Goal: Information Seeking & Learning: Check status

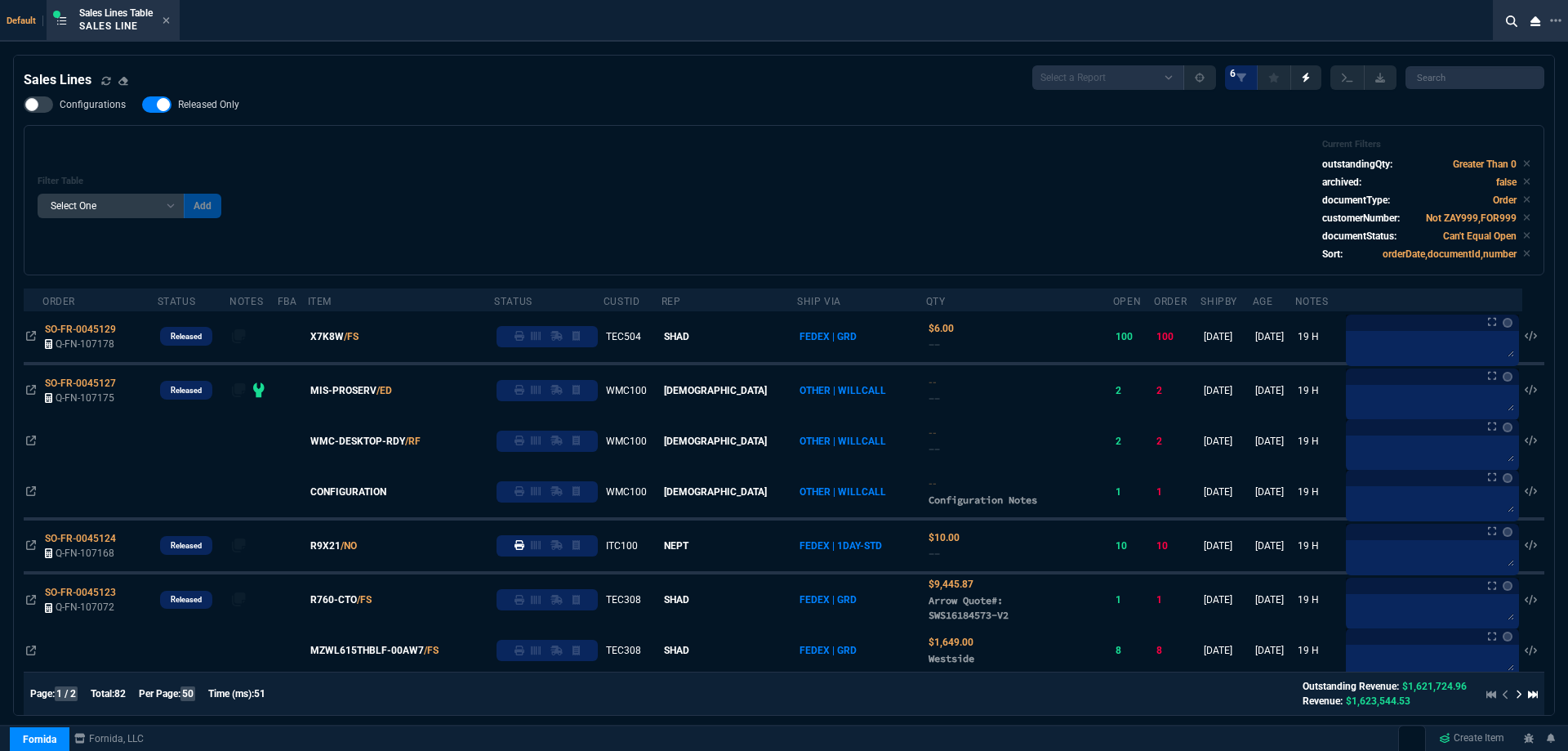
select select
click at [40, 687] on link "ZaynTek" at bounding box center [59, 679] width 98 height 34
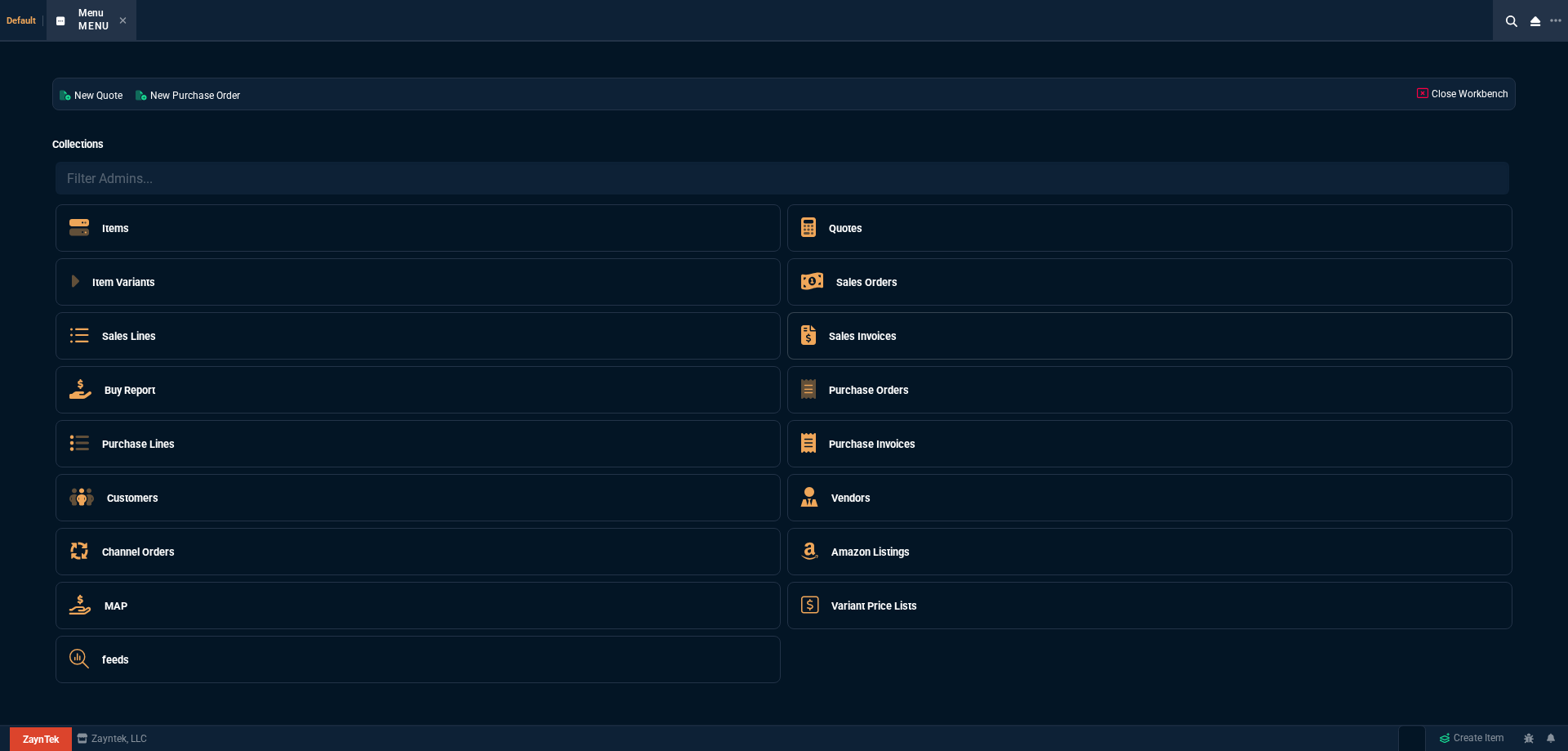
click at [900, 324] on div "Sales Invoices Go To Table" at bounding box center [1150, 335] width 725 height 48
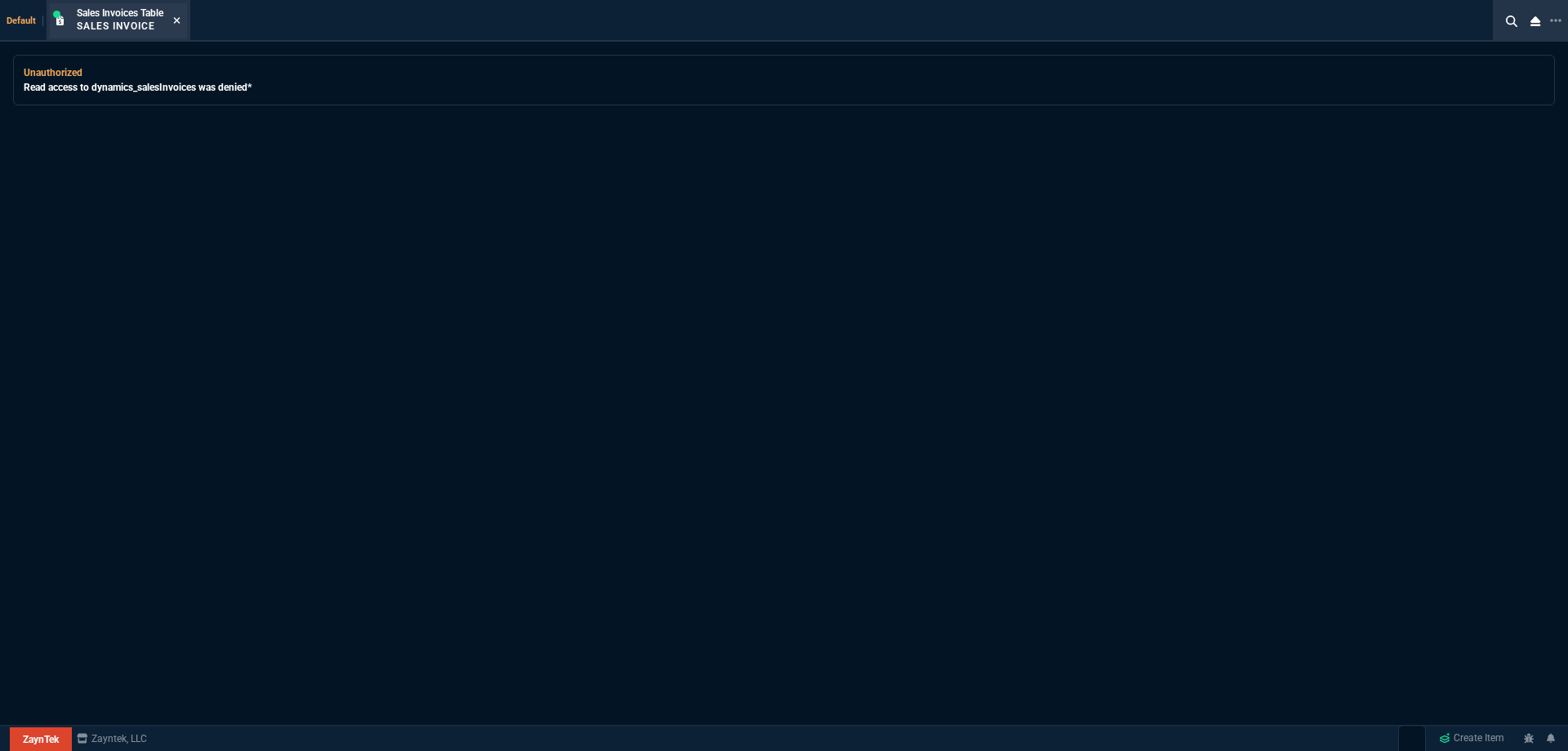
click at [178, 23] on icon at bounding box center [177, 20] width 7 height 7
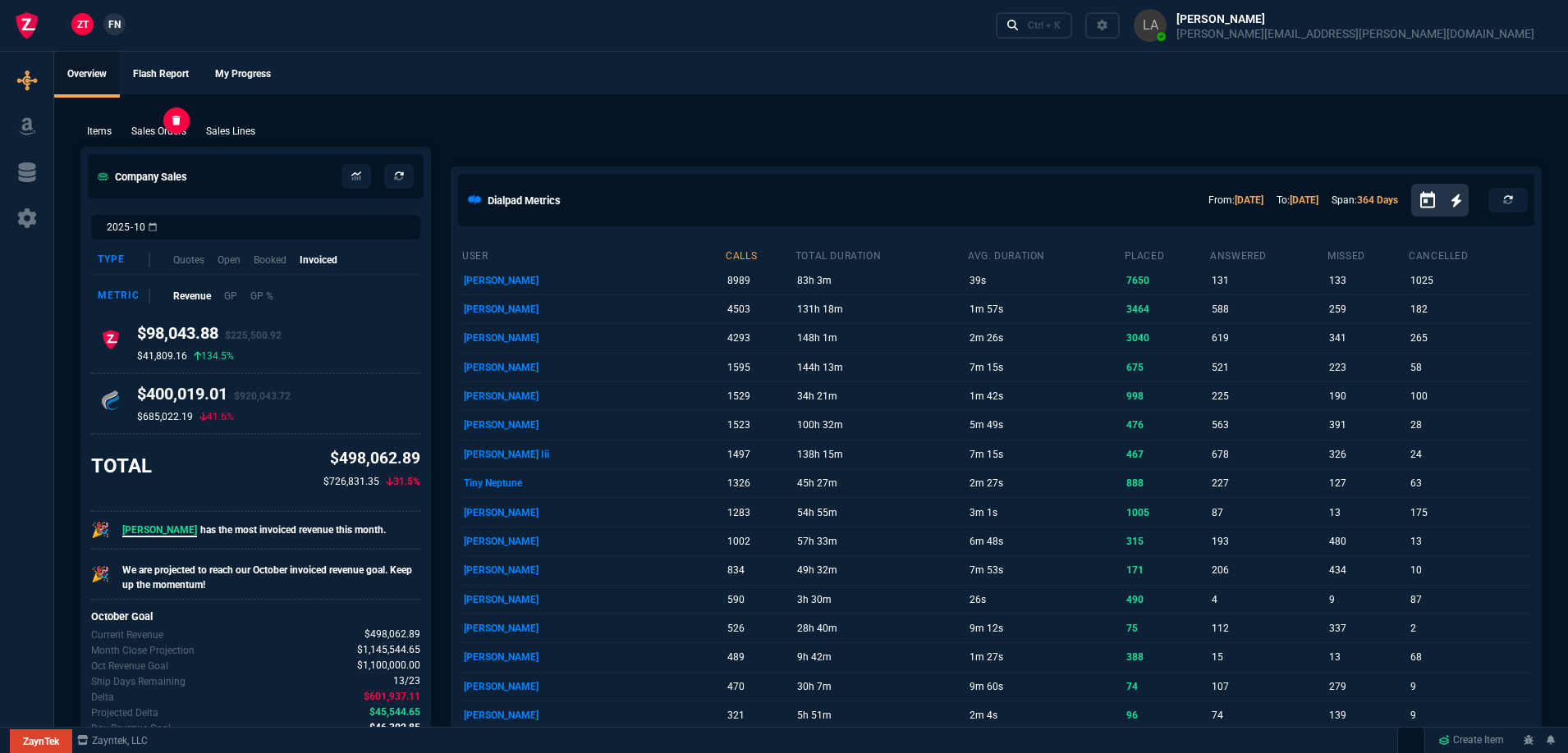
click at [145, 127] on p "Sales Orders" at bounding box center [159, 131] width 55 height 15
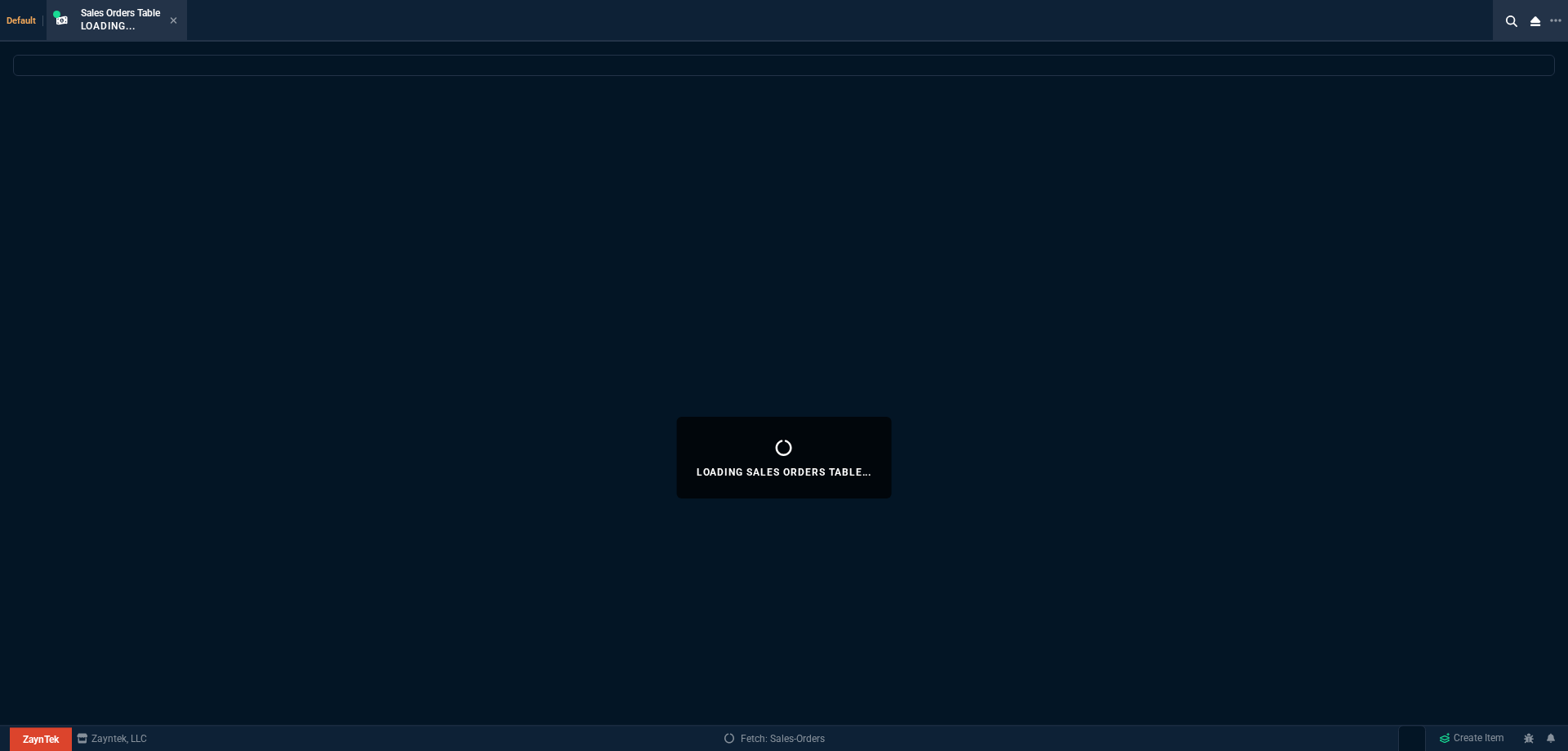
select select
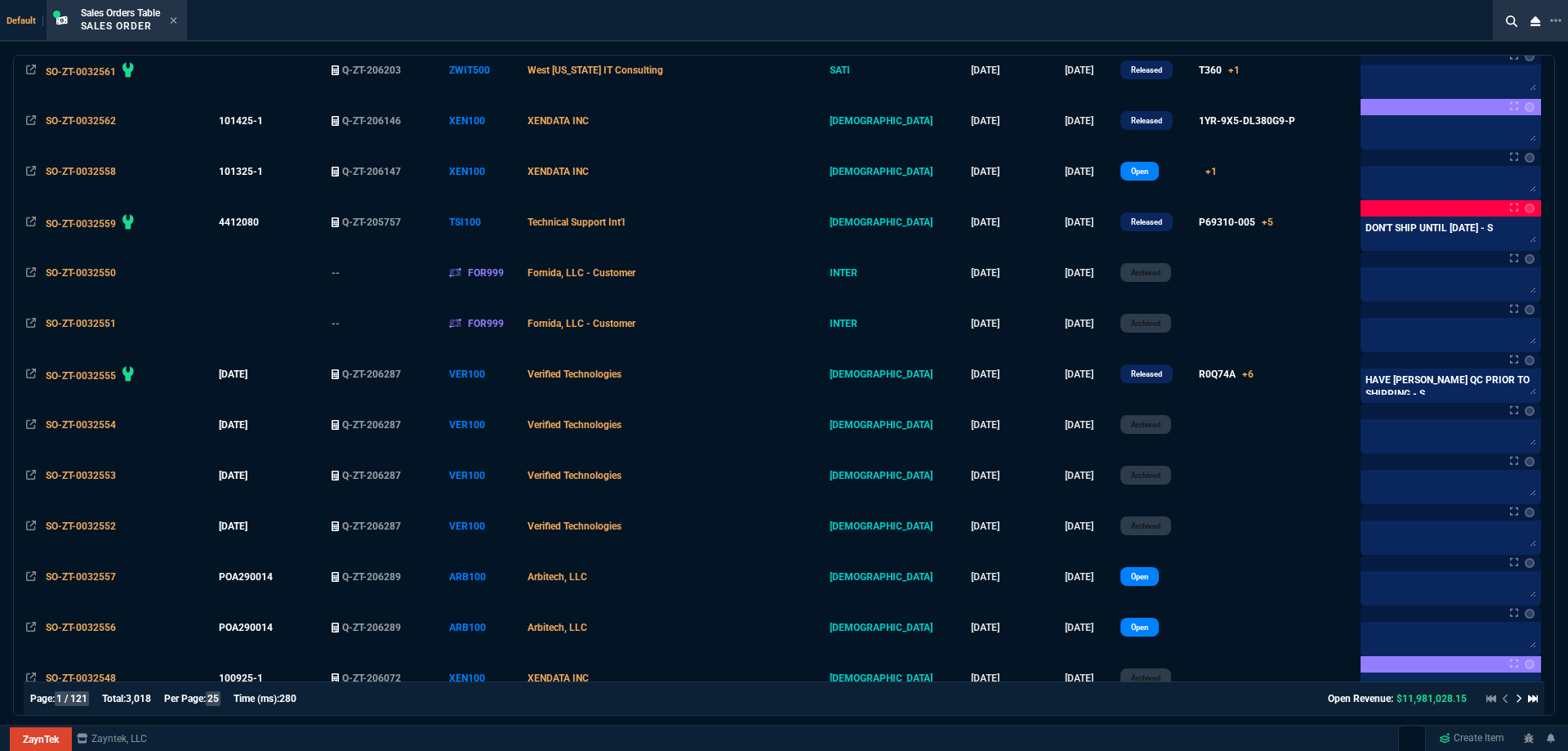
scroll to position [654, 0]
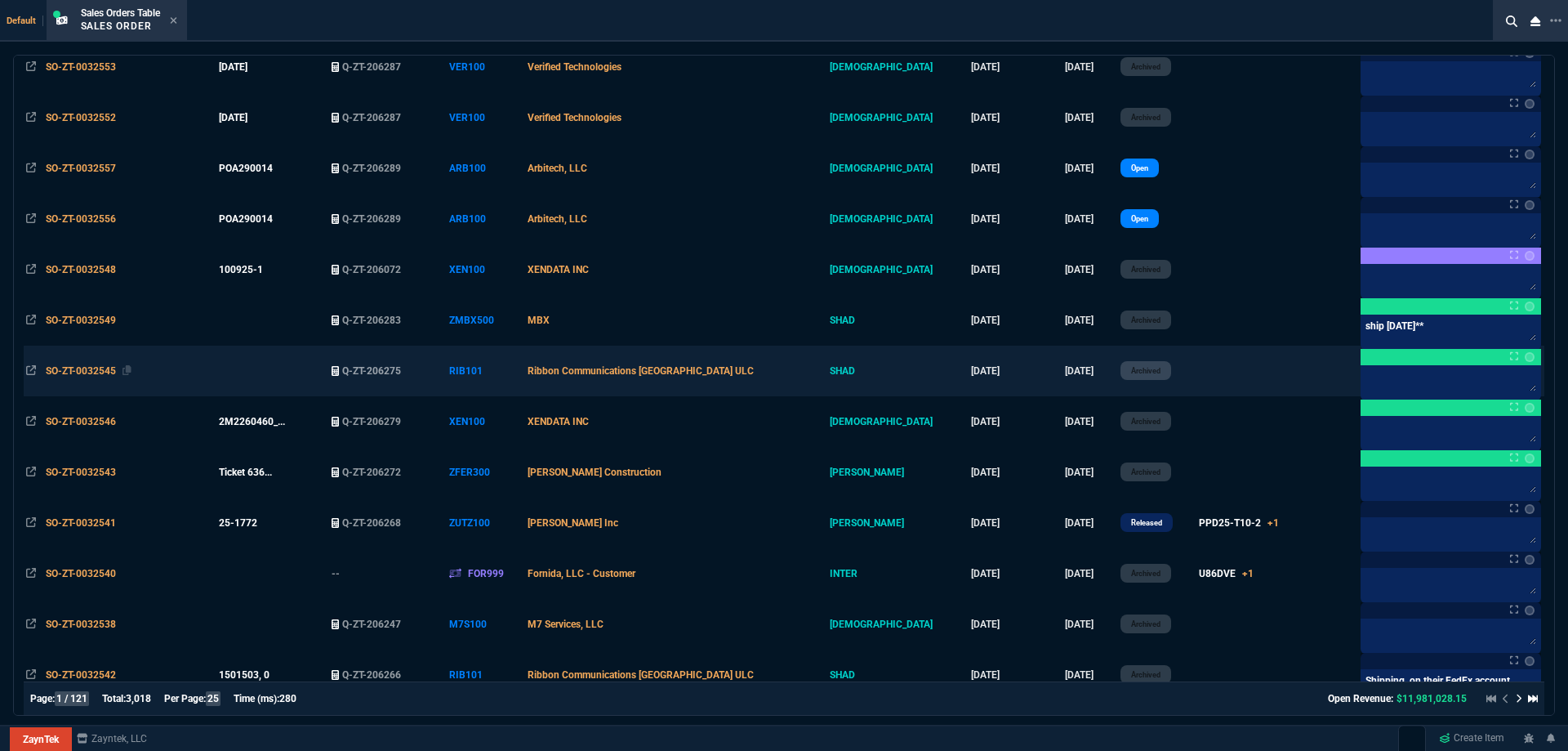
click at [63, 368] on span "SO-ZT-0032545" at bounding box center [81, 371] width 70 height 12
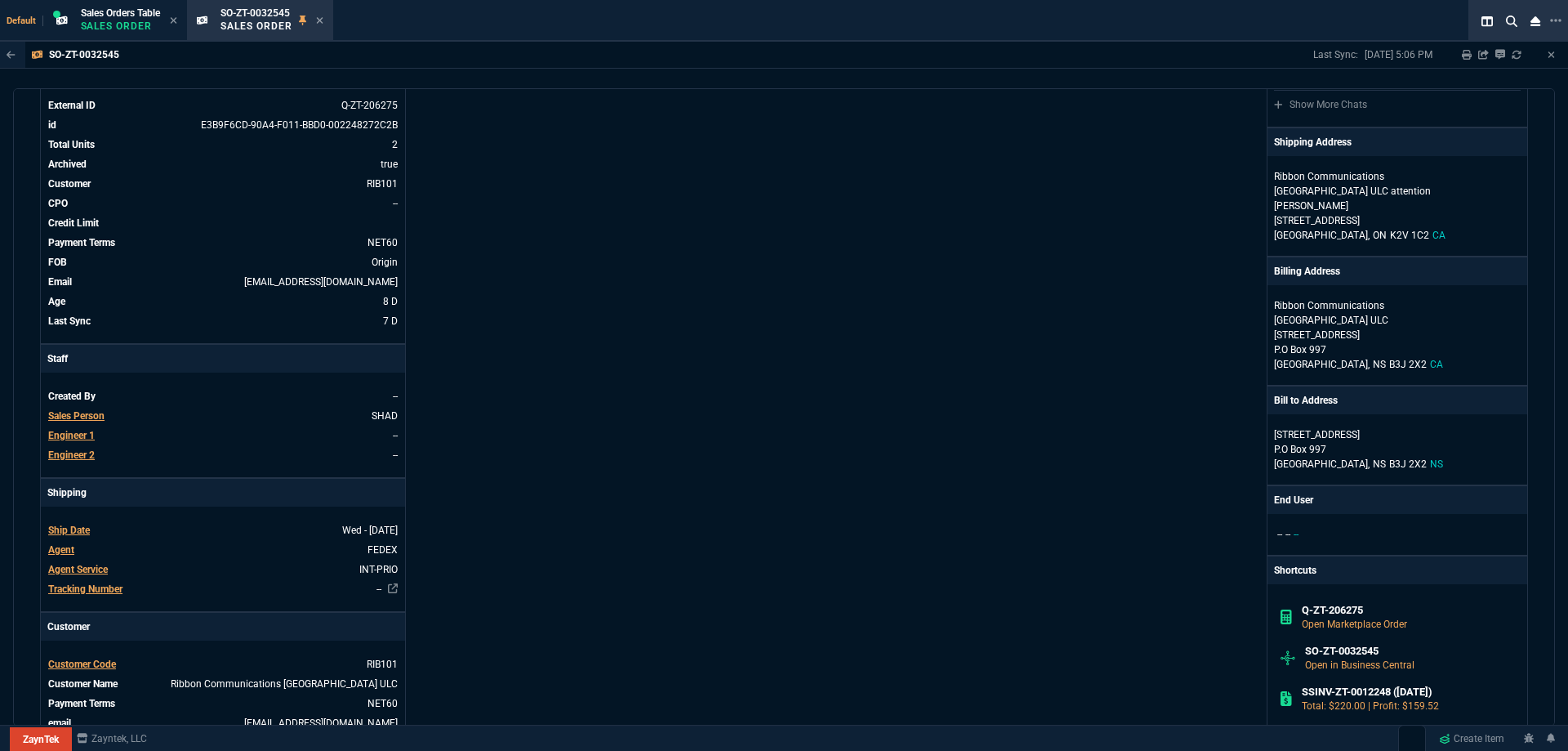
scroll to position [0, 0]
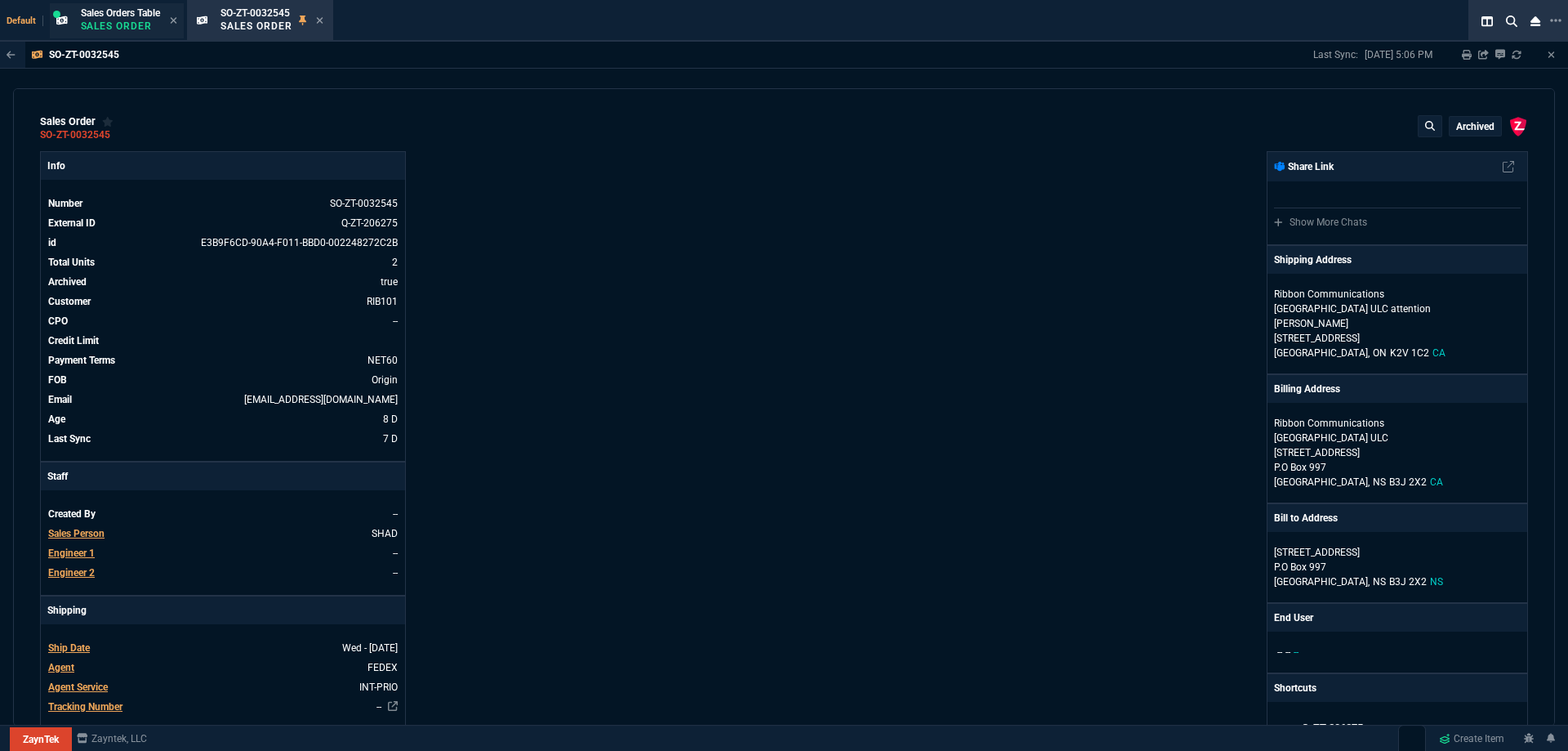
click at [126, 36] on div "Sales Orders Table Sales Order" at bounding box center [117, 20] width 134 height 35
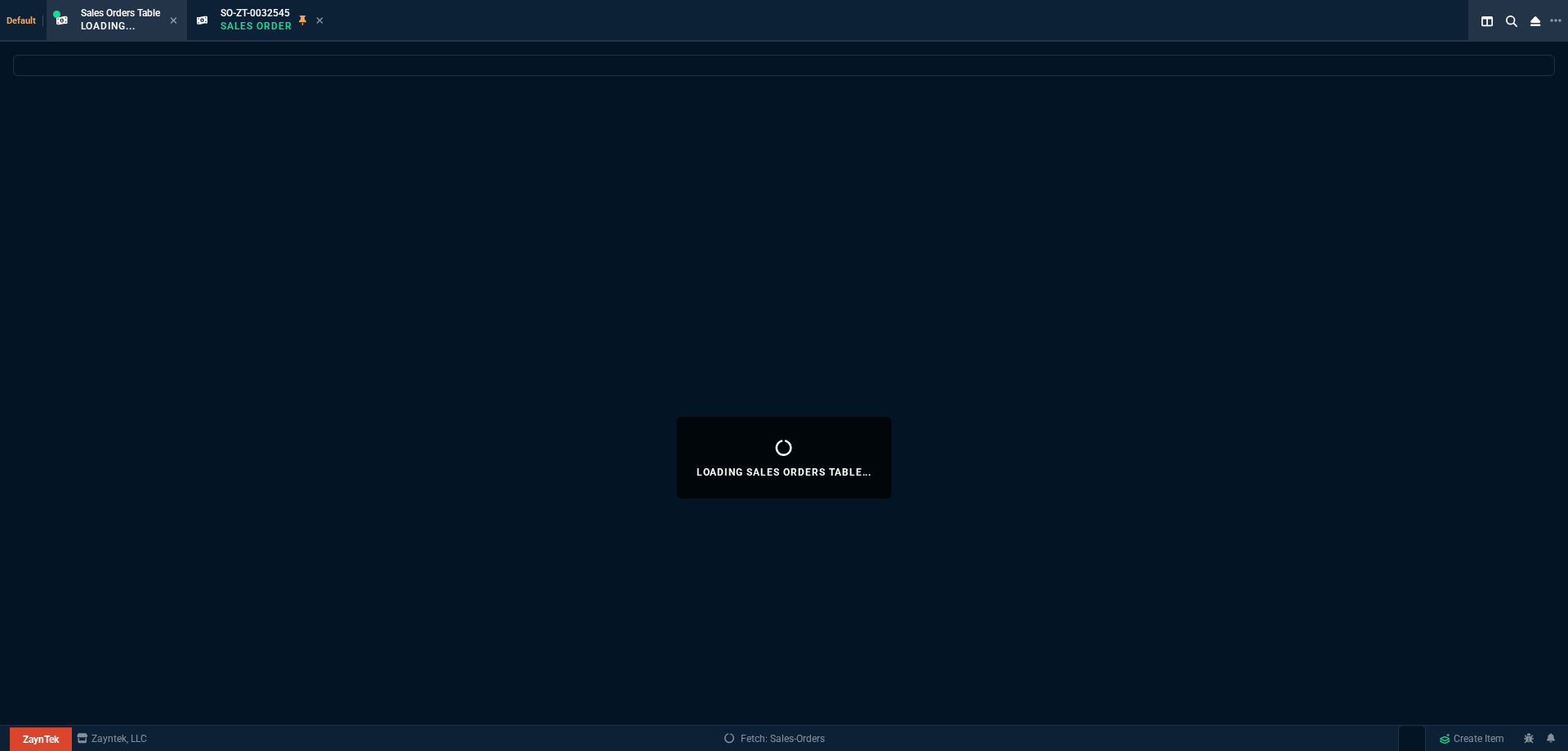
select select
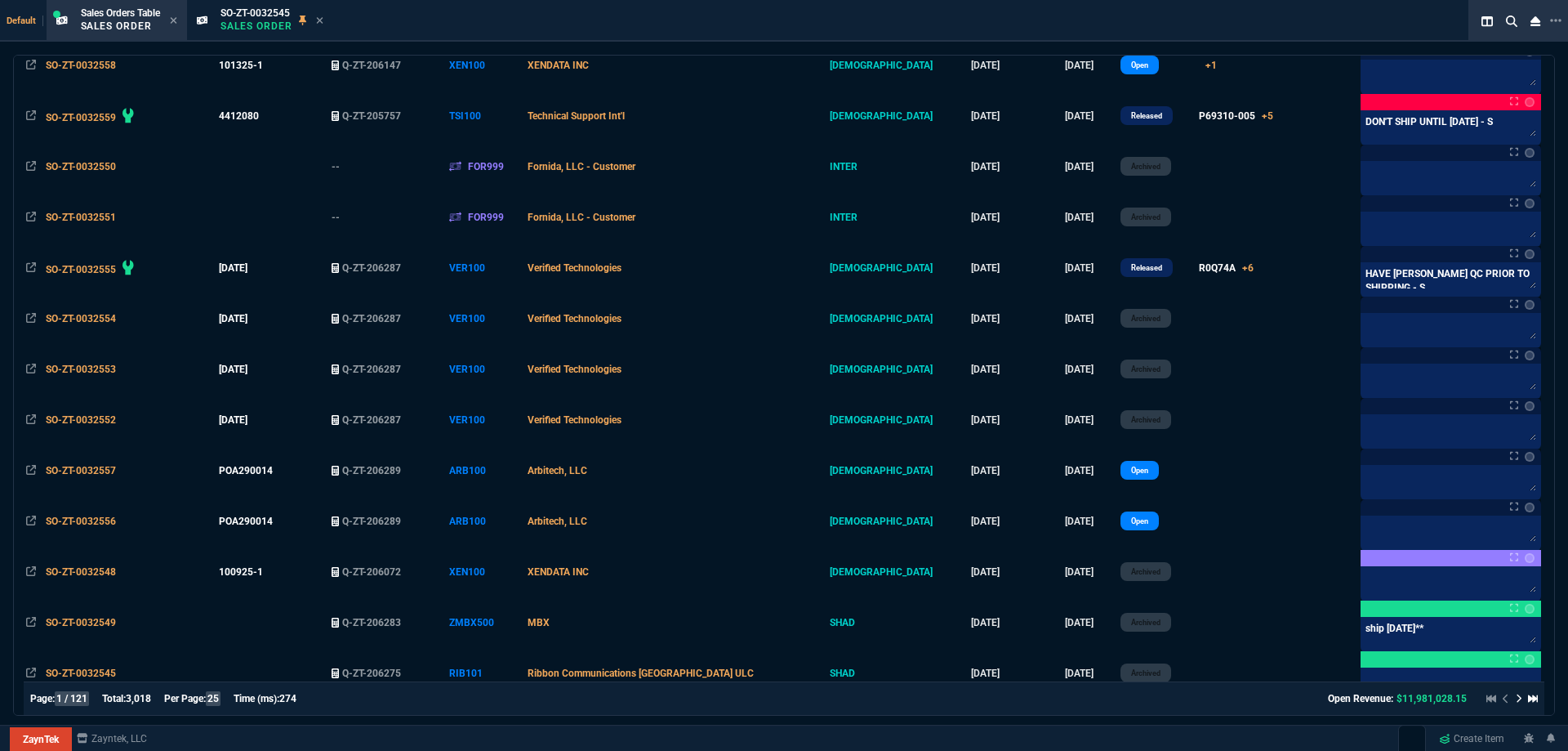
scroll to position [24, 0]
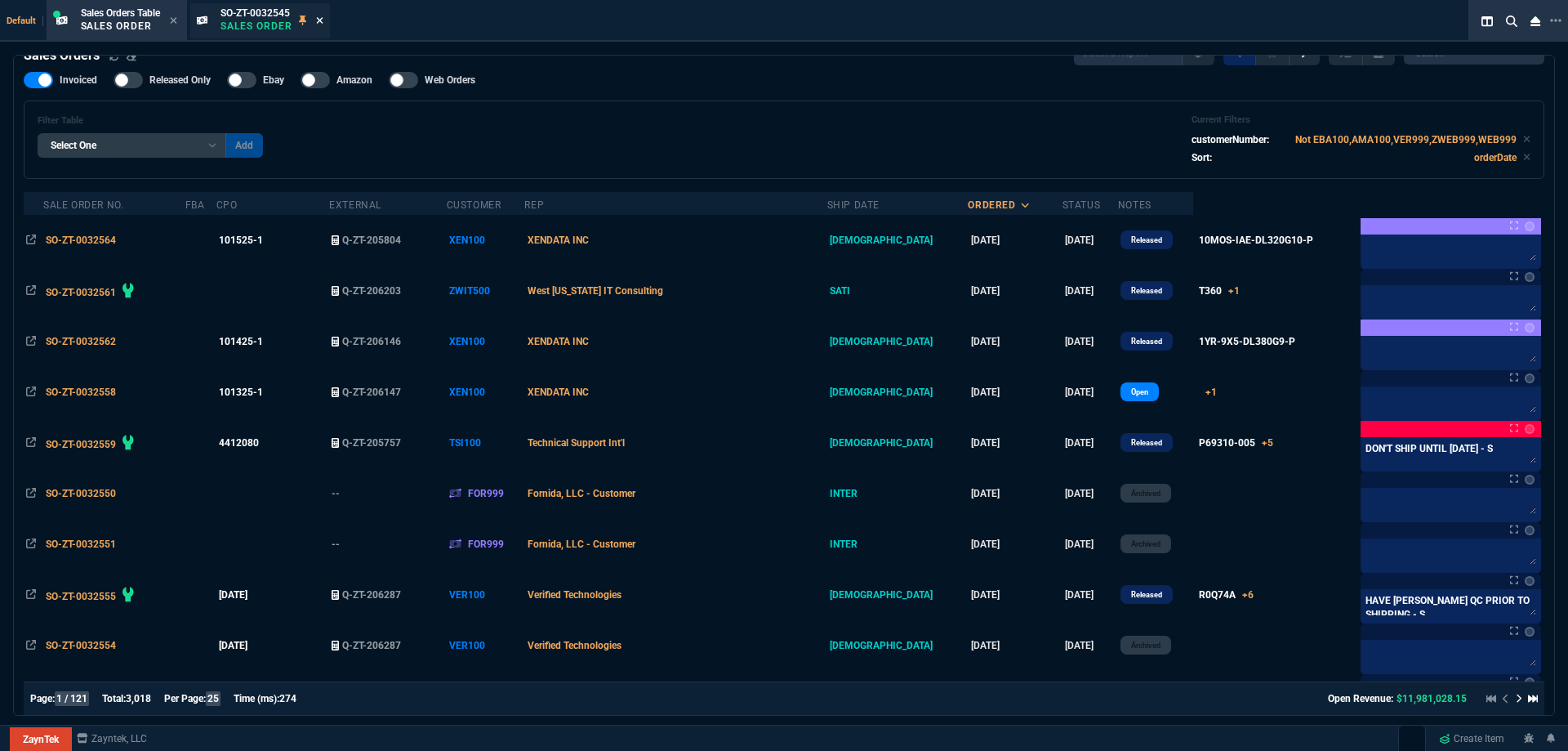
click at [322, 19] on icon at bounding box center [319, 20] width 7 height 7
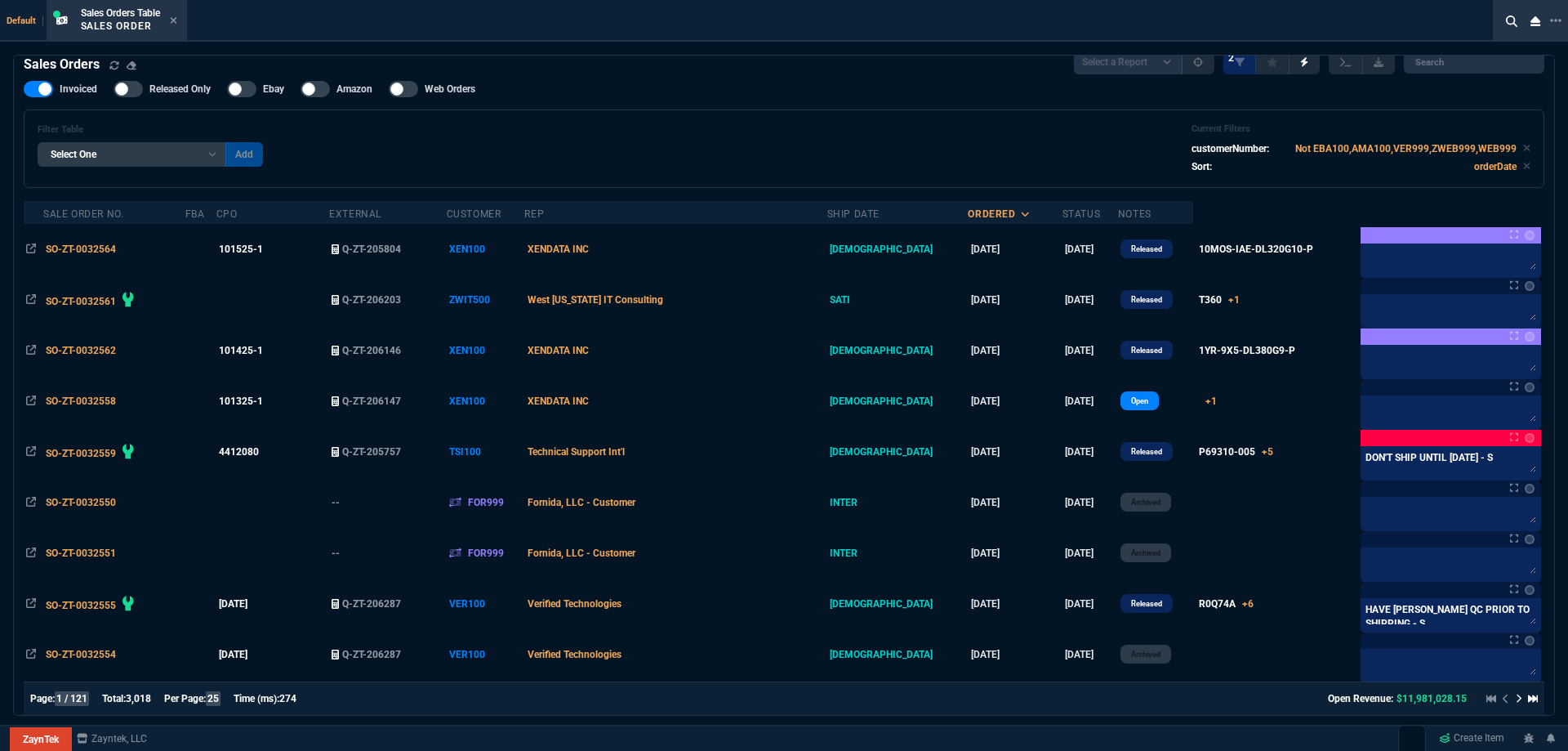
scroll to position [0, 0]
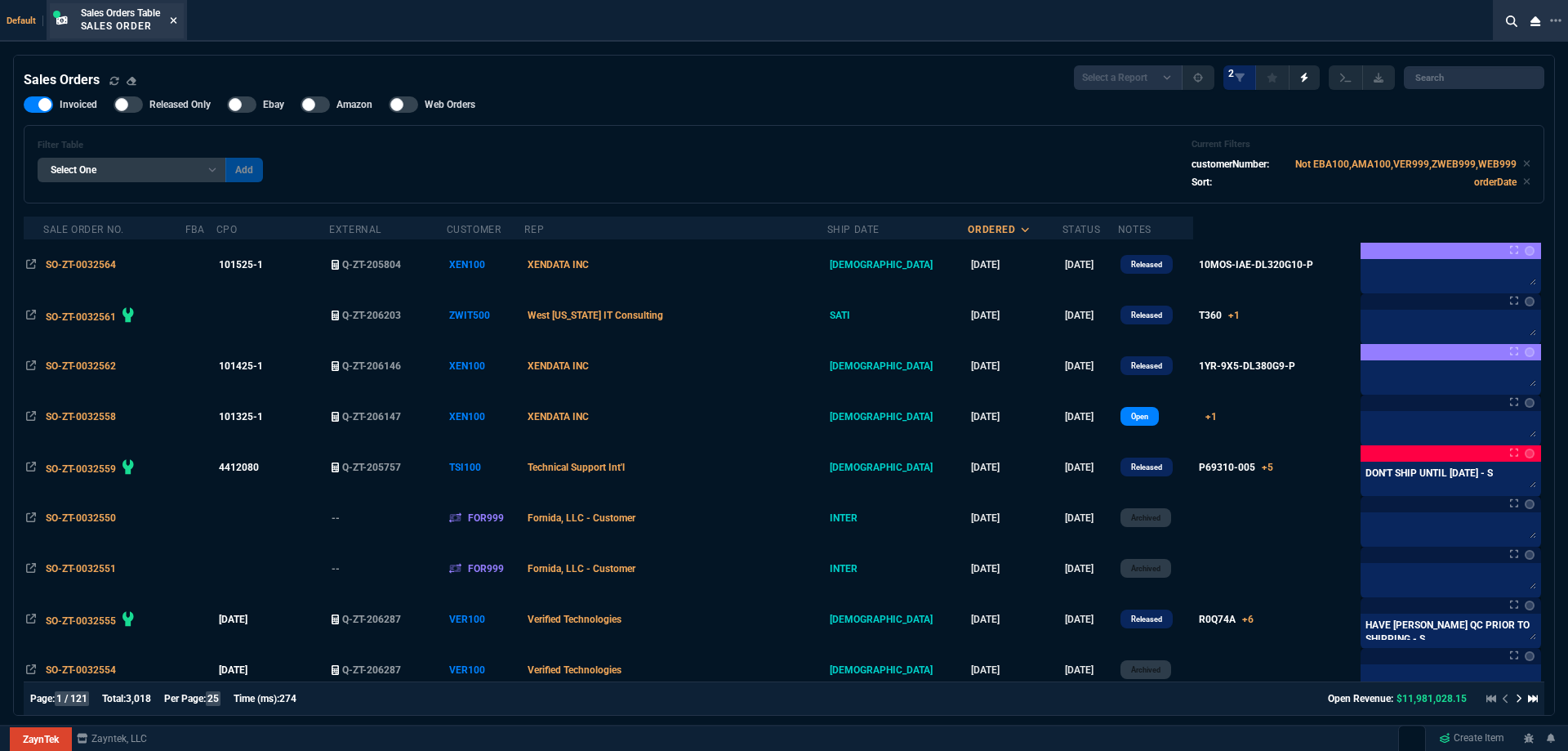
click at [175, 20] on icon at bounding box center [174, 20] width 8 height 10
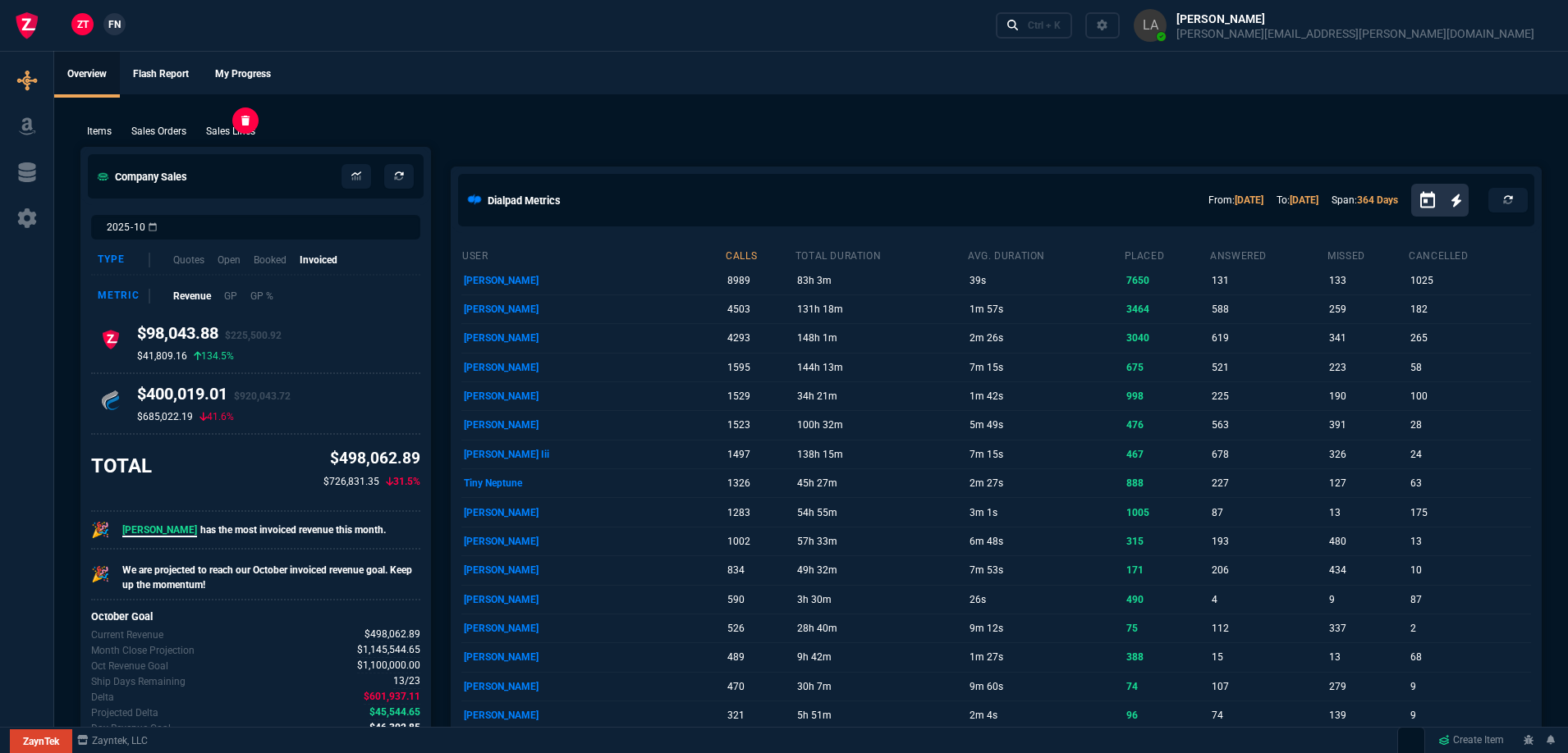
click at [230, 129] on p "Sales Lines" at bounding box center [230, 131] width 49 height 15
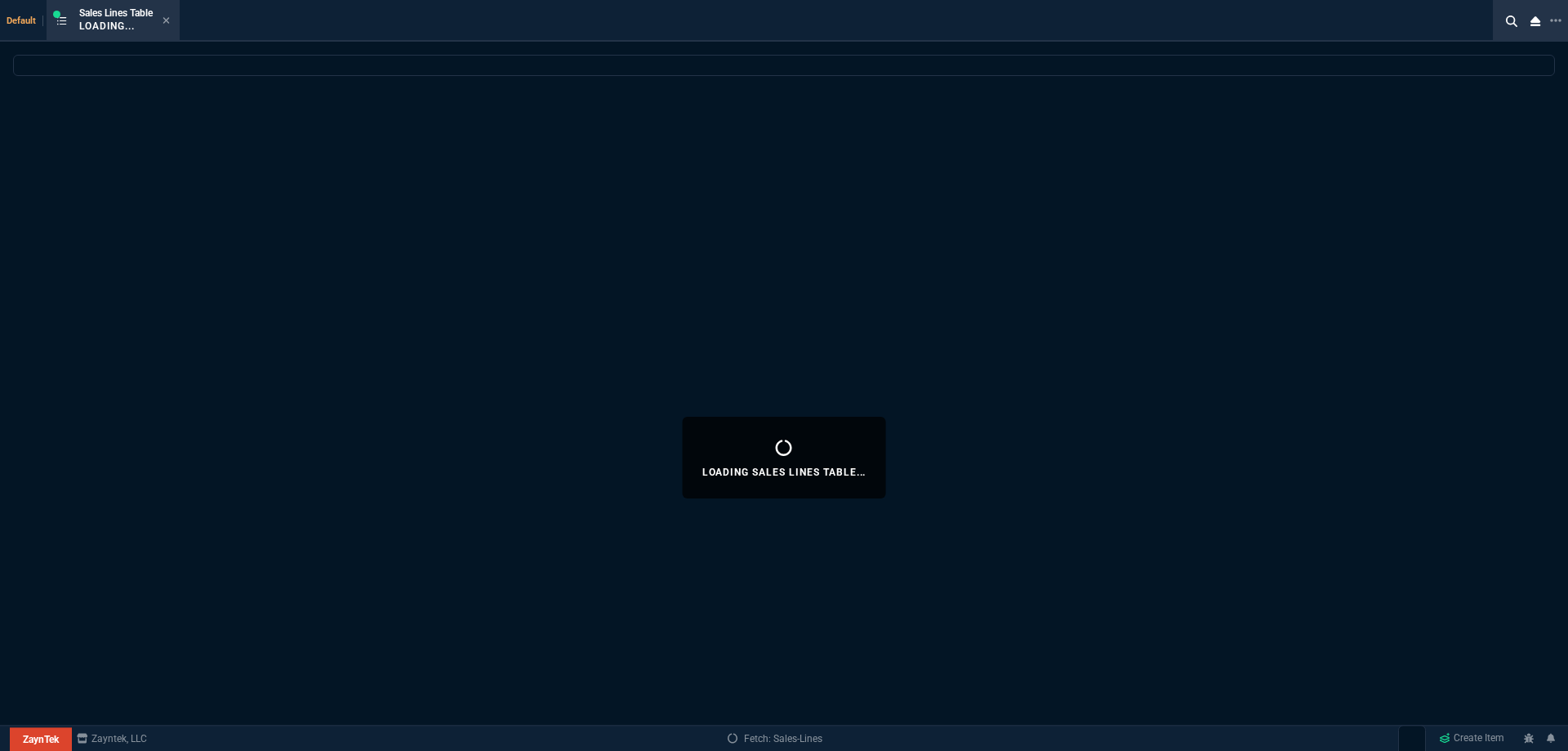
select select
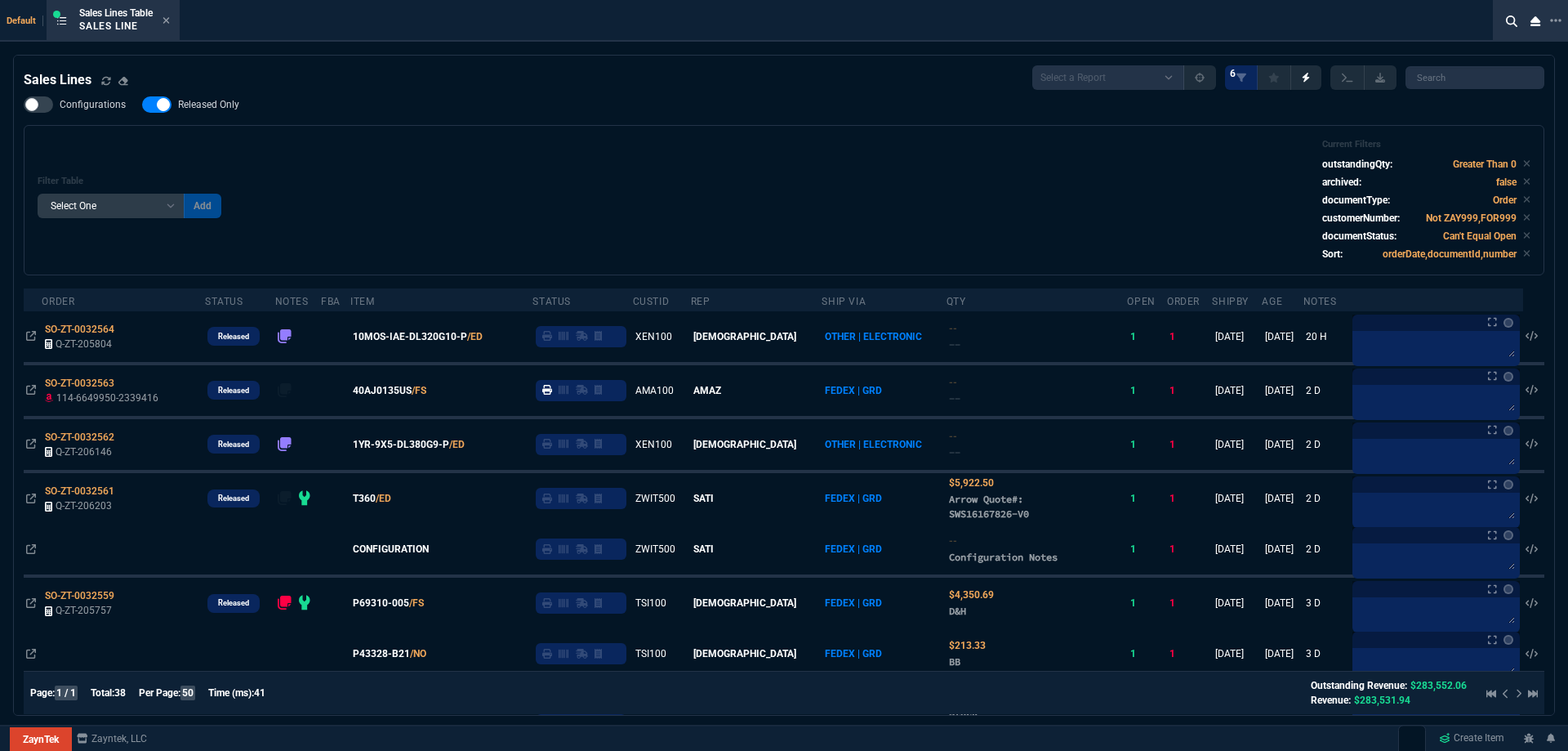
click at [214, 114] on nx-fornida-field-switch-one "Released Only" at bounding box center [198, 108] width 114 height 16
click at [223, 111] on span "Released Only" at bounding box center [208, 104] width 61 height 13
click at [142, 106] on input "Released Only" at bounding box center [142, 105] width 1 height 1
checkbox input "false"
click at [578, 153] on div "Filter Table Select One Add Filter () Age () ATS () Cond (itemVariantCode) Cust…" at bounding box center [784, 200] width 1493 height 122
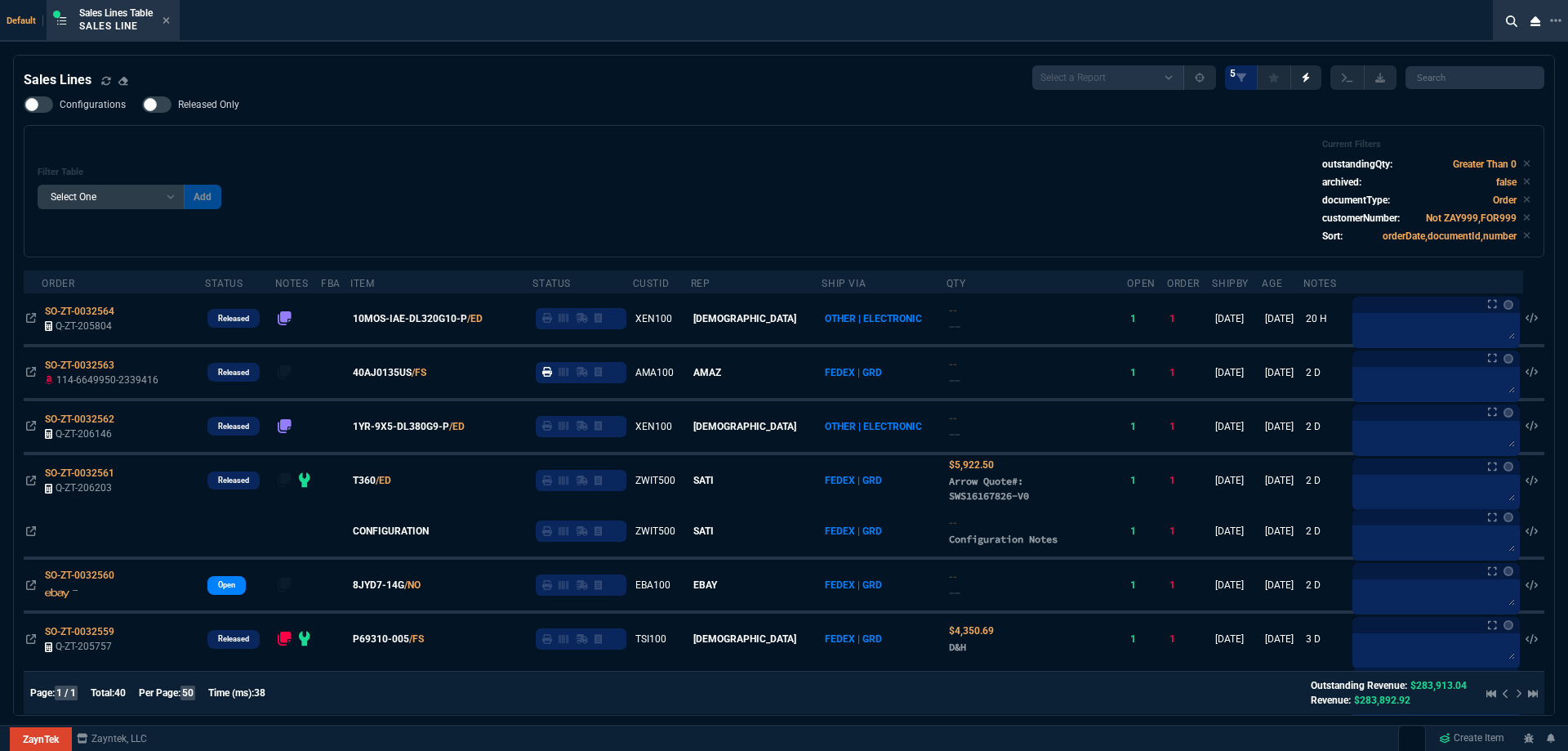
click at [170, 18] on icon at bounding box center [166, 20] width 7 height 7
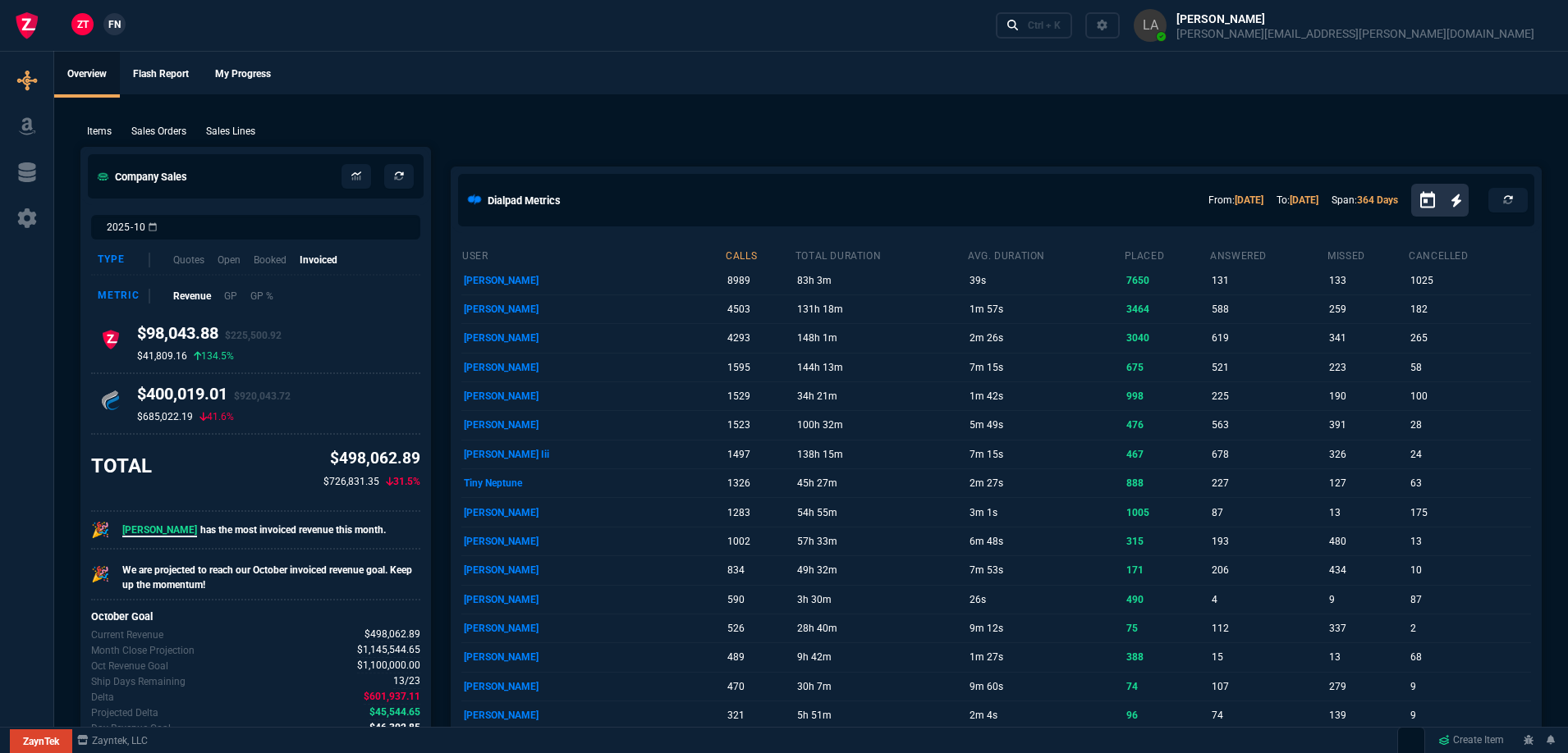
click at [119, 28] on span "FN" at bounding box center [114, 24] width 13 height 15
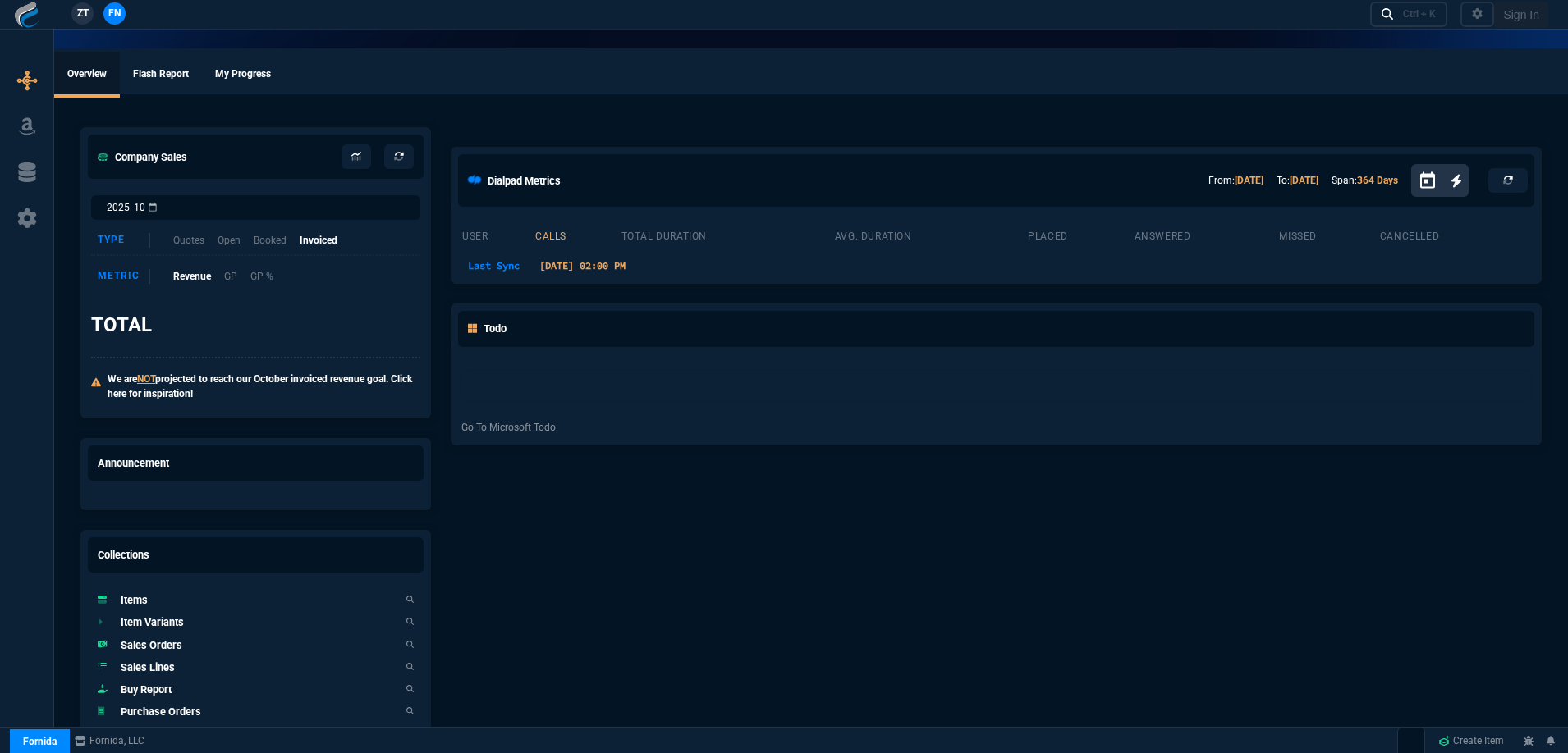
select select
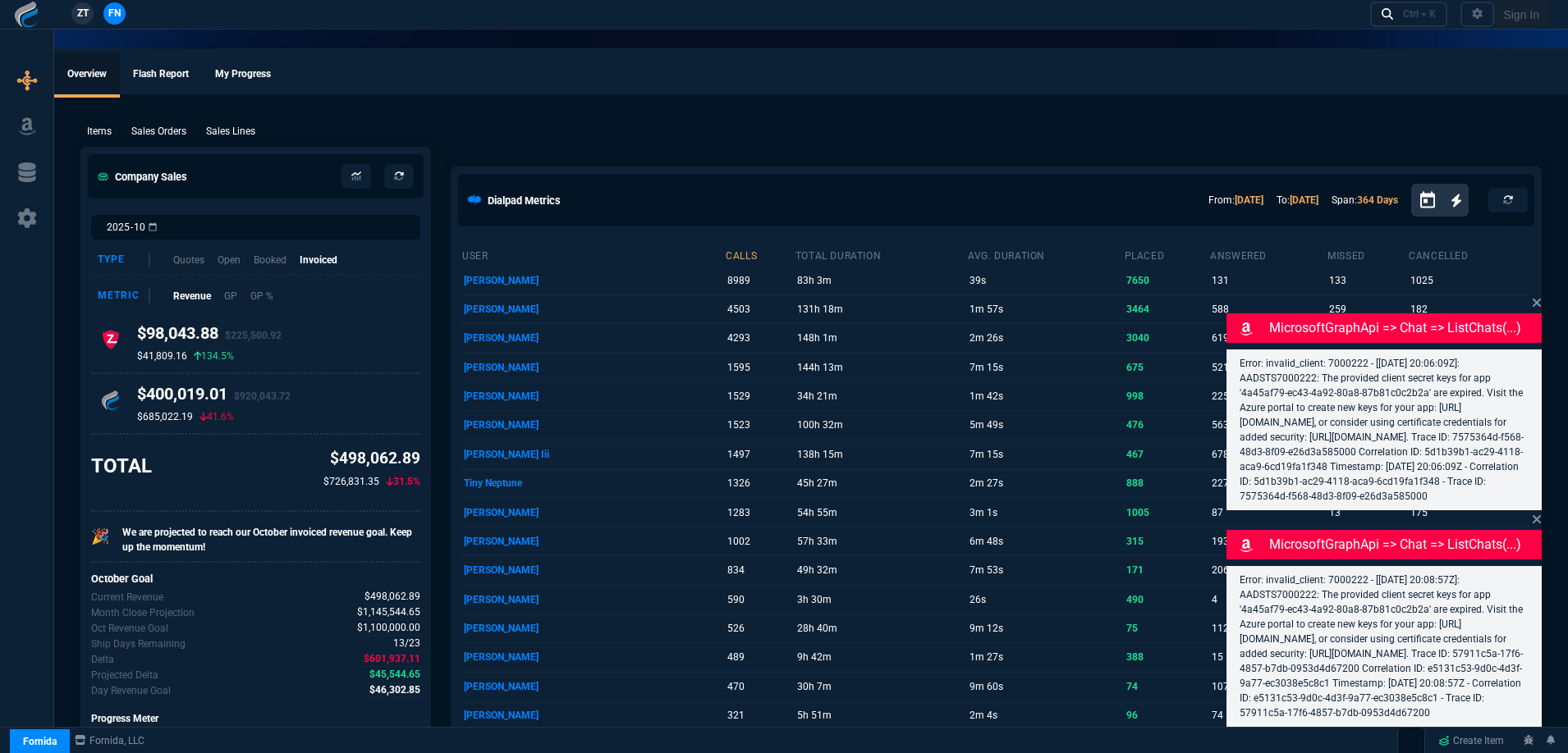
click at [223, 134] on p "Sales Lines" at bounding box center [230, 131] width 49 height 15
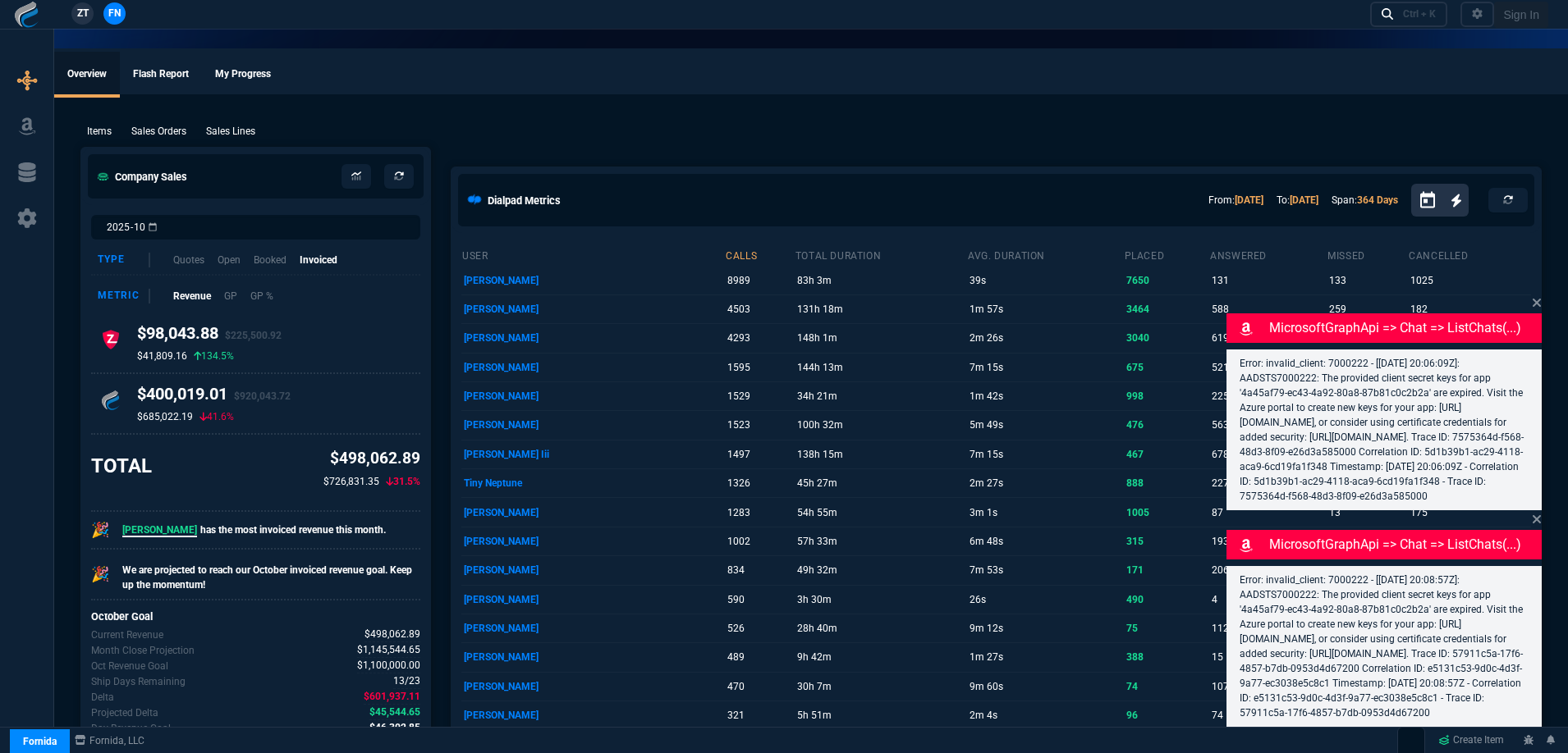
click at [246, 126] on p "Sales Lines" at bounding box center [230, 131] width 49 height 15
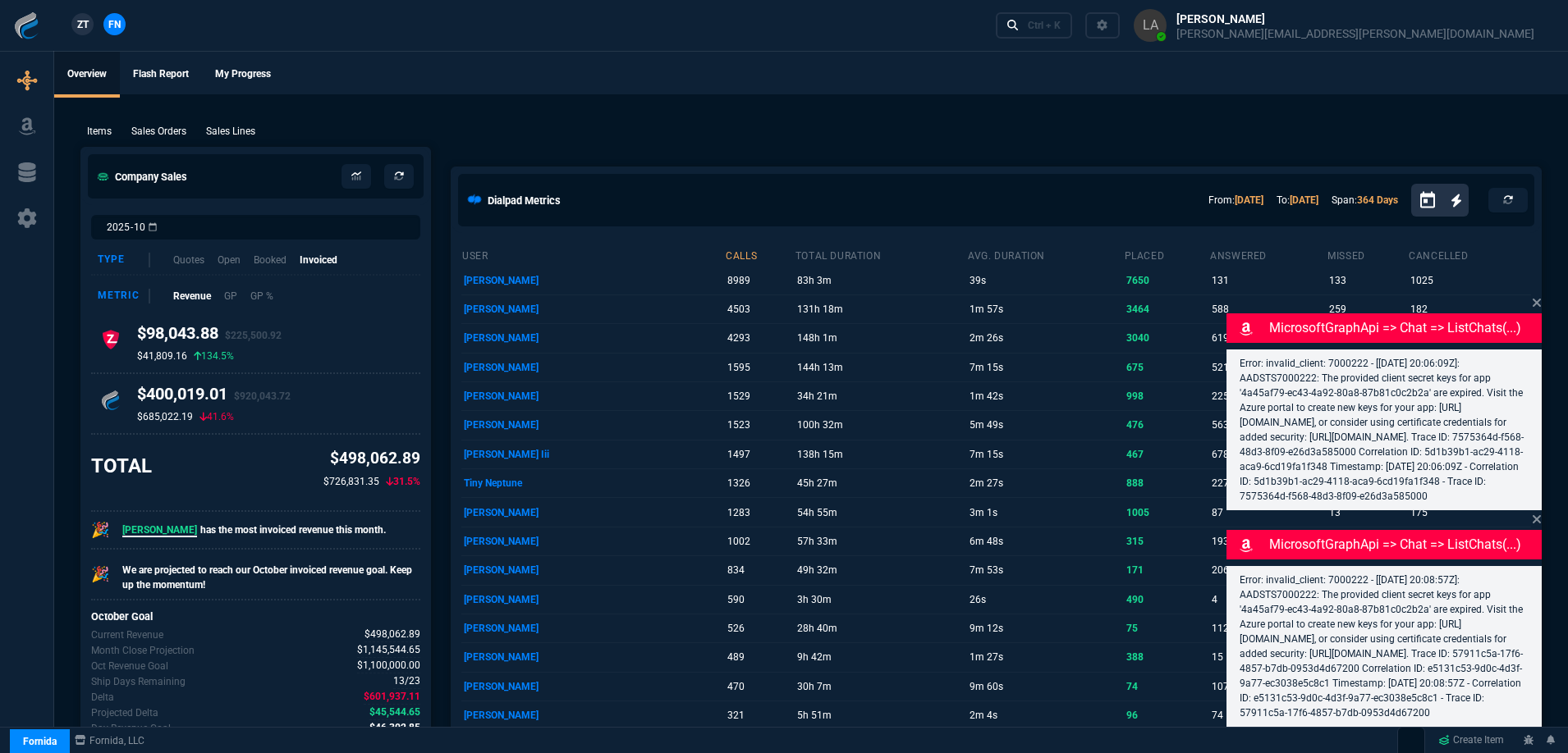
click at [233, 130] on p "Sales Lines" at bounding box center [230, 131] width 49 height 15
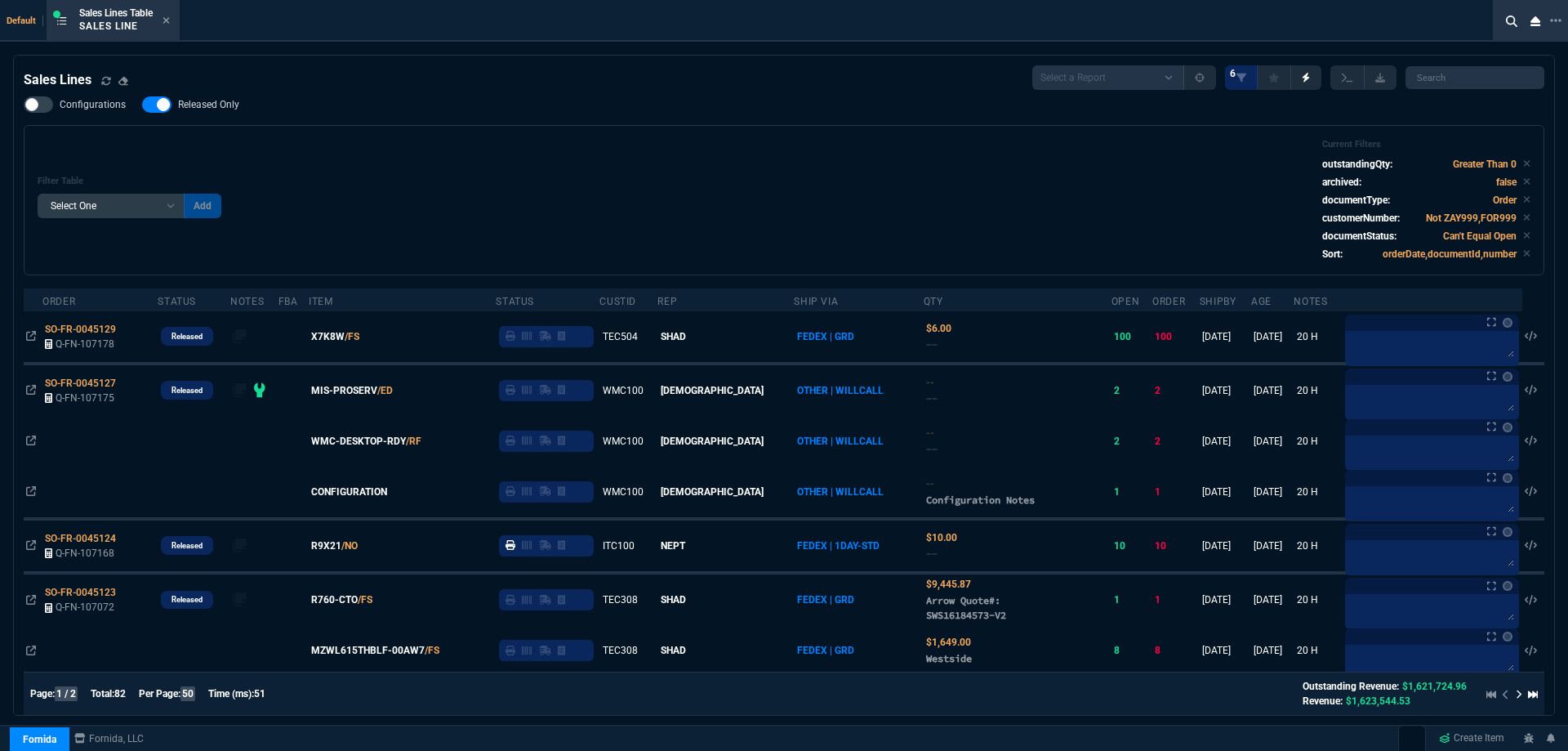
click at [192, 98] on label "Released Only" at bounding box center [198, 104] width 114 height 17
click at [142, 105] on input "Released Only" at bounding box center [142, 105] width 1 height 1
checkbox input "false"
click at [444, 150] on div "Filter Table Select One Add Filter () Age () ATS () Cond (itemVariantCode) Cust…" at bounding box center [784, 200] width 1493 height 122
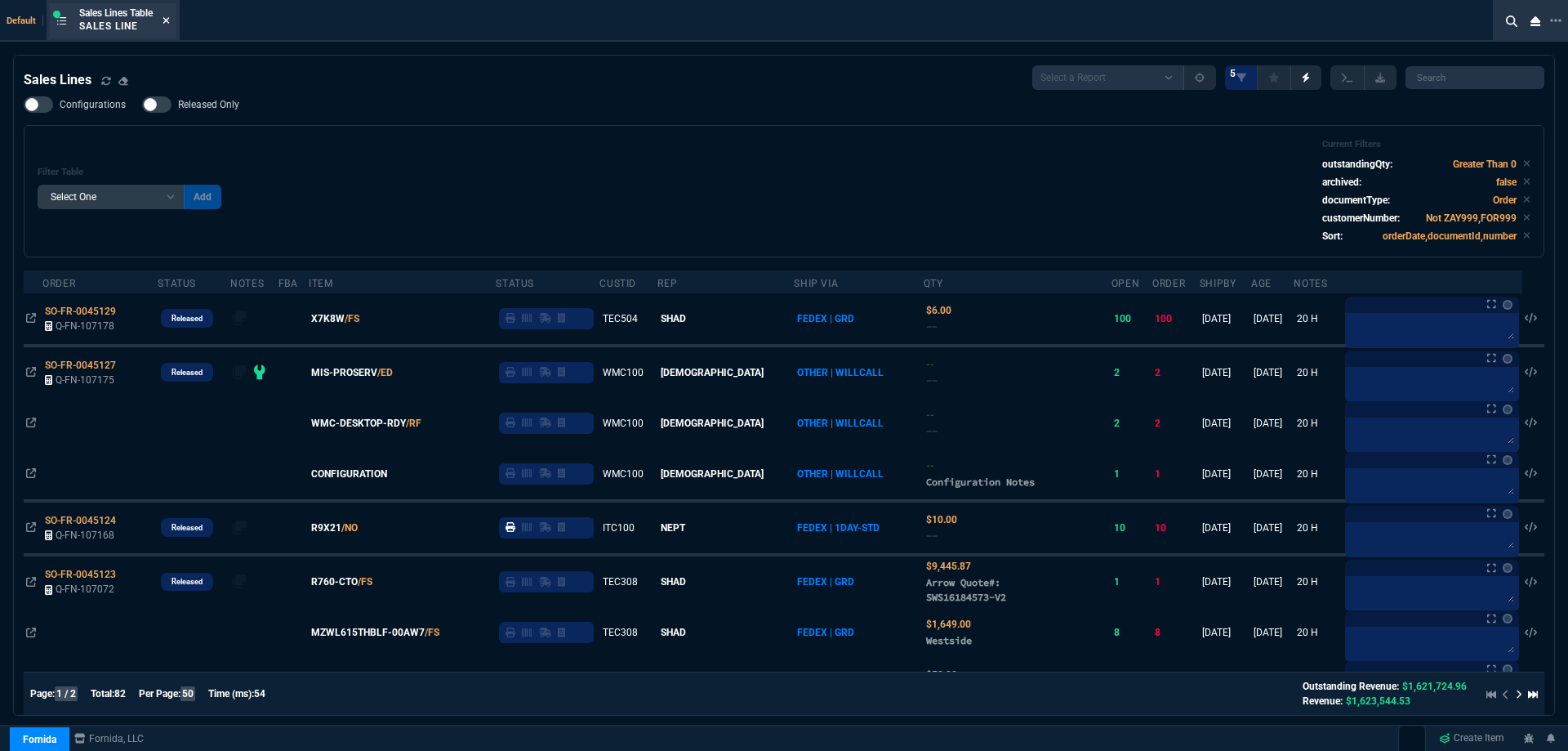
click at [170, 20] on icon at bounding box center [166, 20] width 8 height 10
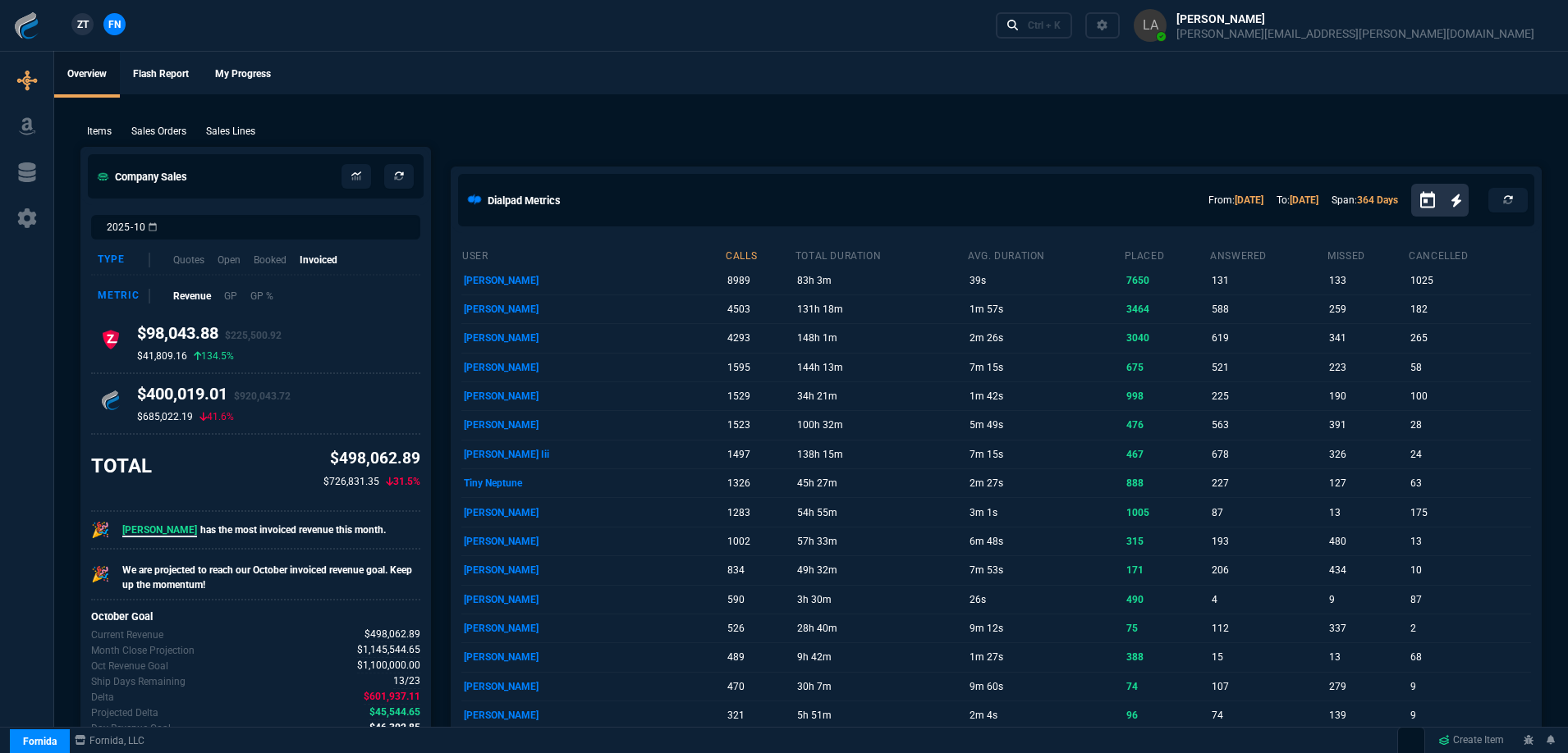
click at [88, 21] on span "ZT" at bounding box center [83, 24] width 12 height 15
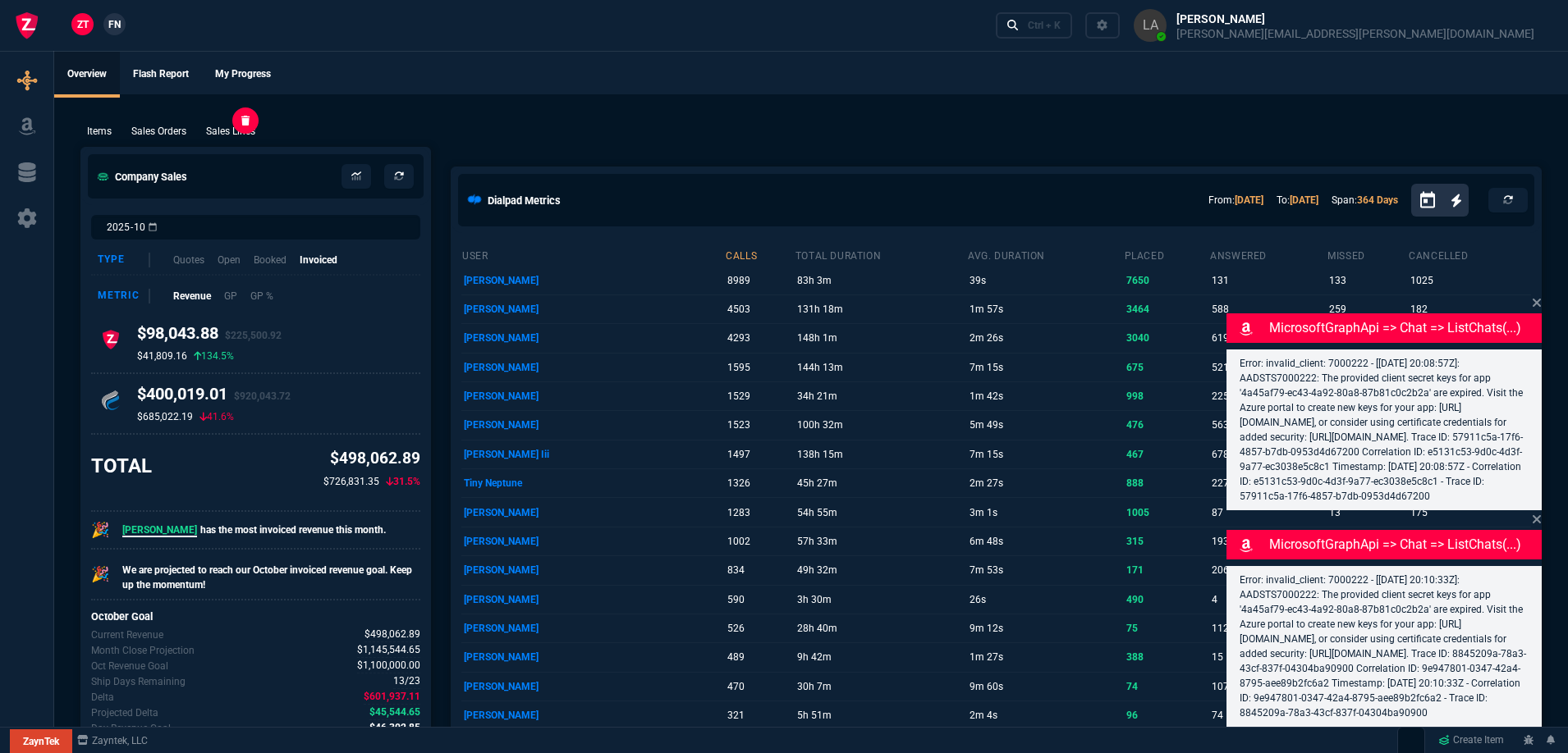
click at [241, 134] on p "Sales Lines" at bounding box center [230, 131] width 49 height 15
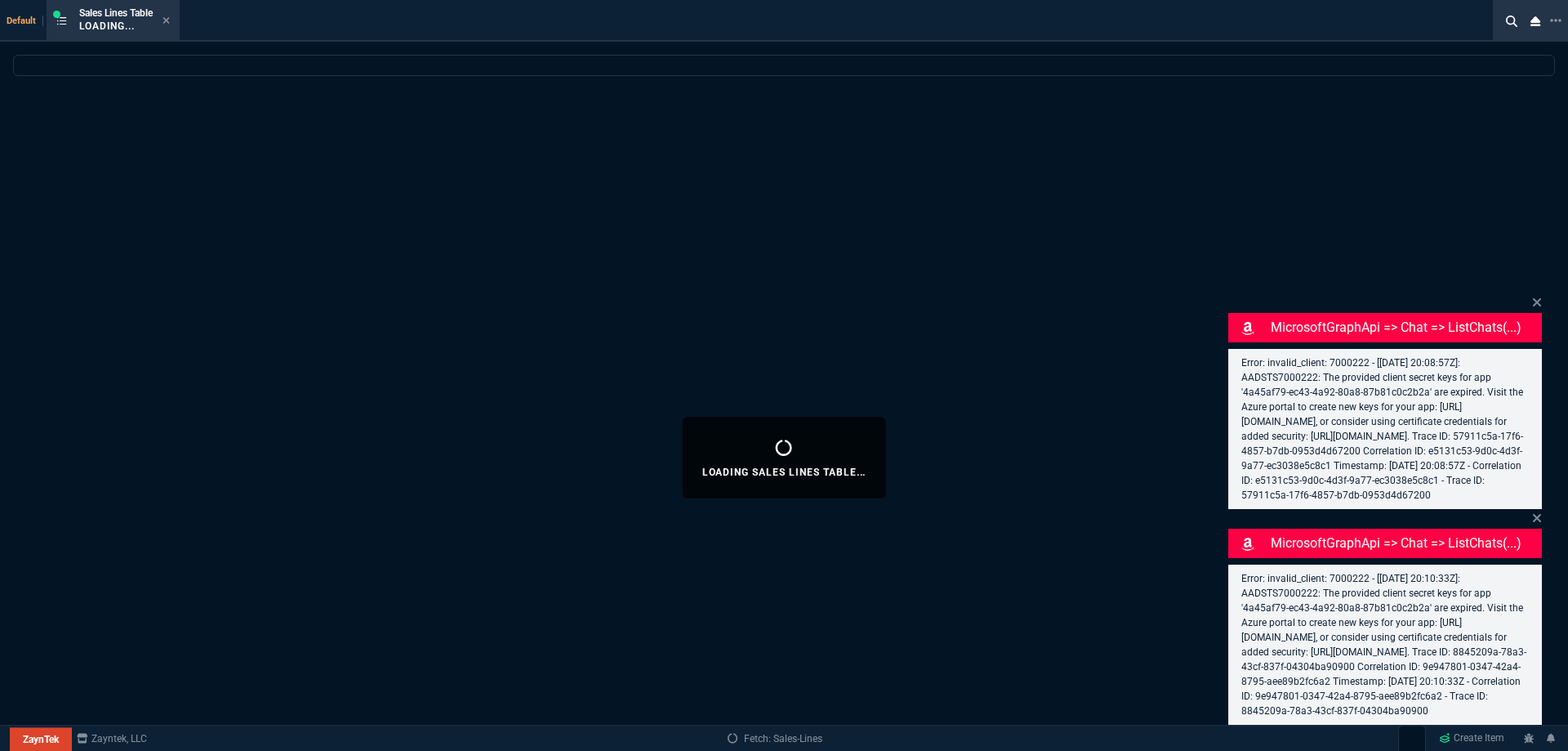
select select
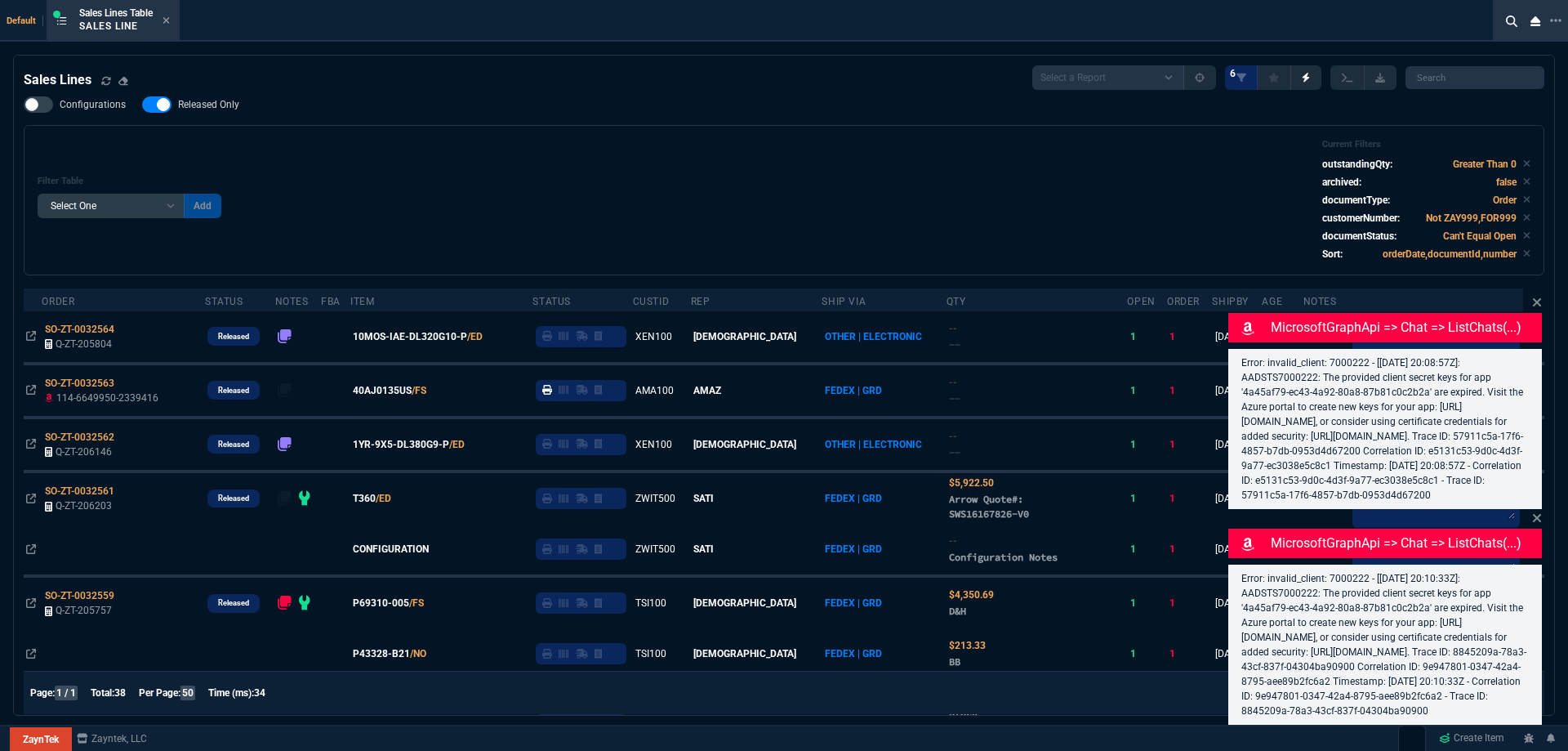
click at [184, 103] on span "Released Only" at bounding box center [208, 104] width 61 height 13
click at [142, 105] on input "Released Only" at bounding box center [142, 105] width 1 height 1
checkbox input "false"
click at [542, 179] on div "Filter Table Select One Add Filter () Age () ATS () Cond (itemVariantCode) Cust…" at bounding box center [784, 200] width 1493 height 122
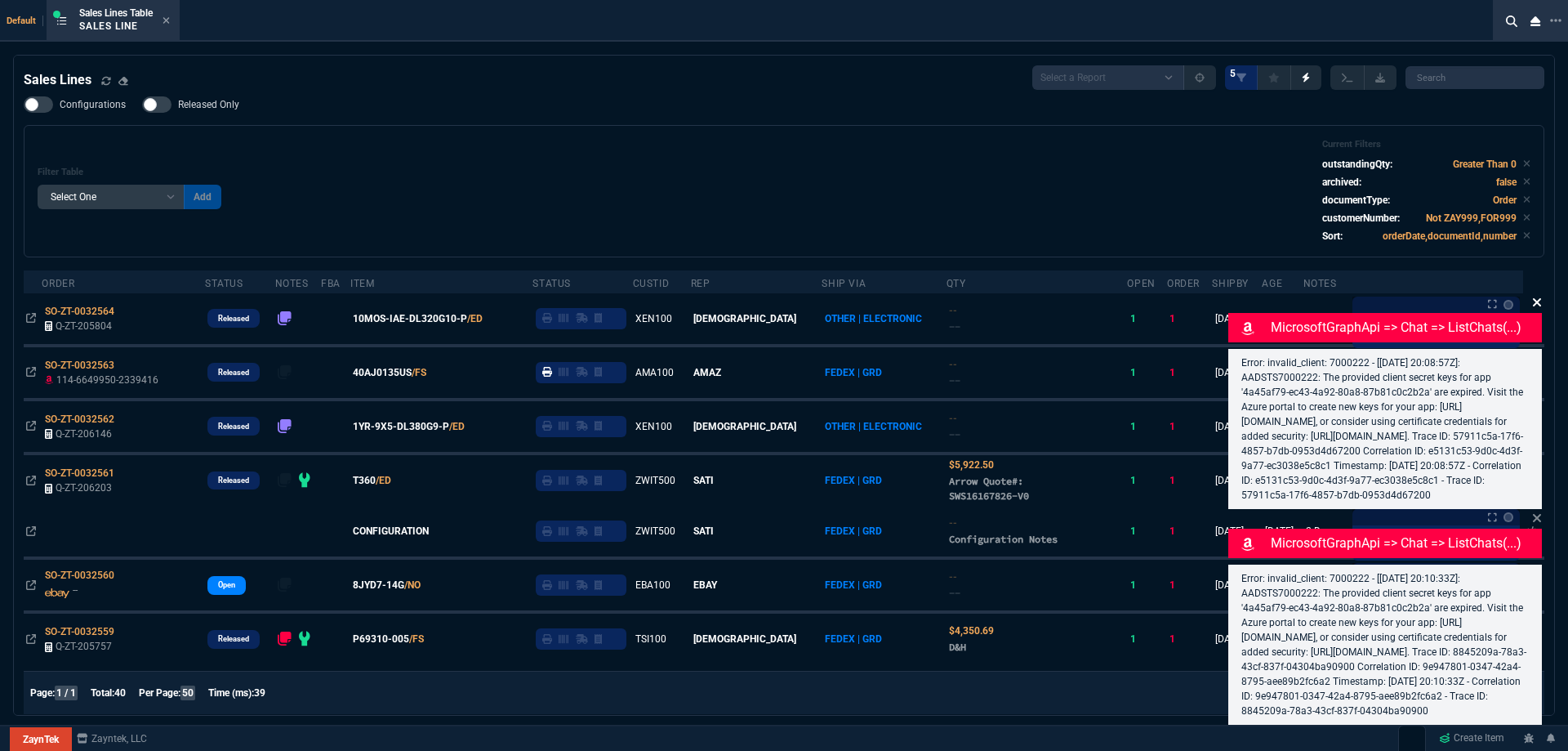
click at [1539, 298] on icon at bounding box center [1537, 302] width 8 height 8
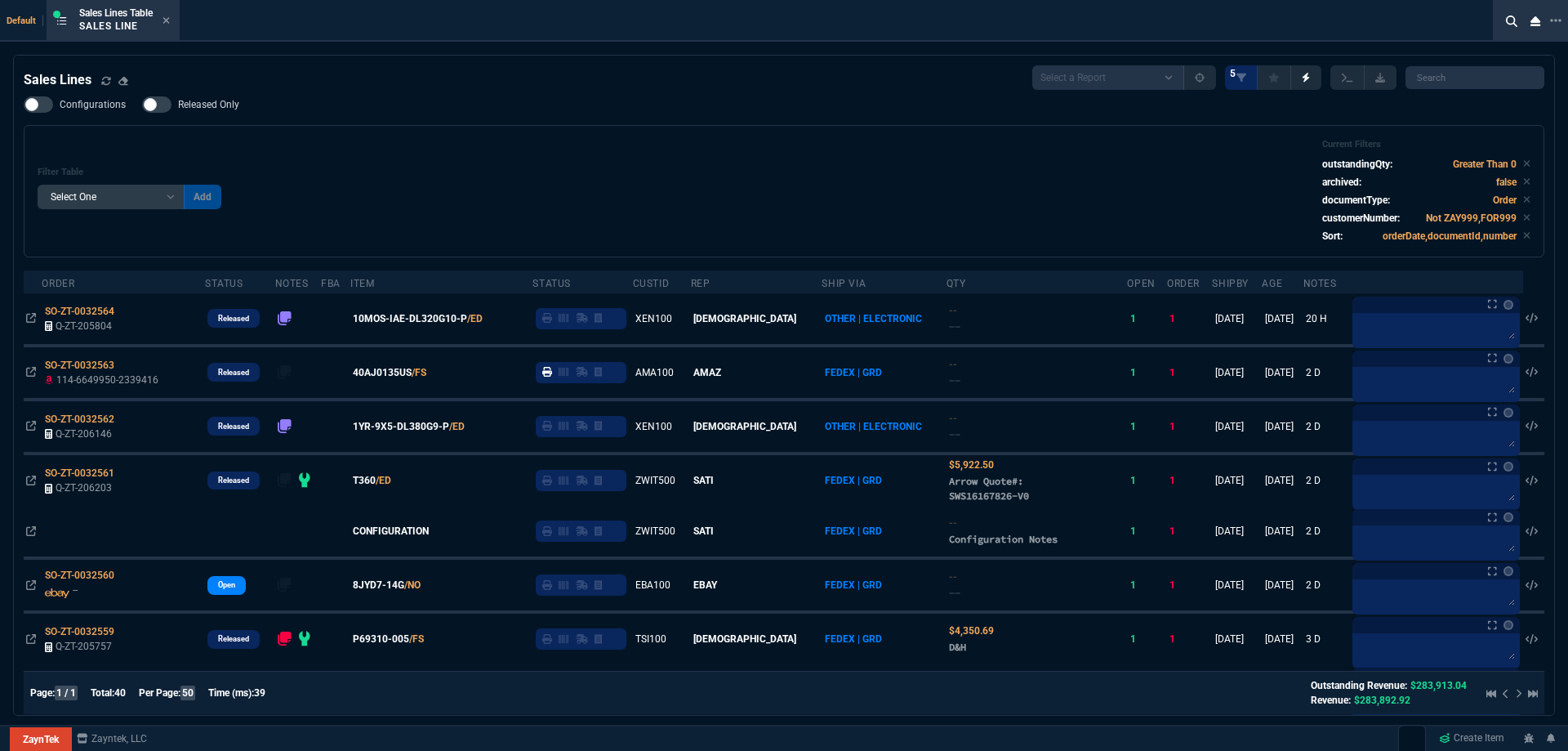
click at [167, 23] on icon at bounding box center [166, 20] width 7 height 7
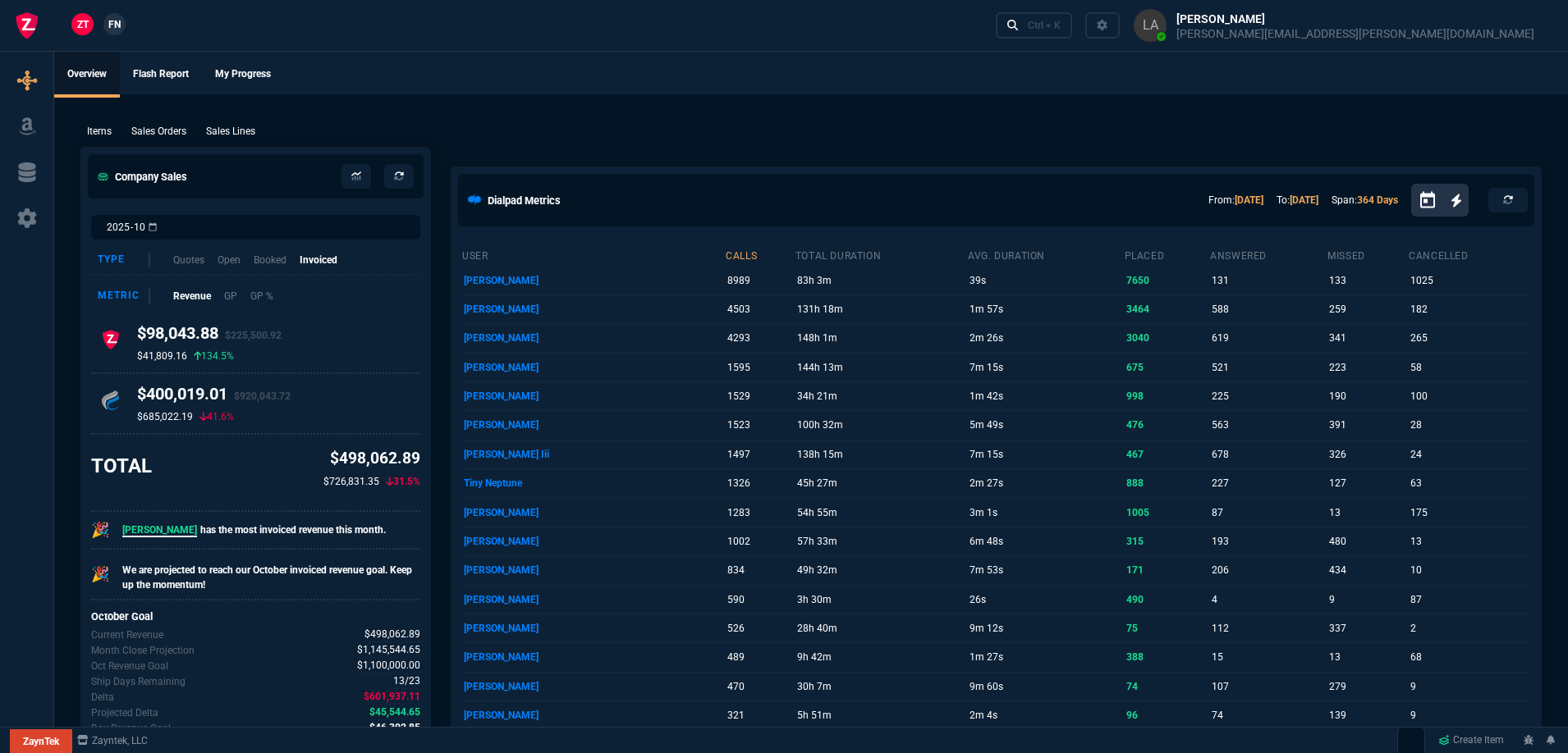
click at [110, 21] on span "FN" at bounding box center [114, 24] width 13 height 15
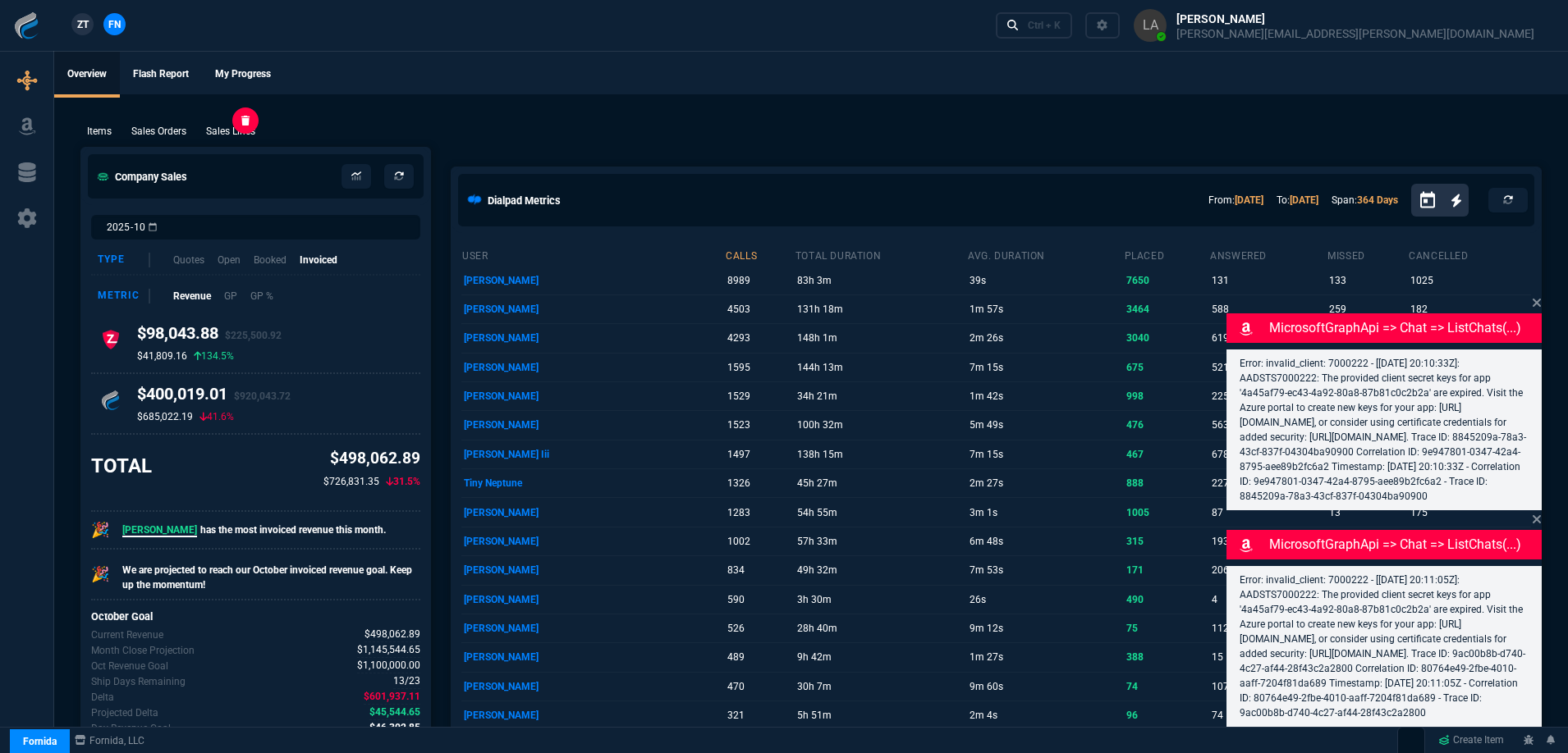
click at [228, 127] on p "Sales Lines" at bounding box center [230, 131] width 49 height 15
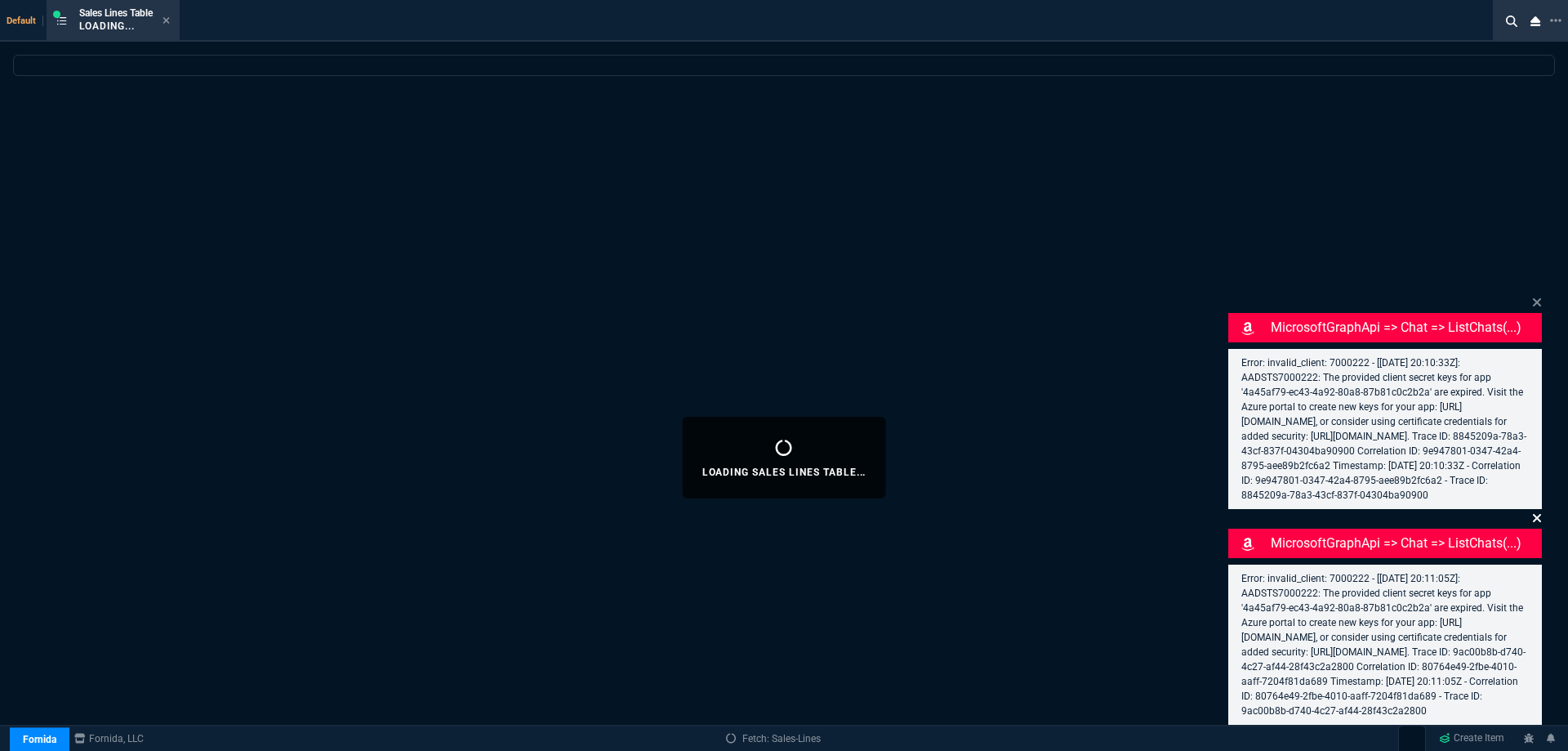
click at [1539, 298] on icon at bounding box center [1537, 302] width 8 height 8
select select
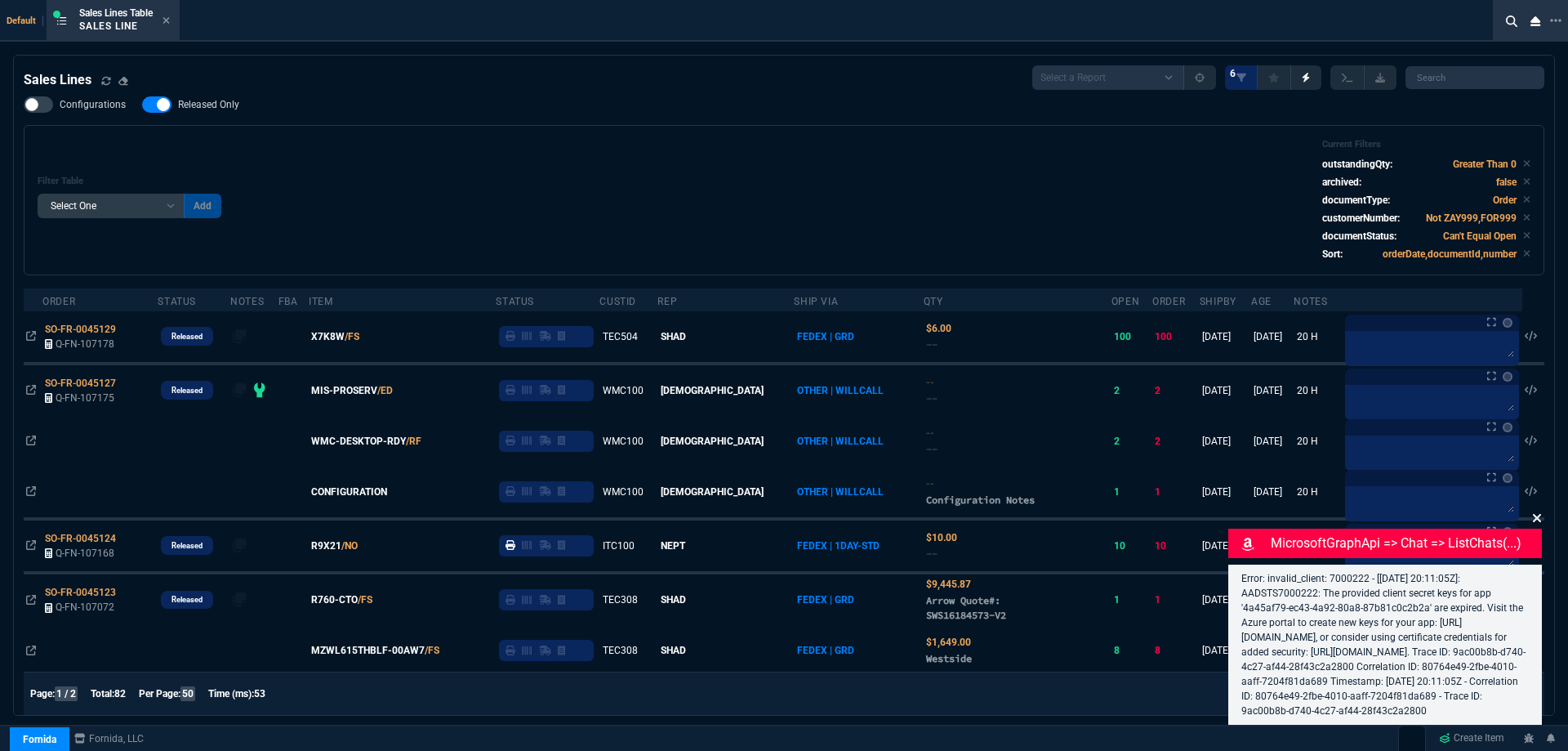
click at [1537, 514] on icon at bounding box center [1537, 518] width 8 height 8
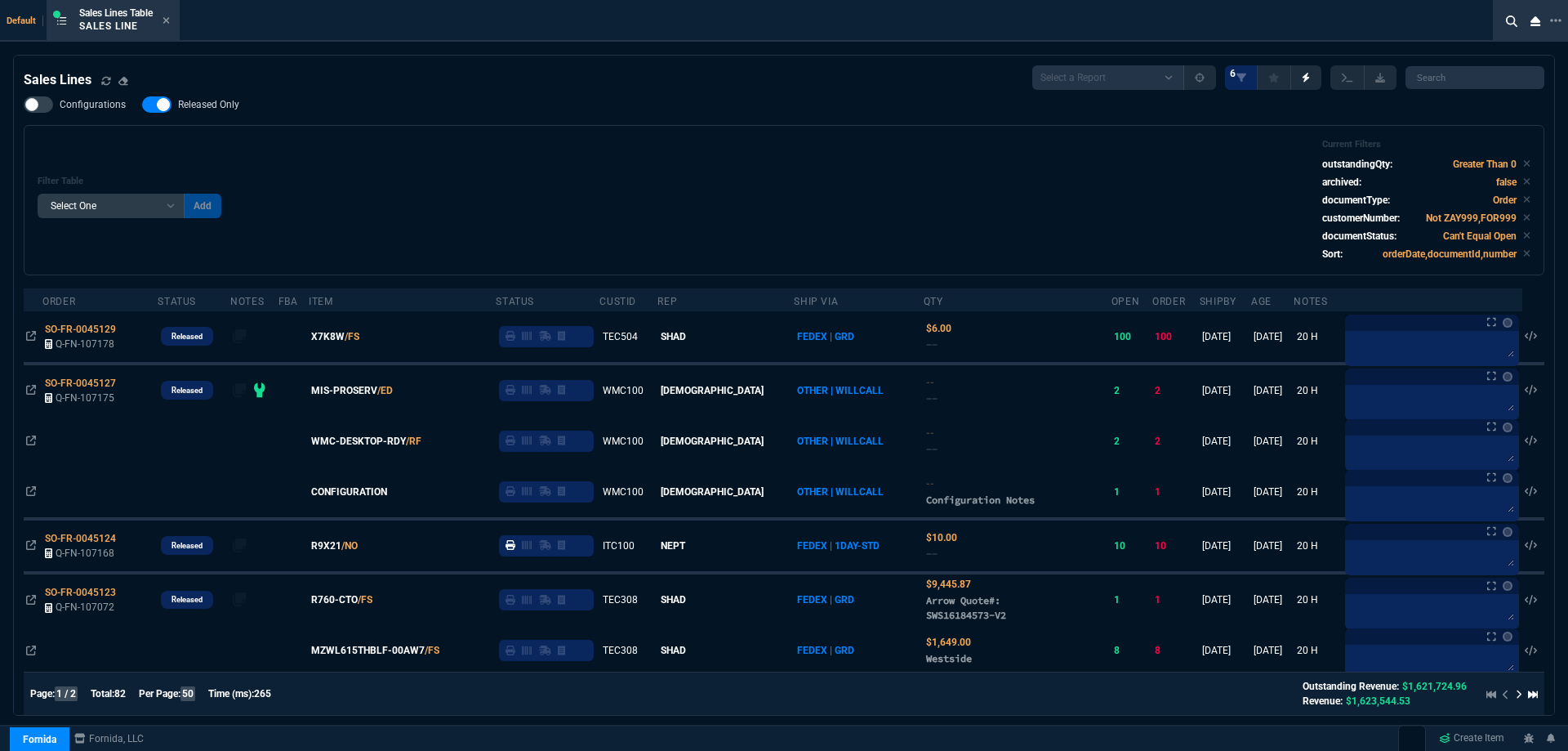
click at [225, 112] on label "Released Only" at bounding box center [198, 104] width 114 height 17
click at [142, 106] on input "Released Only" at bounding box center [142, 105] width 1 height 1
checkbox input "false"
click at [515, 214] on div "Filter Table Select One Add Filter () Age () ATS () Cond (itemVariantCode) Cust…" at bounding box center [784, 200] width 1493 height 122
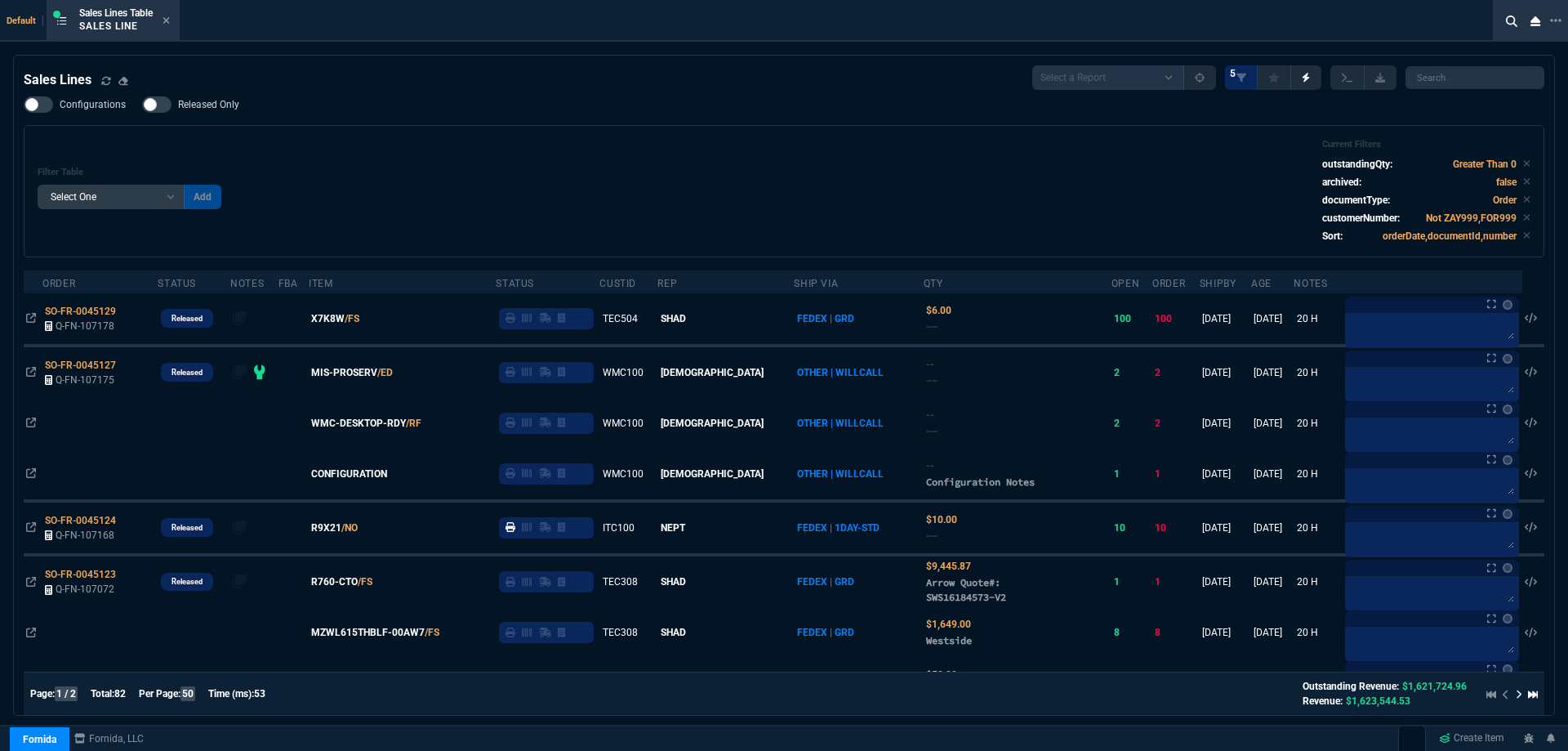
drag, startPoint x: 348, startPoint y: 322, endPoint x: 651, endPoint y: 141, distance: 352.9
click at [345, 322] on span "X7K8W" at bounding box center [328, 319] width 33 height 15
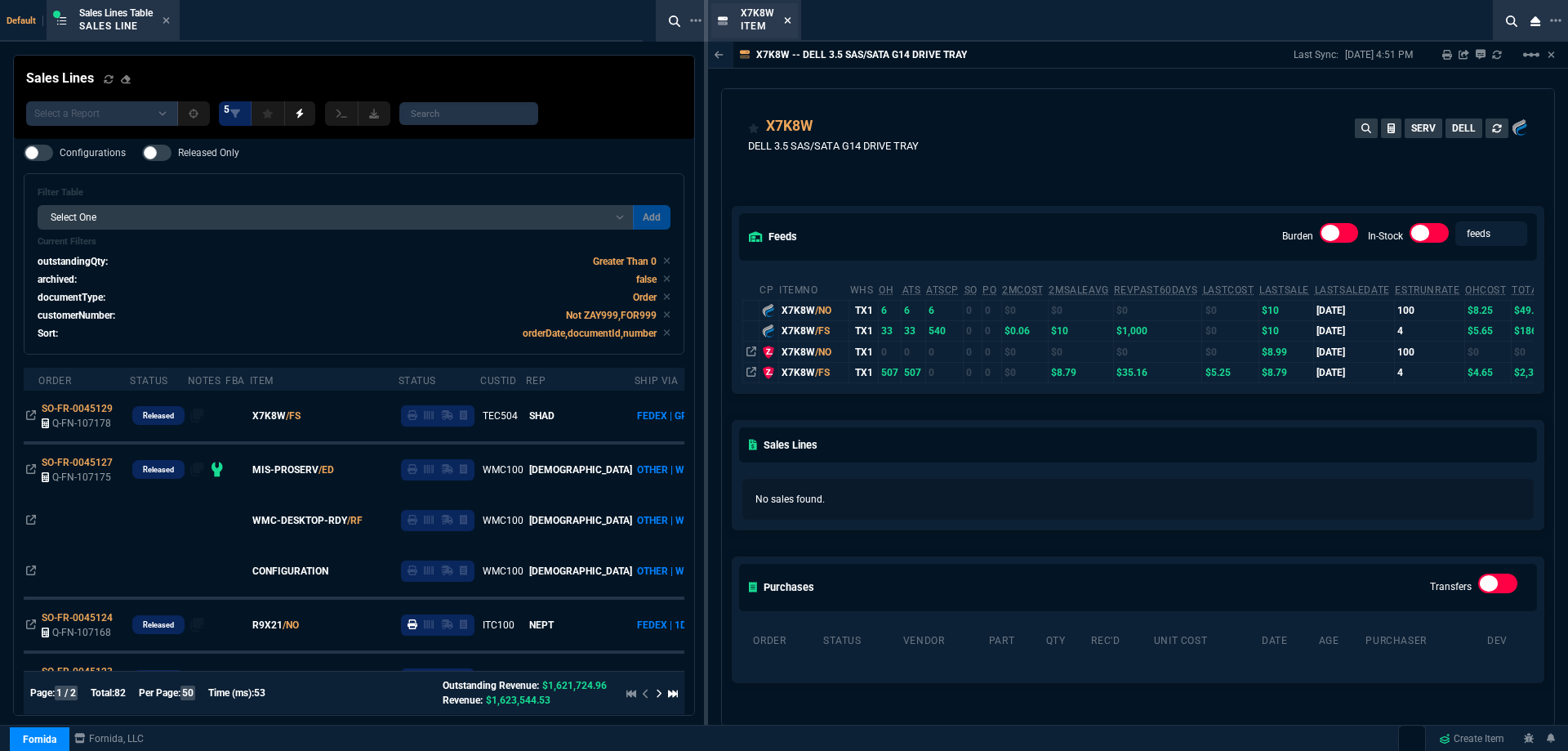
click at [787, 25] on fa-icon at bounding box center [788, 21] width 8 height 12
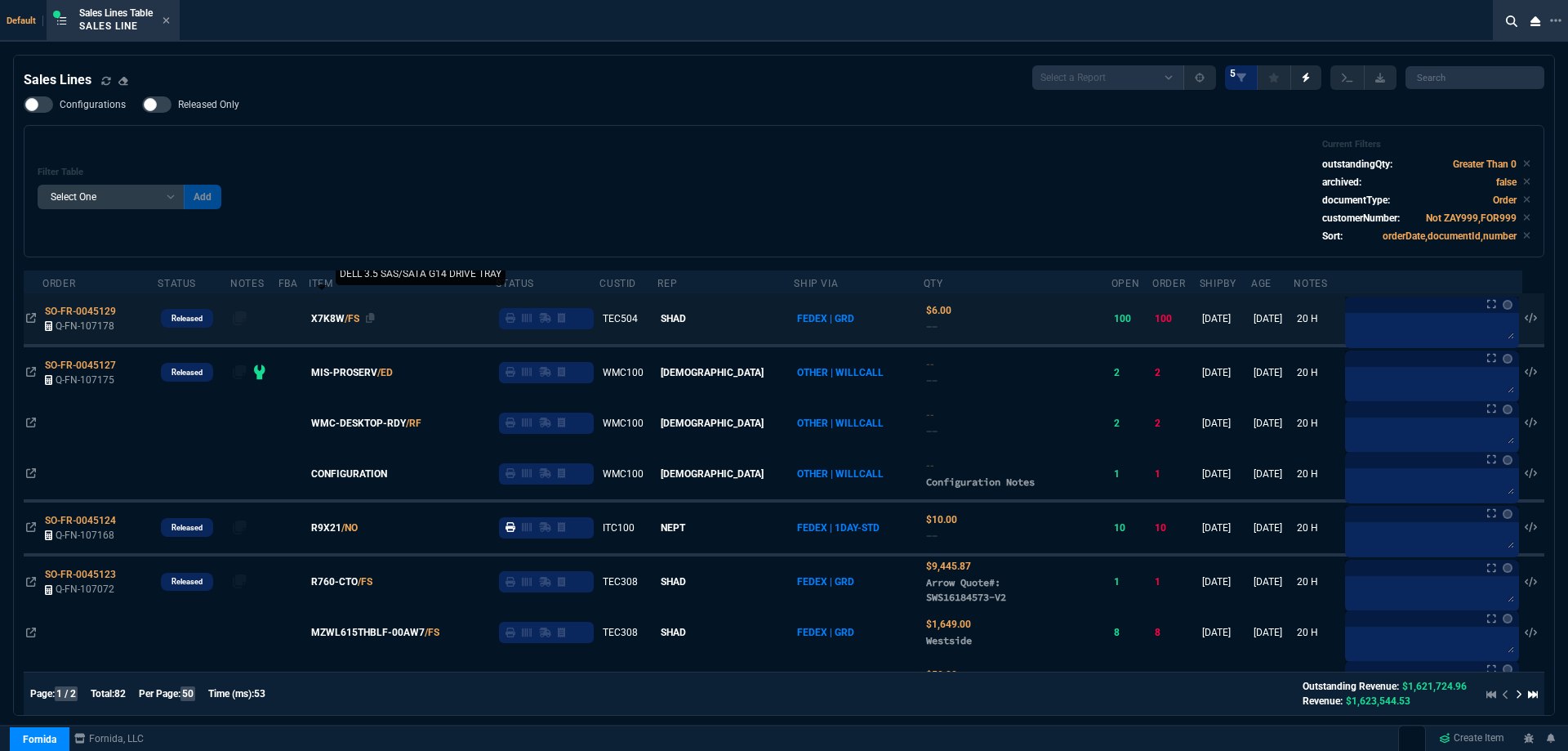
click at [343, 324] on span "X7K8W" at bounding box center [328, 319] width 33 height 15
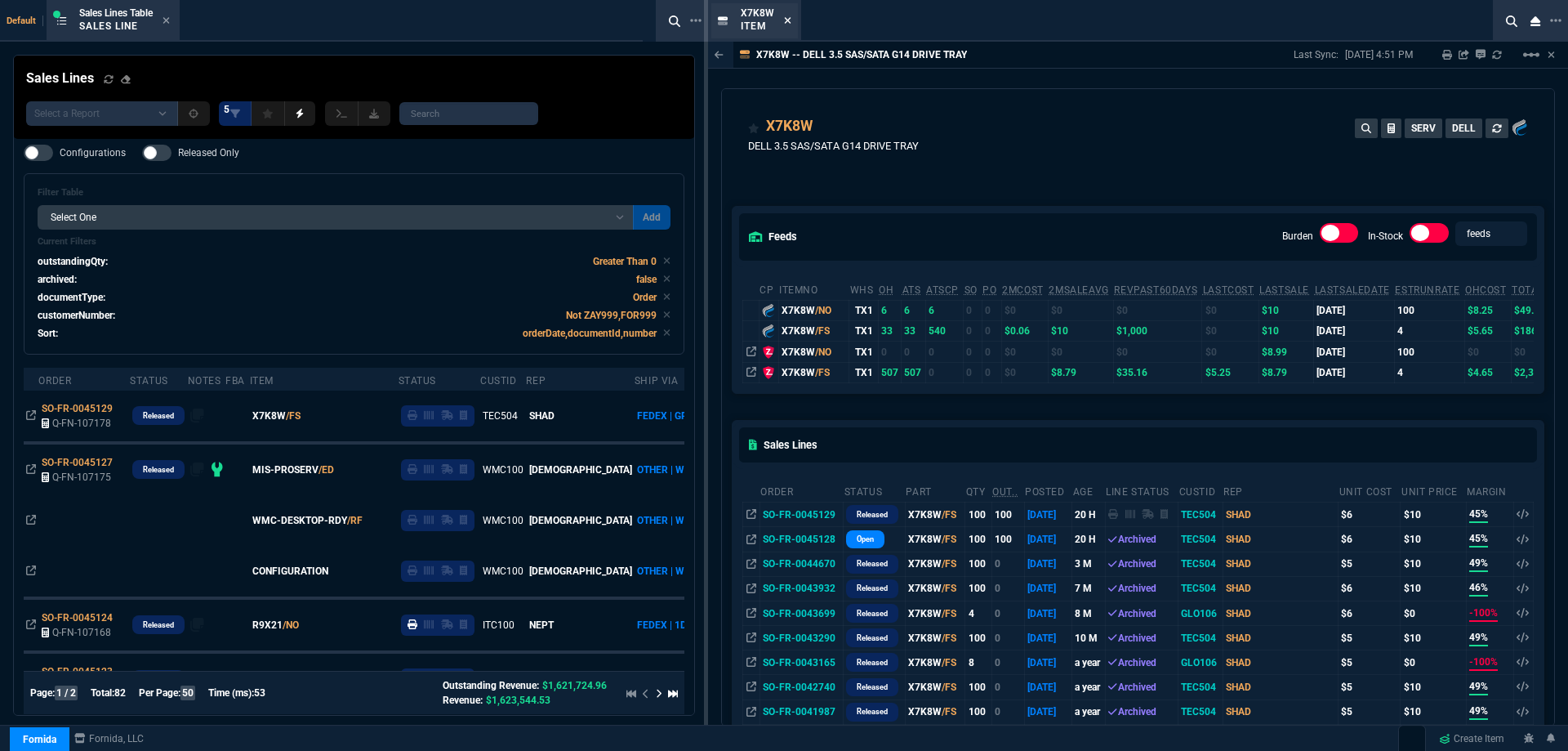
click at [785, 19] on icon at bounding box center [788, 20] width 8 height 10
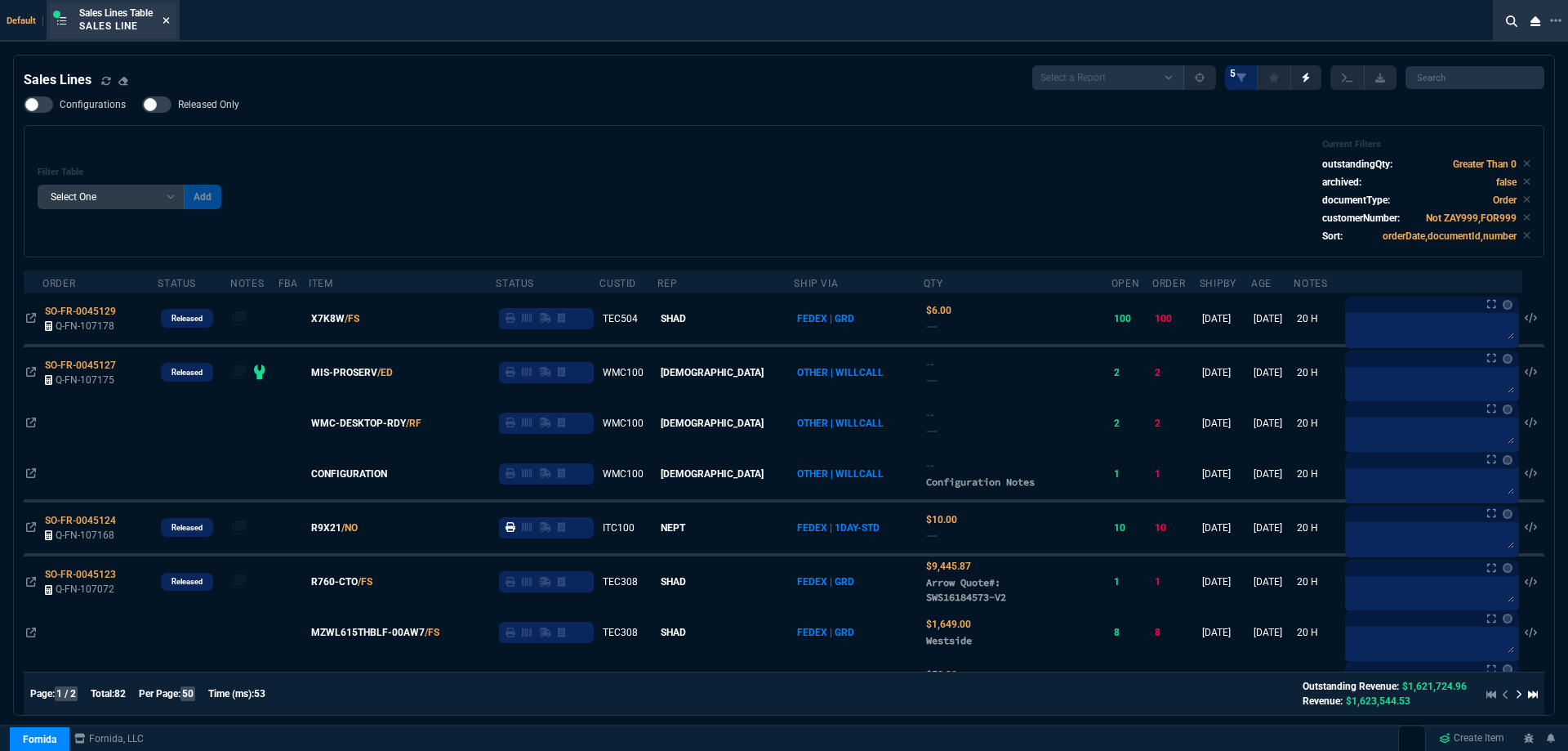
click at [167, 25] on fa-icon at bounding box center [166, 21] width 8 height 12
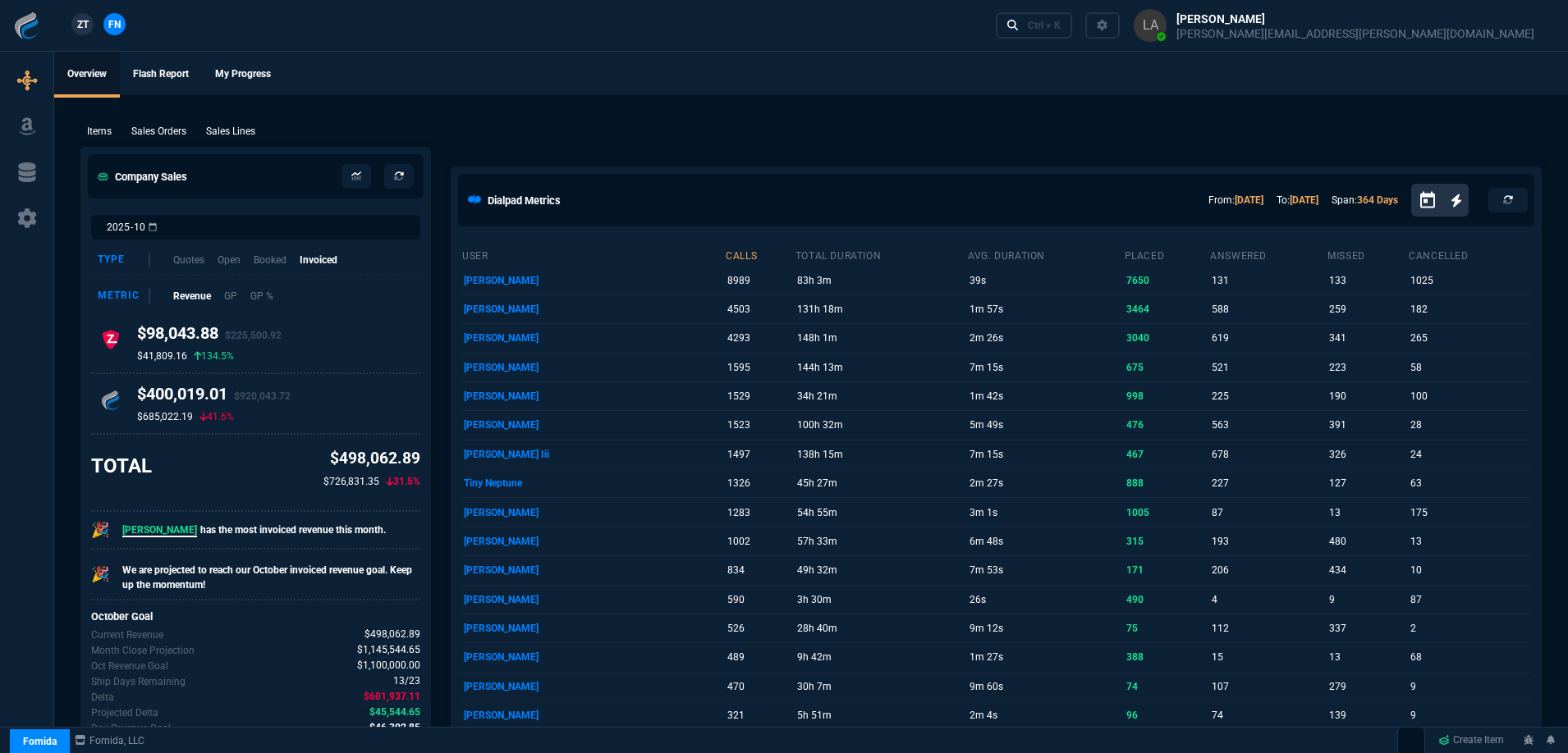
click at [82, 28] on span "ZT" at bounding box center [83, 24] width 12 height 15
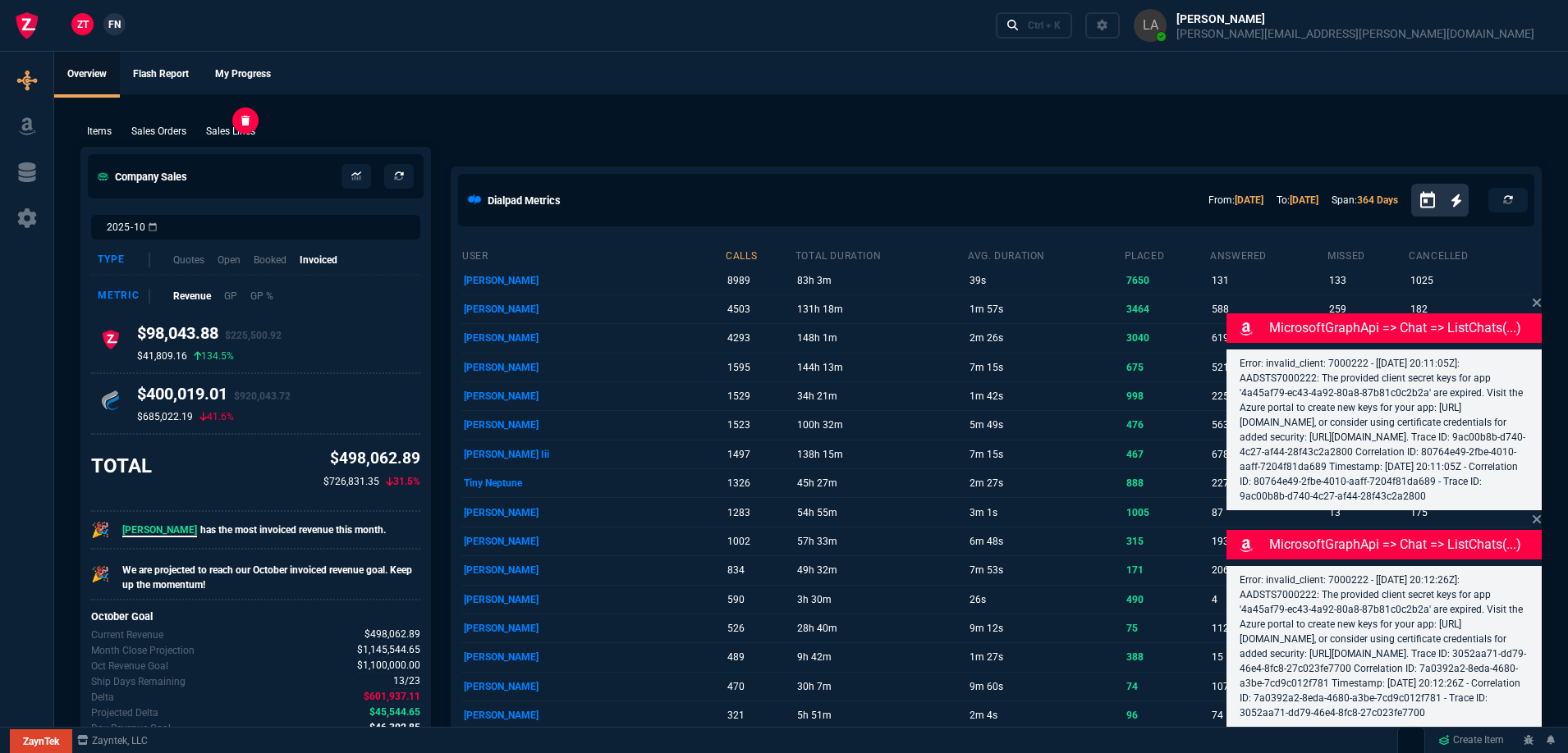
click at [216, 128] on p "Sales Lines" at bounding box center [230, 131] width 49 height 15
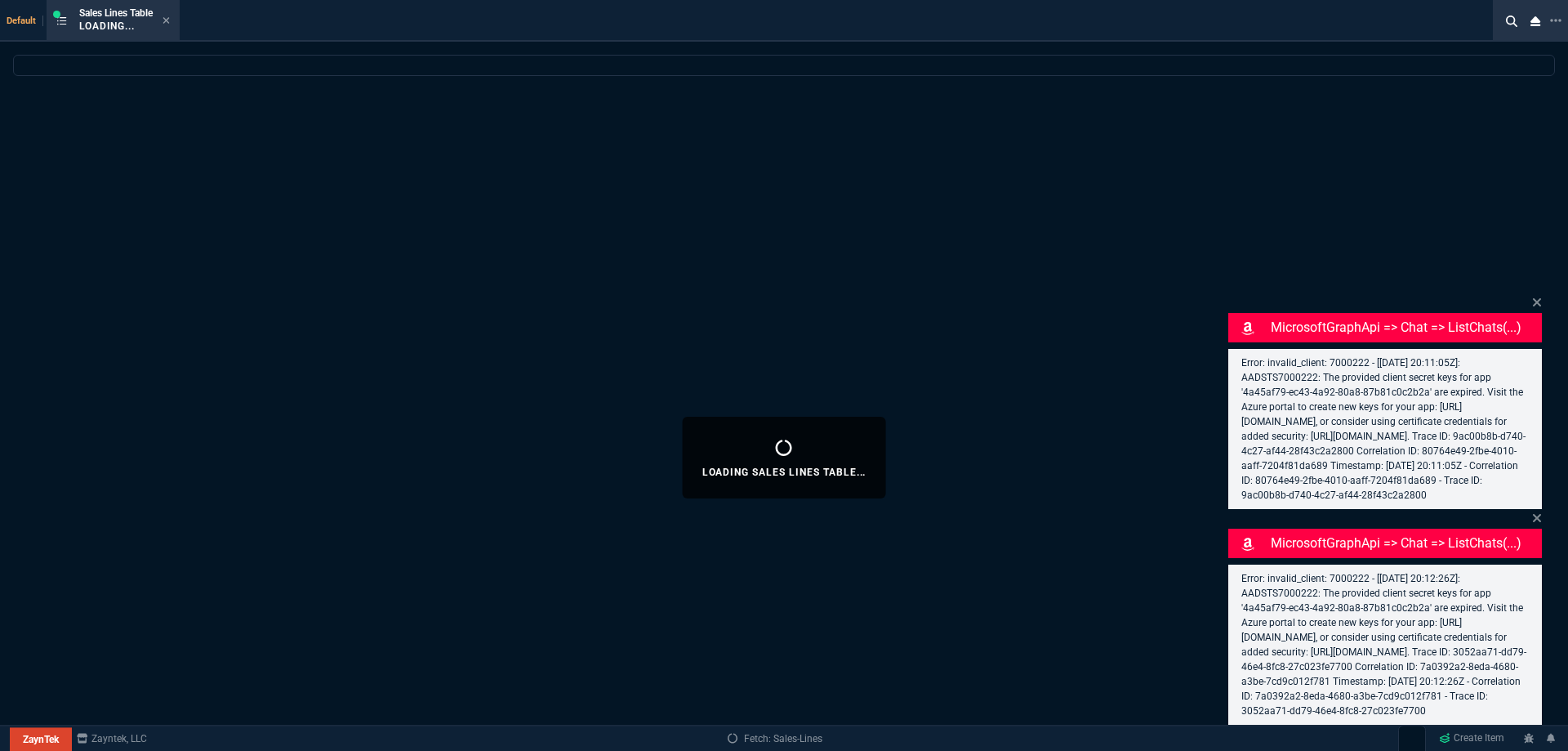
select select
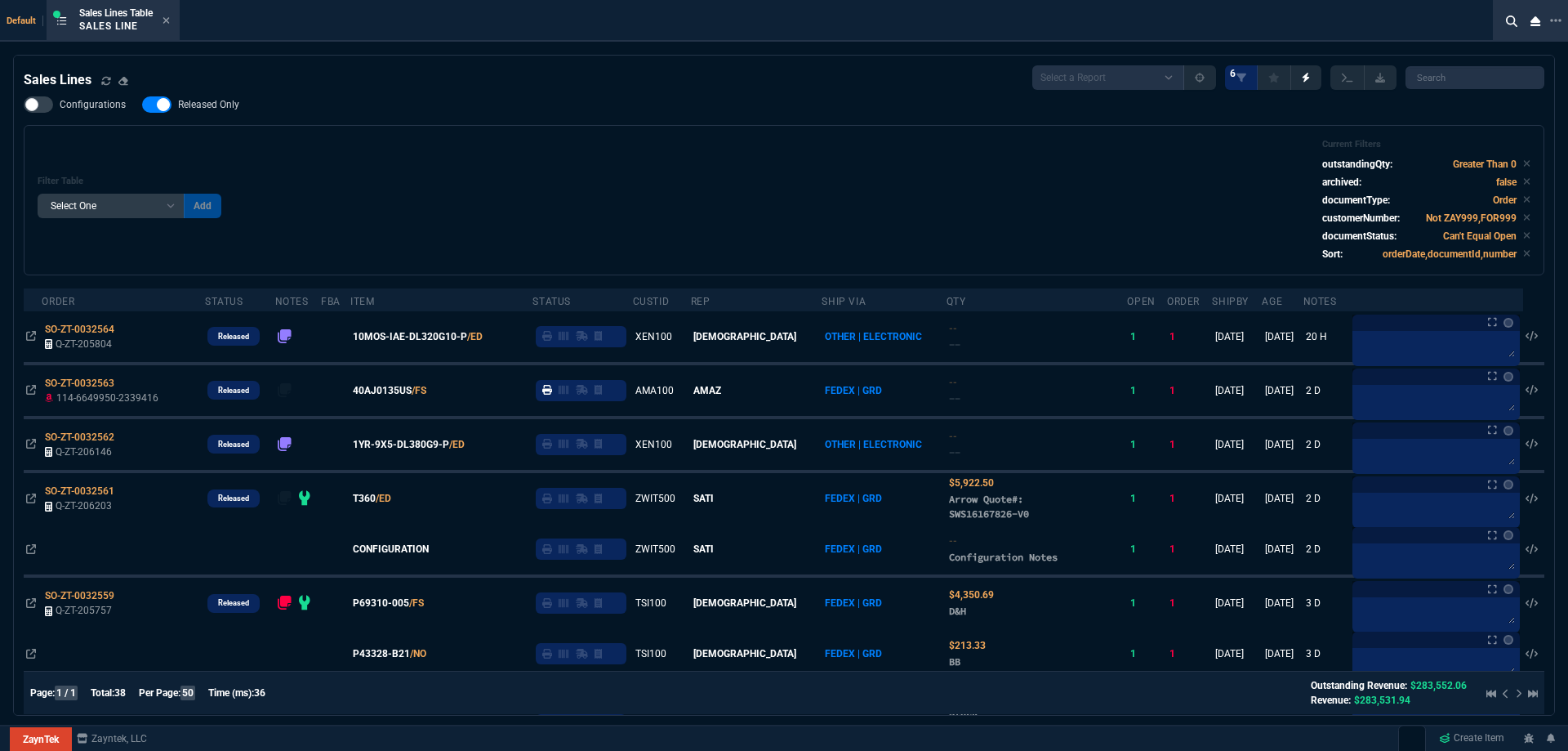
drag, startPoint x: 197, startPoint y: 109, endPoint x: 1552, endPoint y: 350, distance: 1376.3
click at [197, 109] on span "Released Only" at bounding box center [208, 104] width 61 height 13
click at [142, 106] on input "Released Only" at bounding box center [142, 105] width 1 height 1
checkbox input "false"
click at [595, 156] on div "Filter Table Select One Add Filter () Age () ATS () Cond (itemVariantCode) Cust…" at bounding box center [784, 200] width 1493 height 122
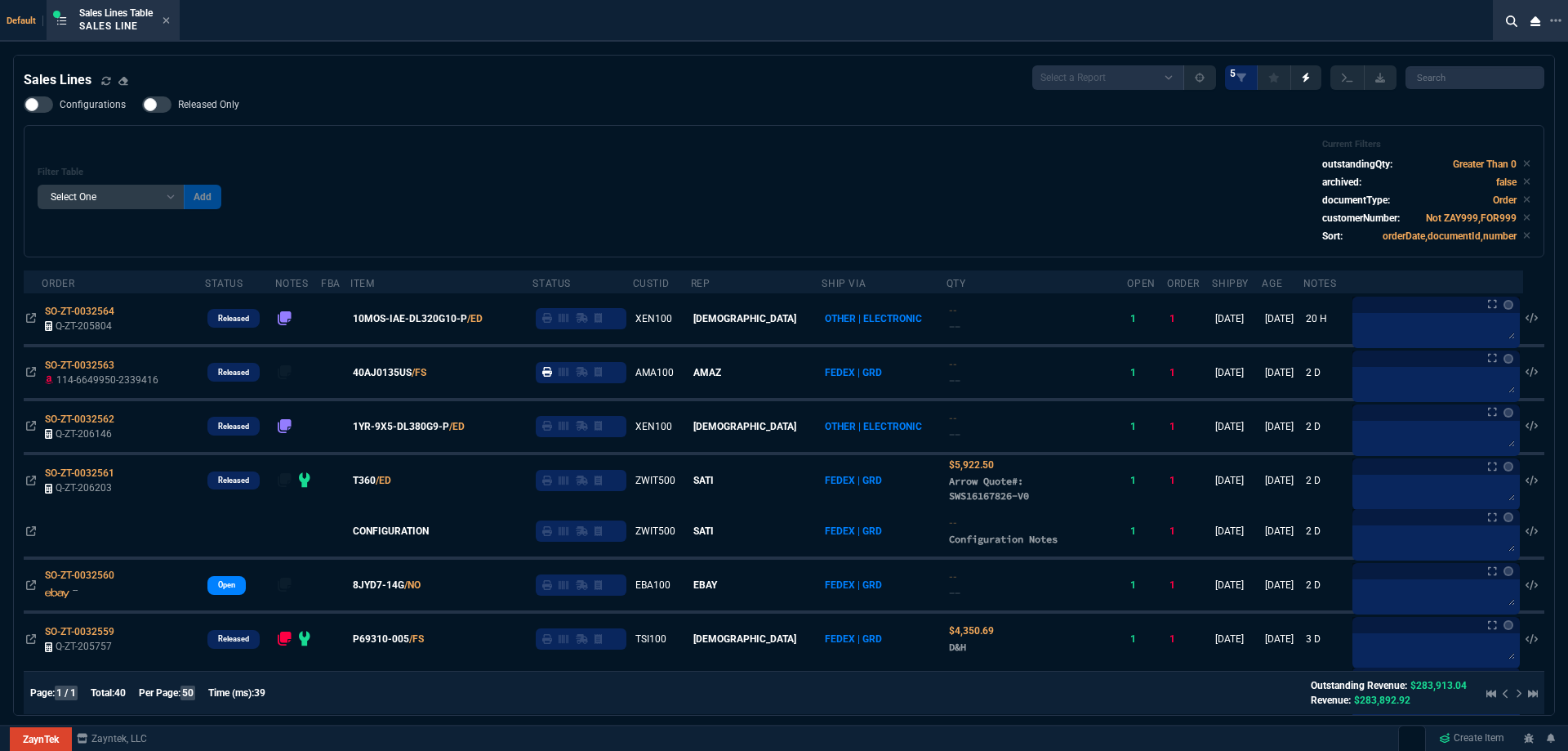
click at [169, 18] on icon at bounding box center [166, 20] width 8 height 10
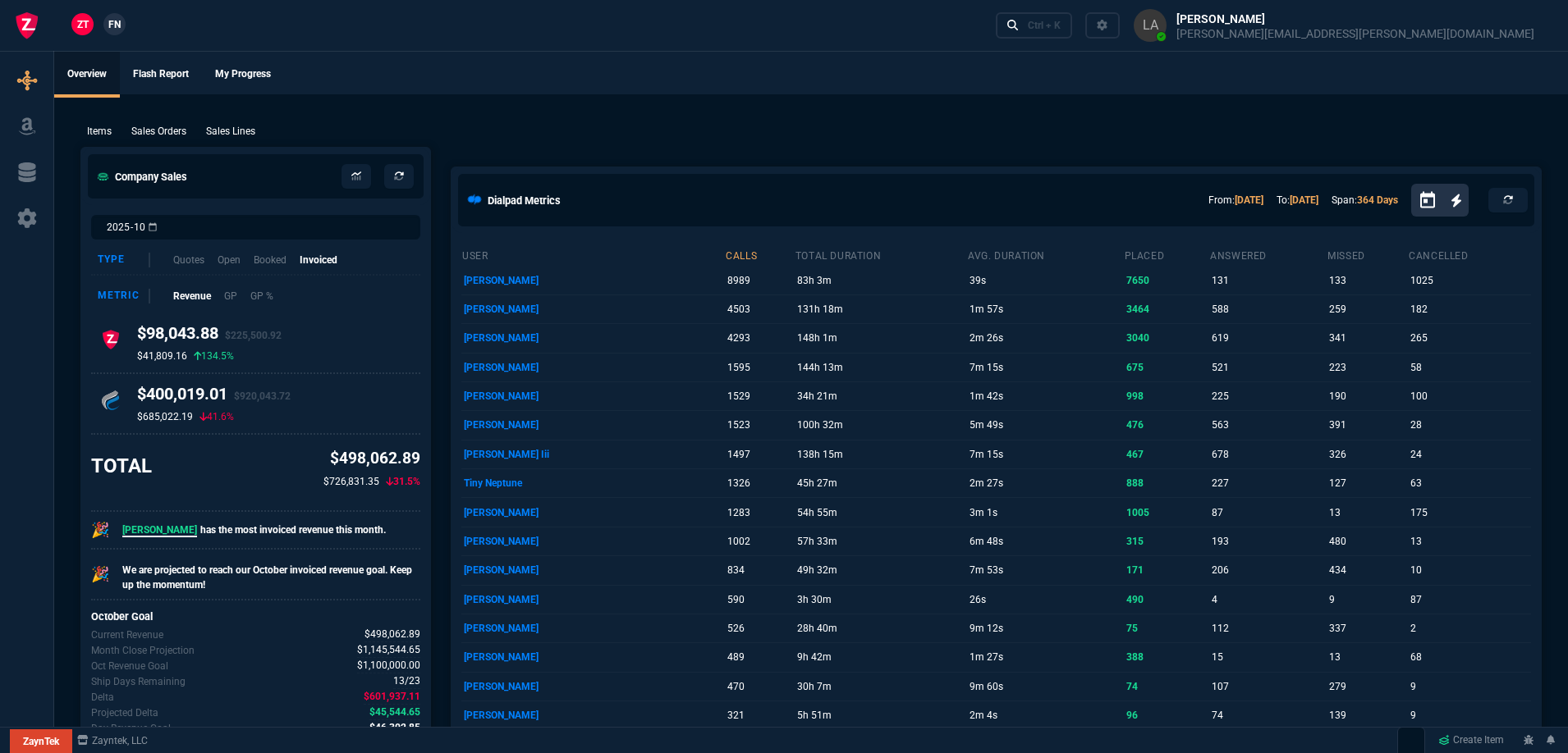
click at [120, 33] on link "FN" at bounding box center [114, 23] width 22 height 22
click at [236, 130] on p "Sales Lines" at bounding box center [230, 131] width 49 height 15
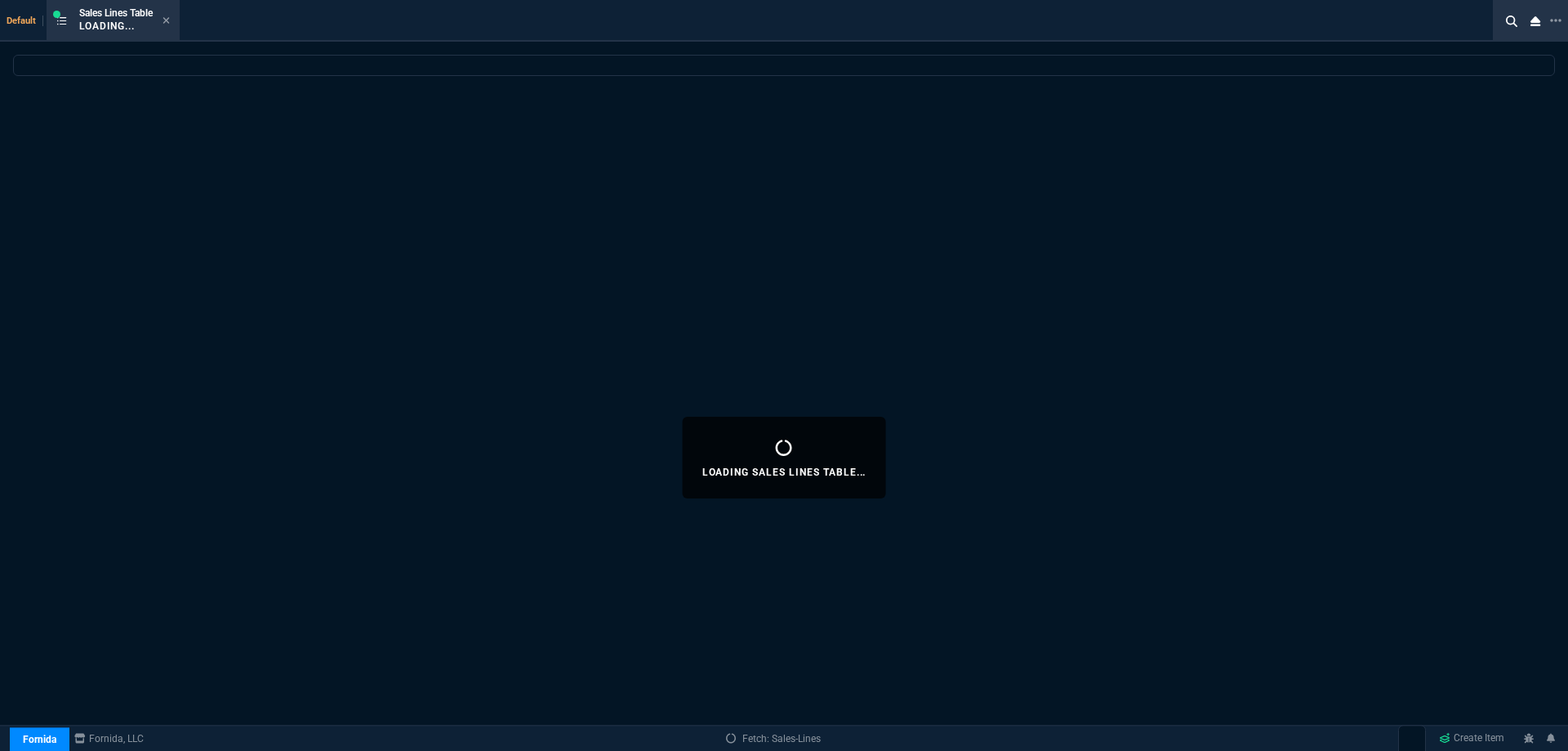
select select
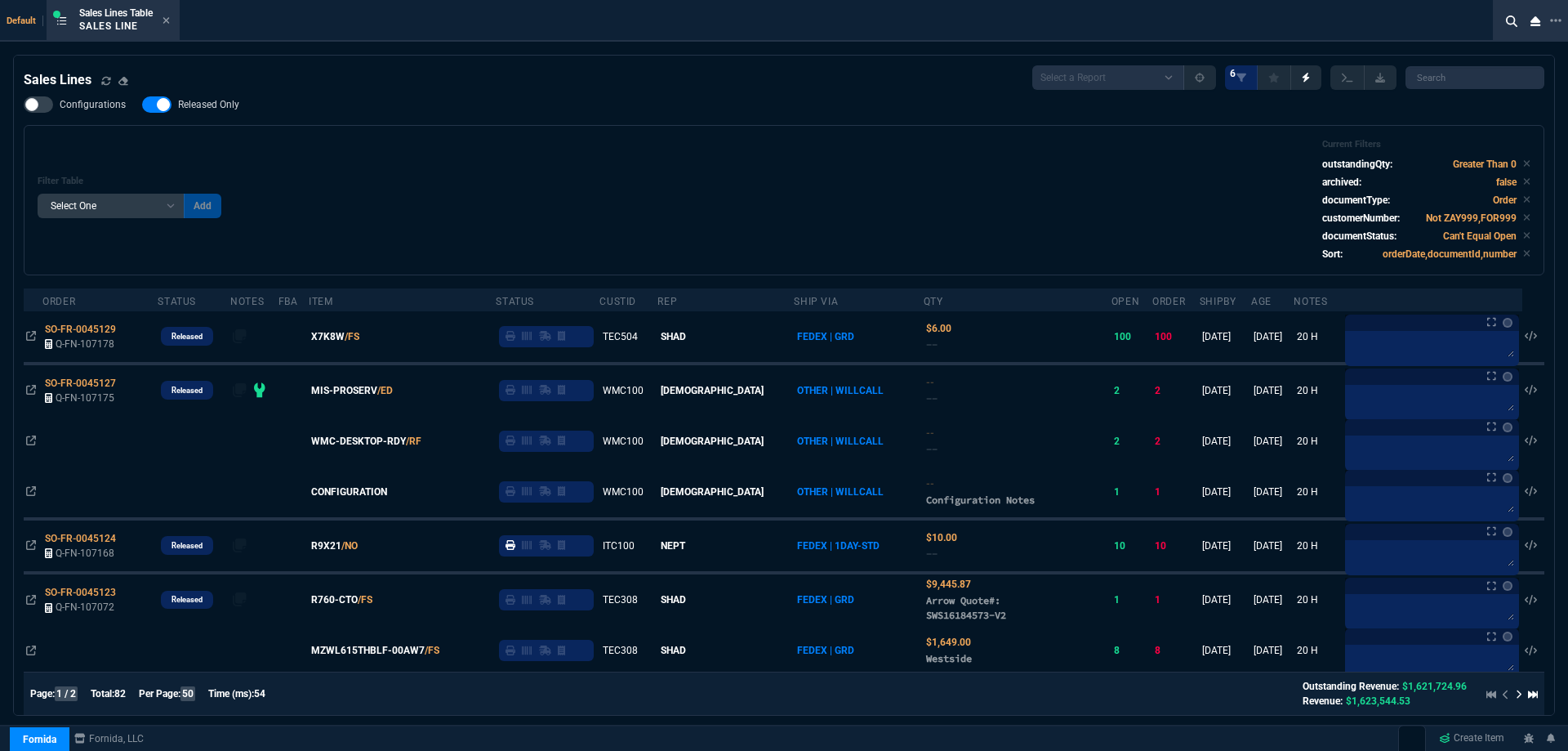
click at [345, 338] on span "X7K8W" at bounding box center [328, 336] width 33 height 15
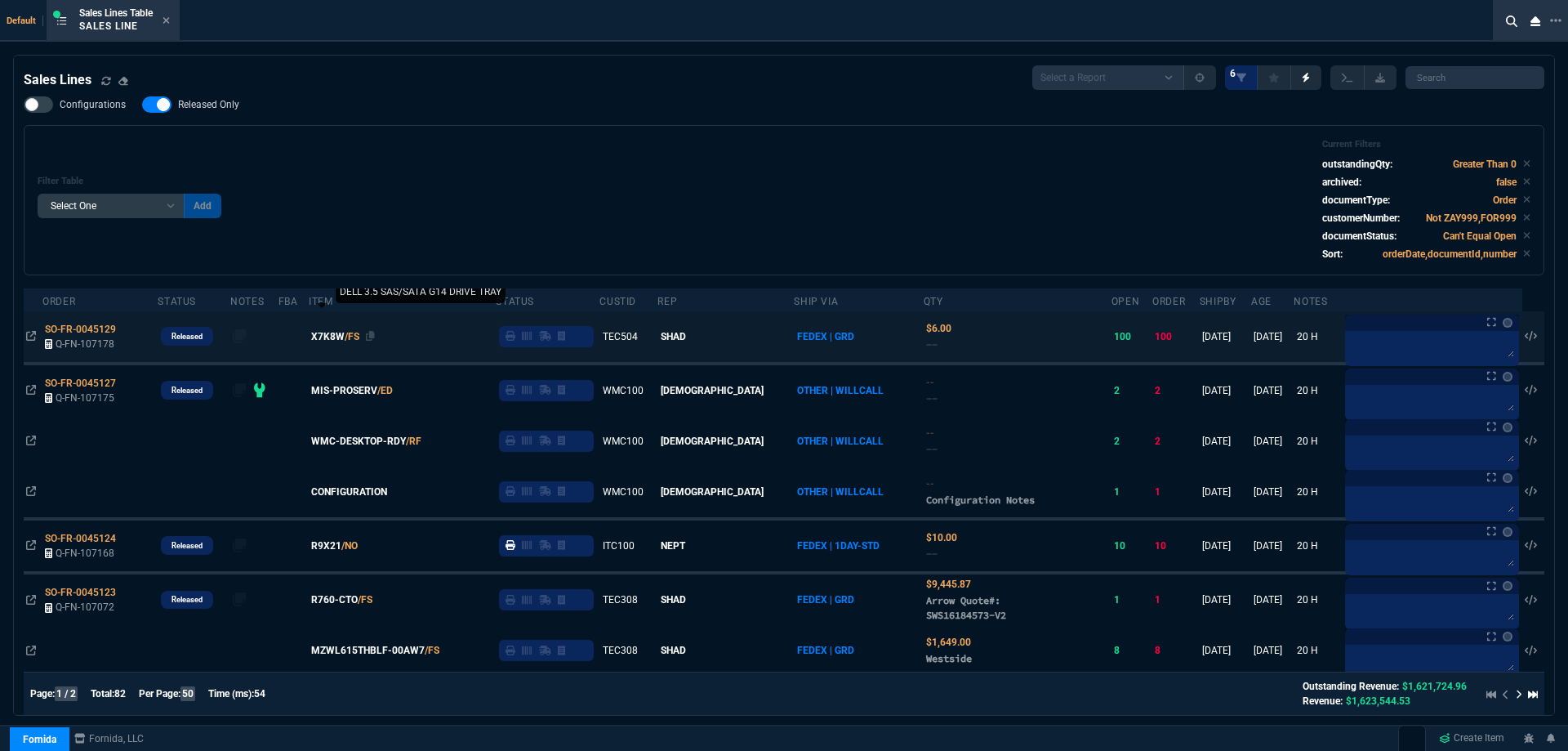
click at [344, 340] on span "X7K8W" at bounding box center [328, 336] width 33 height 15
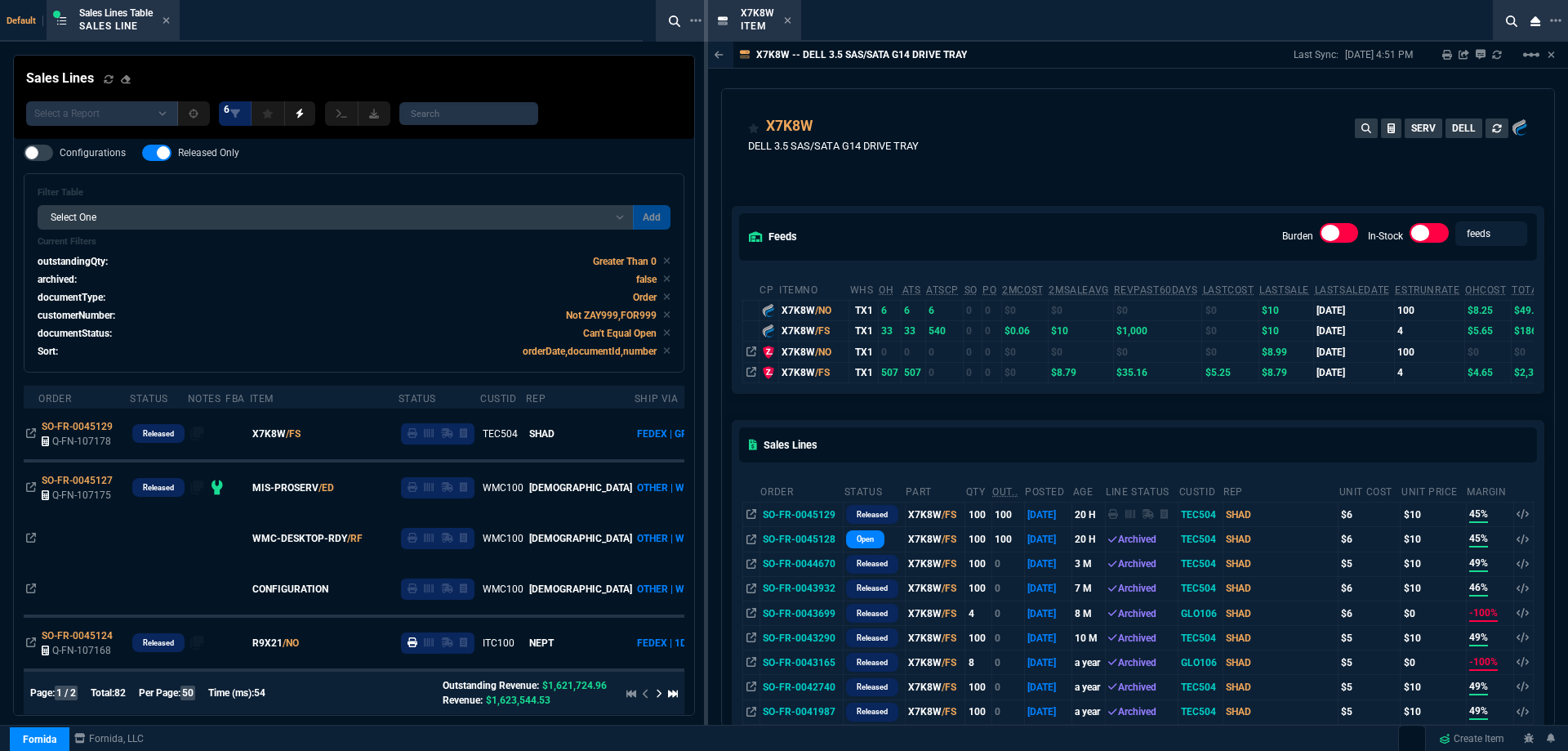
drag, startPoint x: 754, startPoint y: 14, endPoint x: 579, endPoint y: 29, distance: 175.6
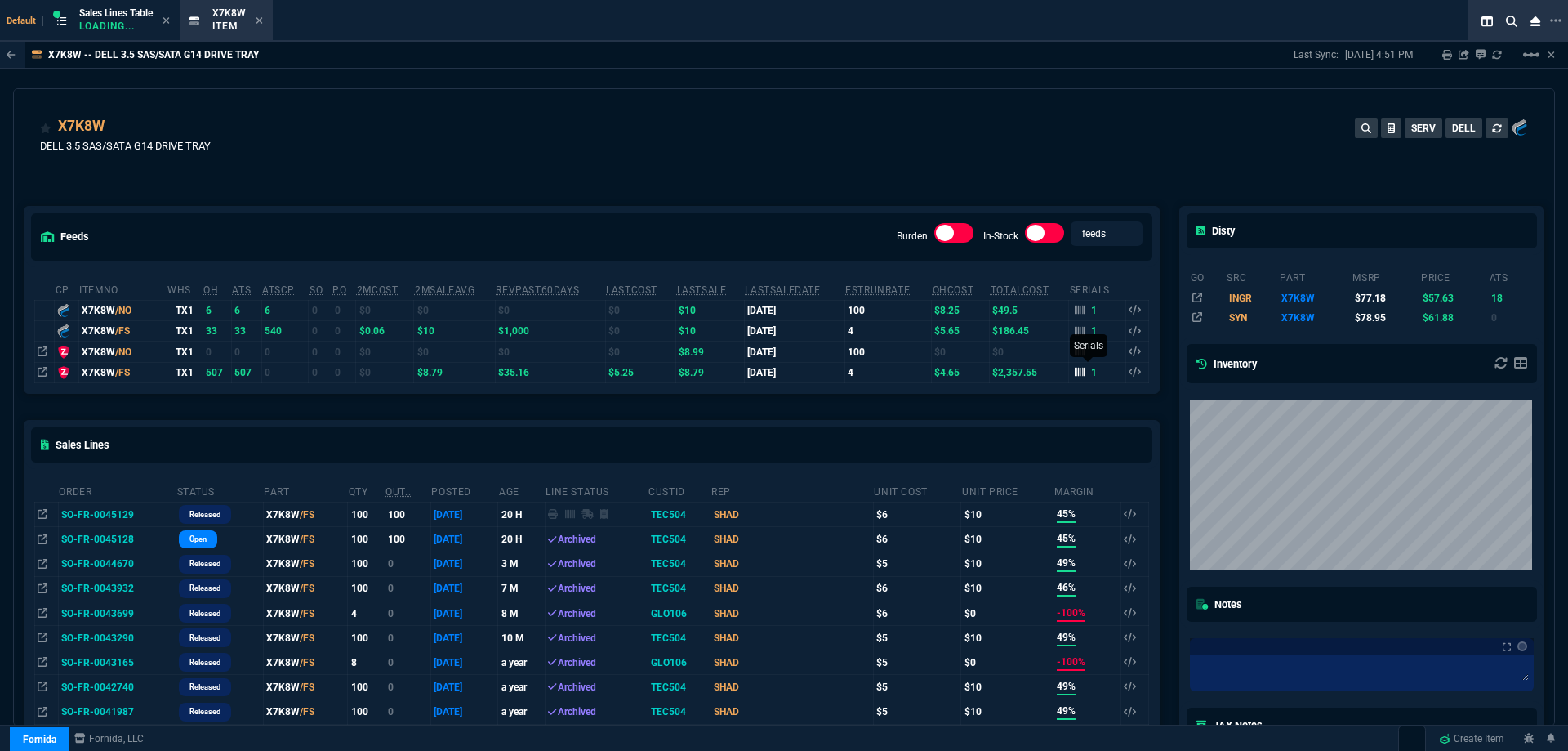
click at [1075, 376] on icon at bounding box center [1080, 372] width 10 height 9
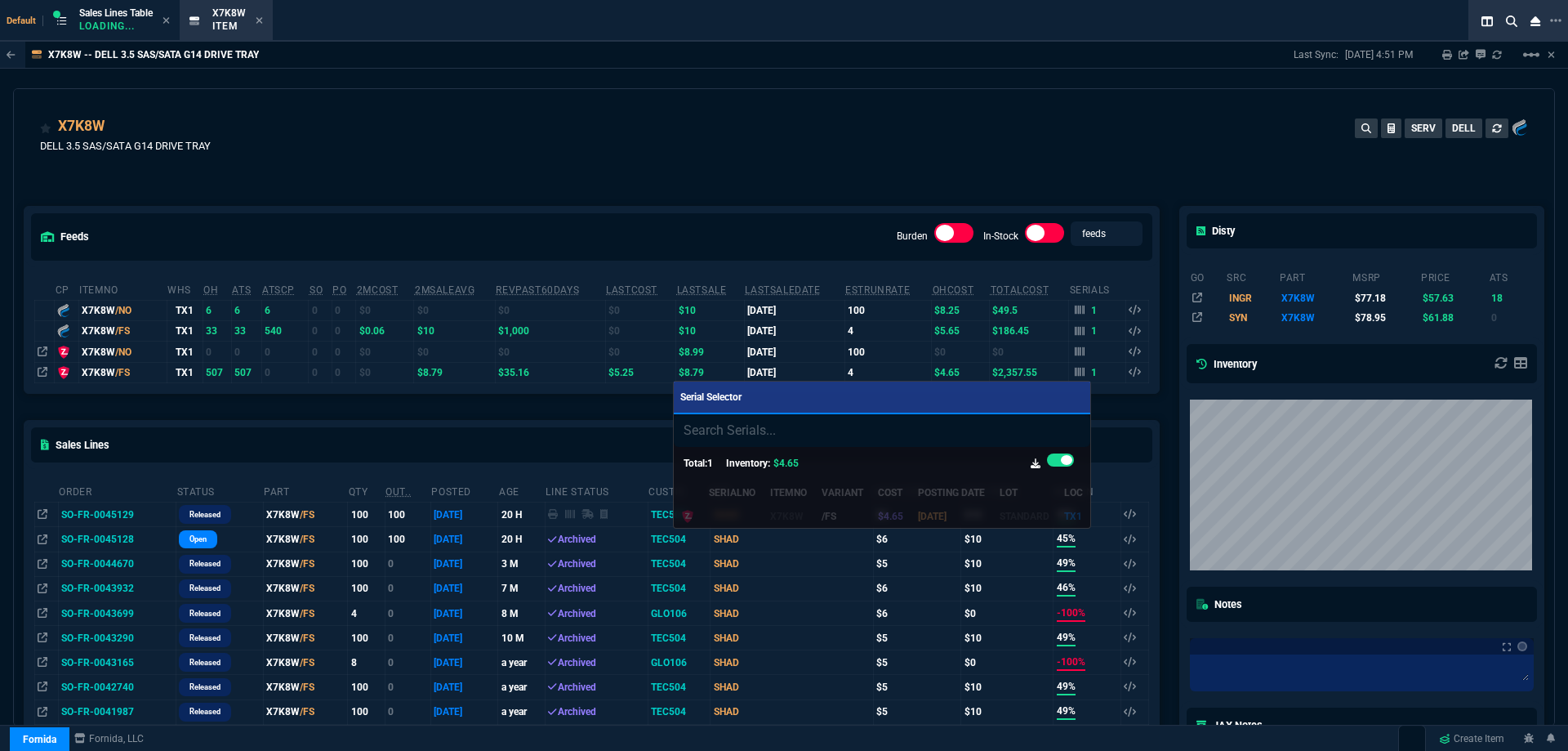
click at [522, 167] on div at bounding box center [784, 375] width 1568 height 751
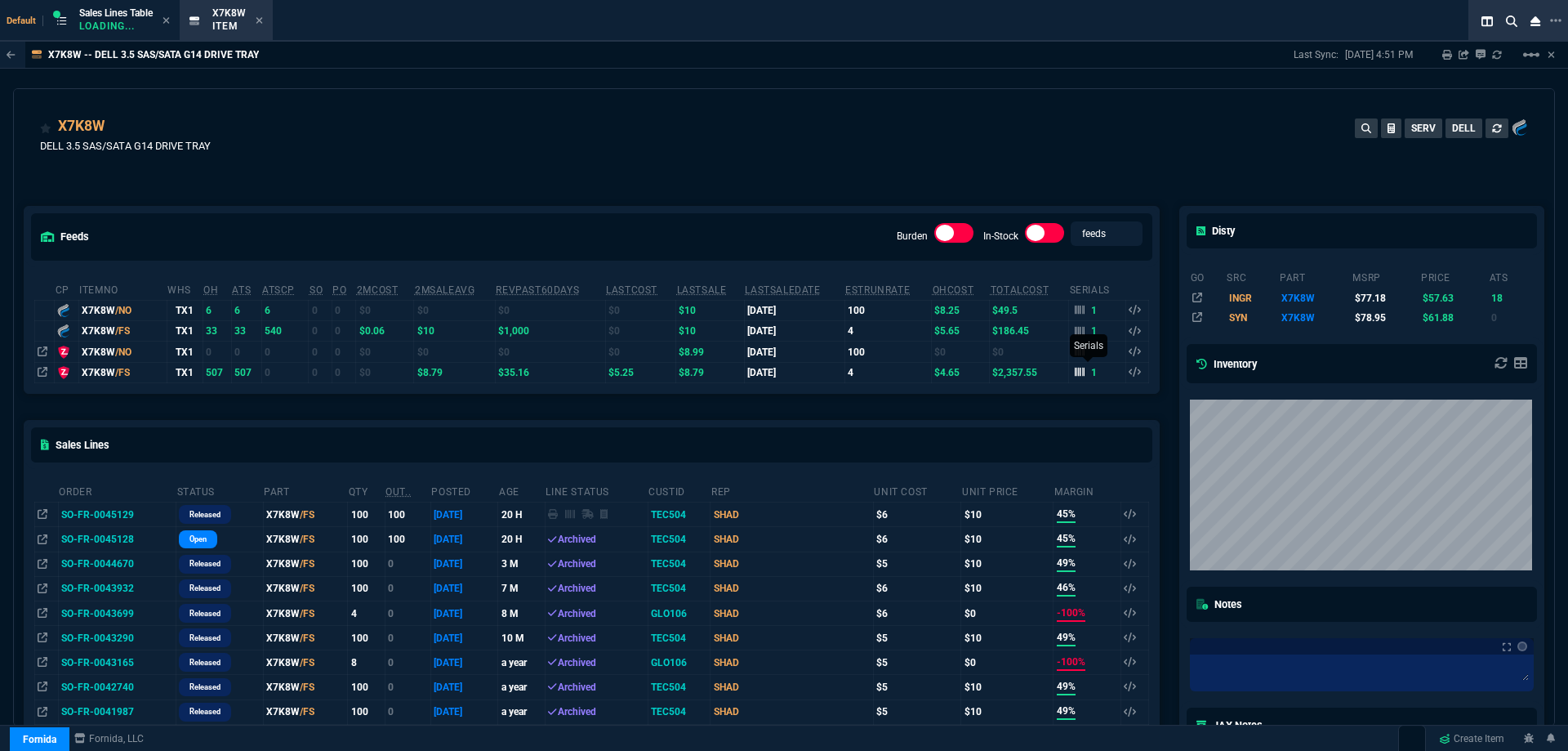
click at [1075, 370] on icon at bounding box center [1080, 372] width 10 height 10
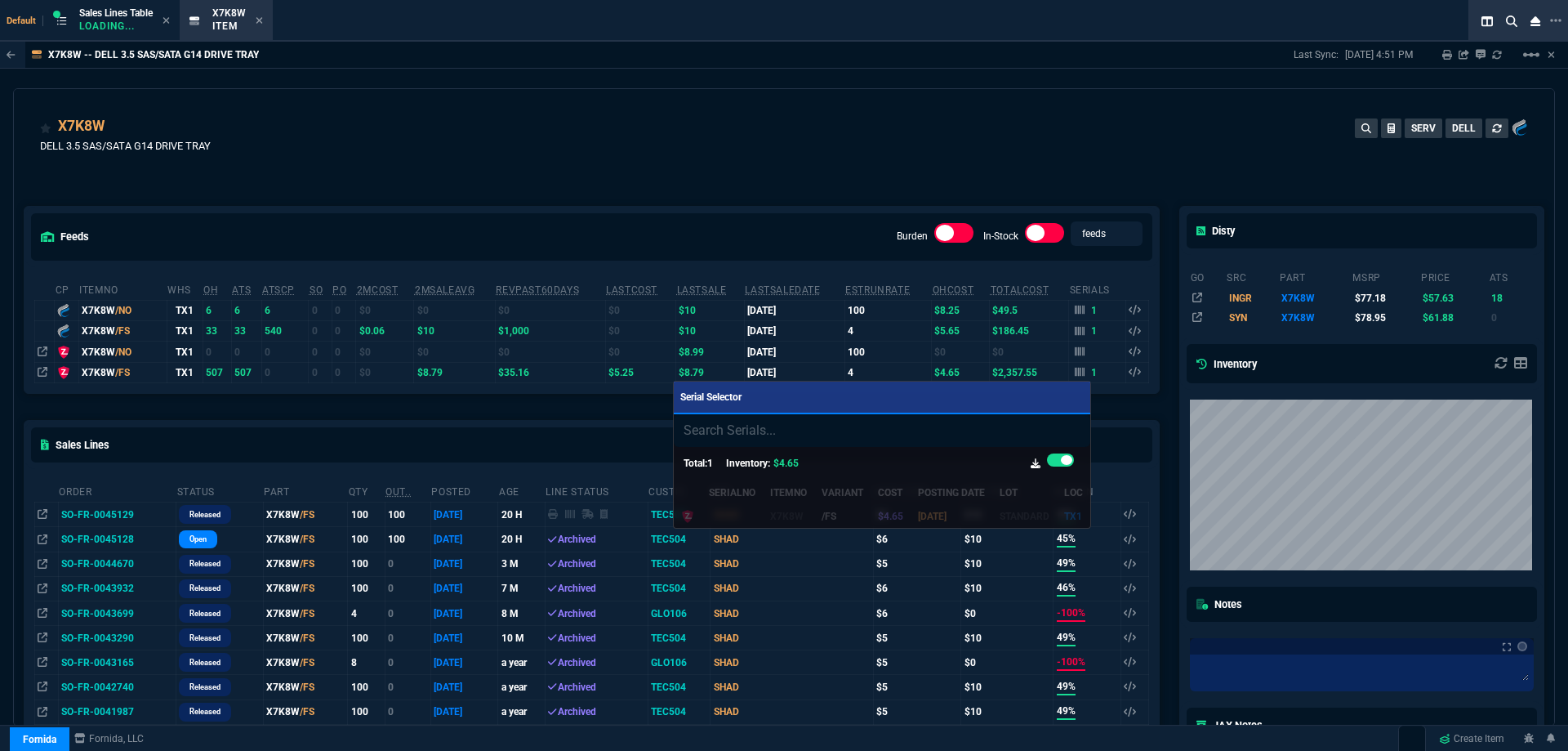
click at [795, 106] on div at bounding box center [784, 375] width 1568 height 751
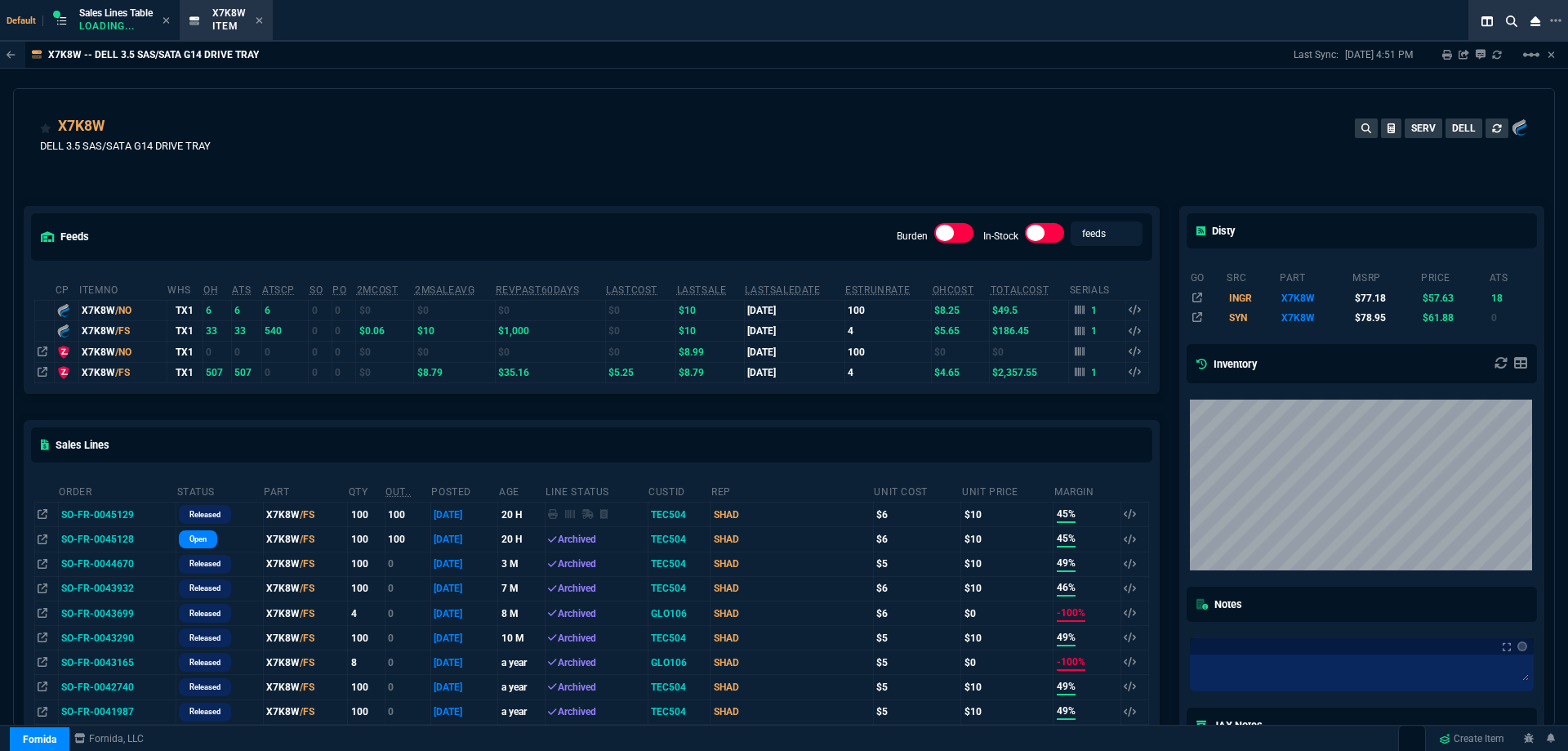
drag, startPoint x: 263, startPoint y: 26, endPoint x: 210, endPoint y: 34, distance: 53.6
click at [263, 26] on fa-icon at bounding box center [259, 21] width 8 height 12
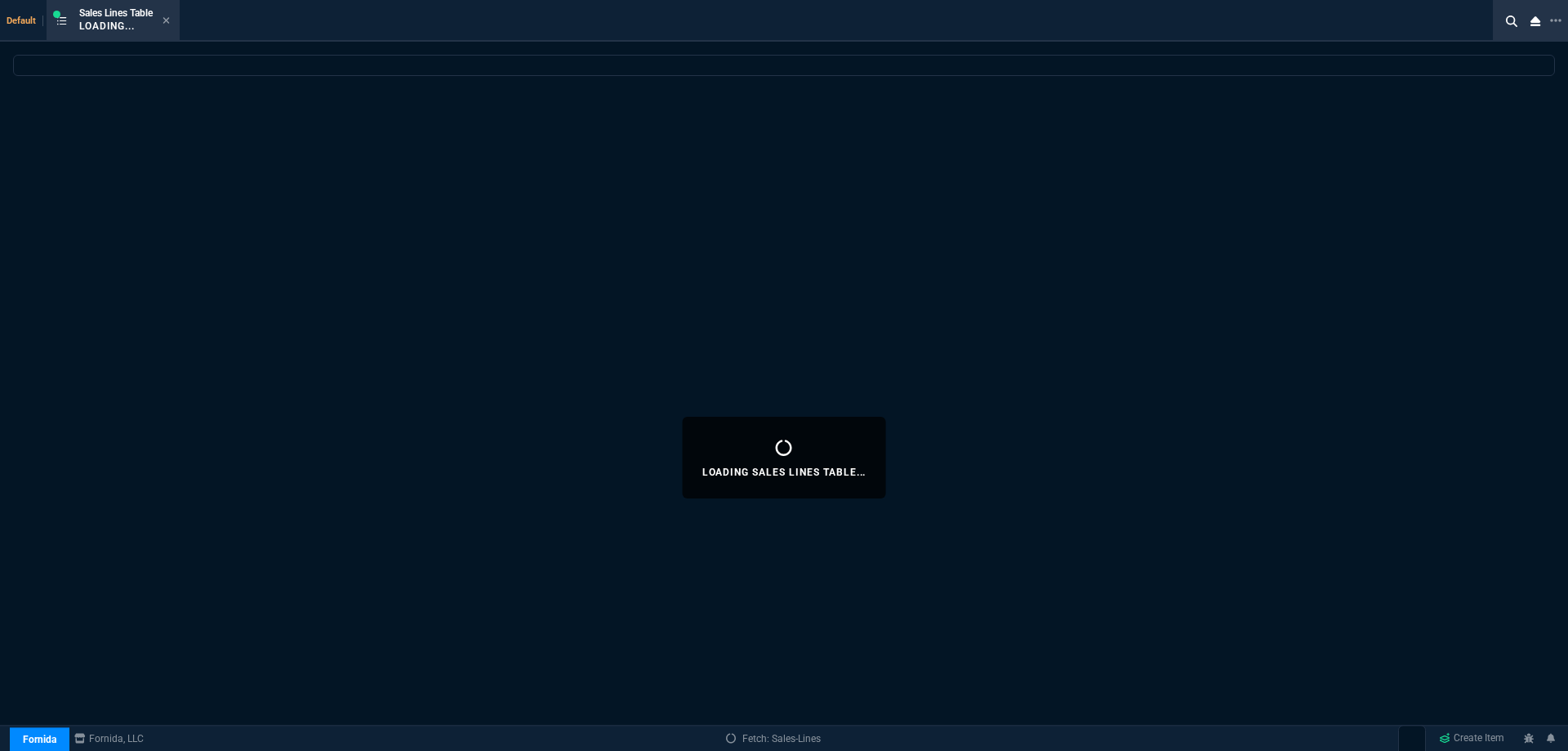
click at [166, 24] on icon at bounding box center [166, 20] width 8 height 10
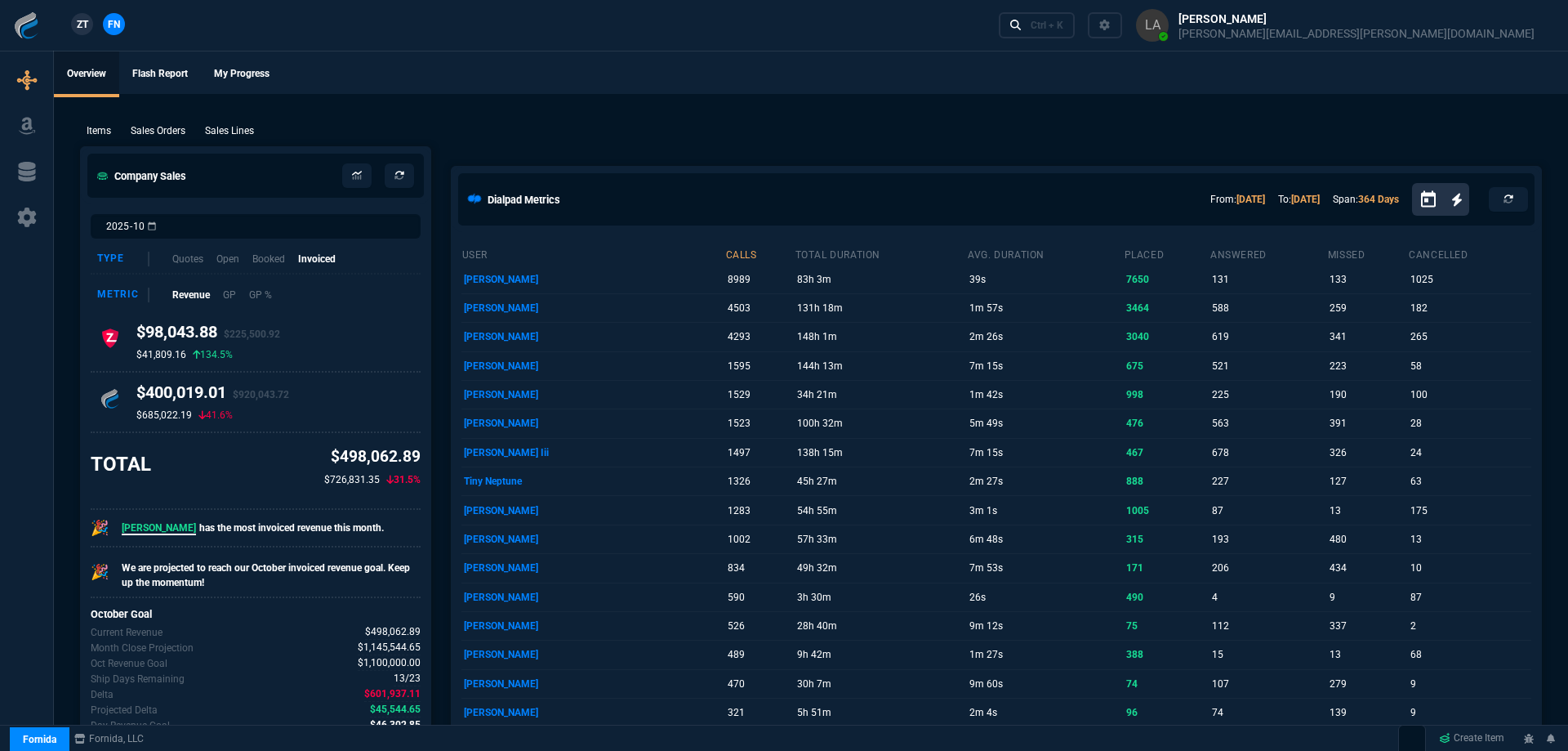
click at [169, 21] on div "ZT FN Ctrl + K" at bounding box center [784, 25] width 1568 height 51
click at [224, 128] on p "Sales Lines" at bounding box center [229, 130] width 49 height 15
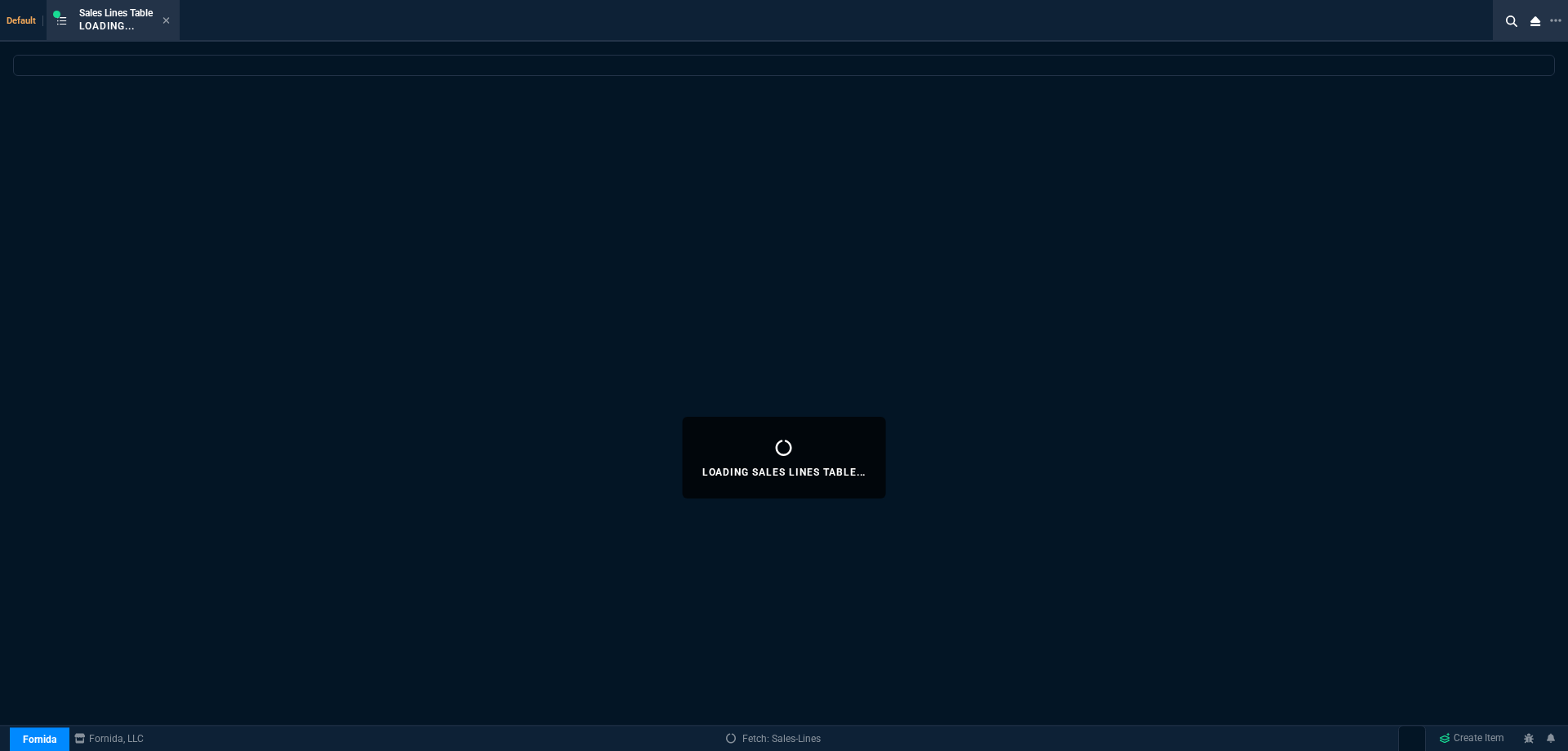
select select
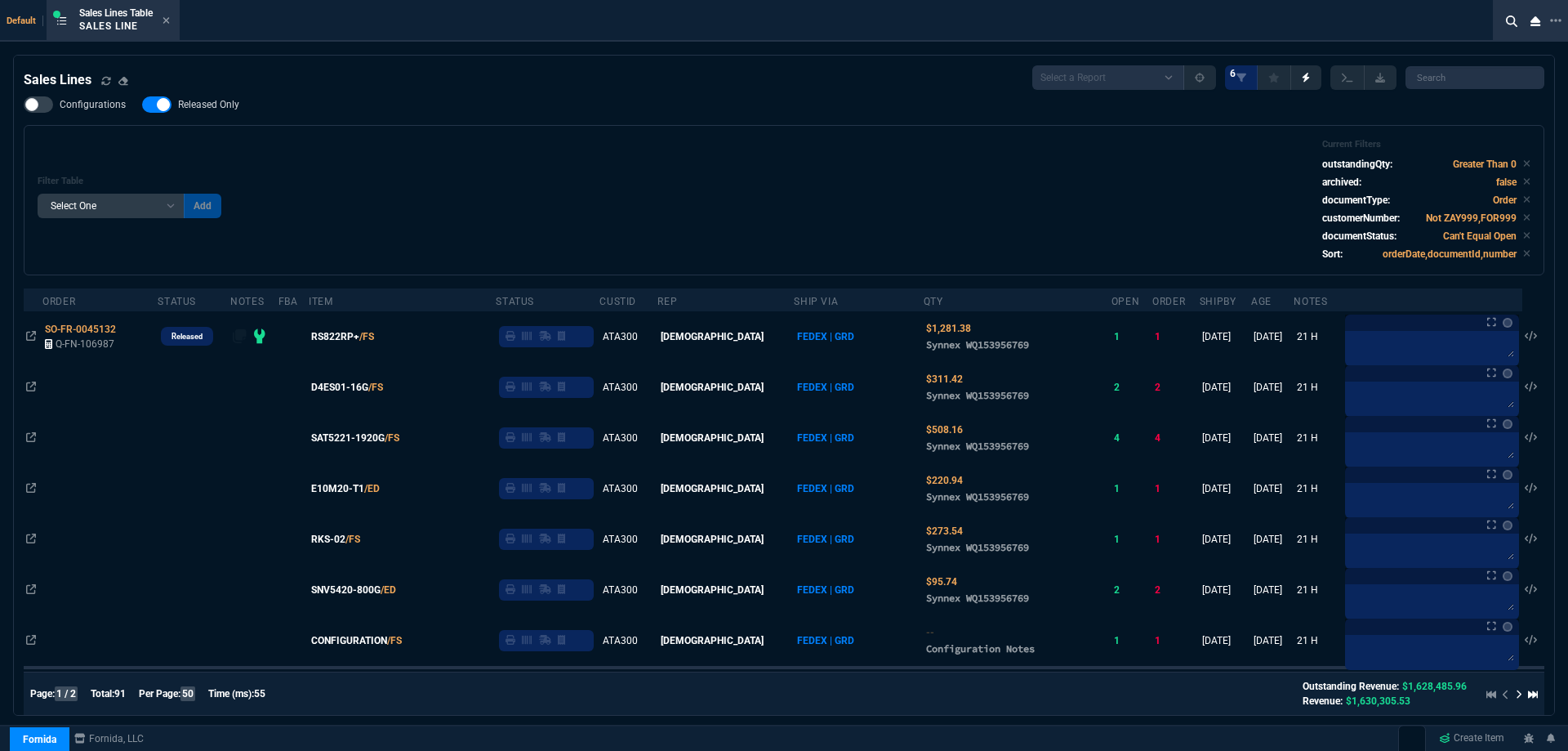
click at [220, 106] on span "Released Only" at bounding box center [208, 104] width 61 height 13
click at [142, 106] on input "Released Only" at bounding box center [142, 105] width 1 height 1
checkbox input "false"
click at [627, 113] on div "Configurations Released Only Filter Table Select One Add Filter () Age () ATS (…" at bounding box center [784, 186] width 1521 height 179
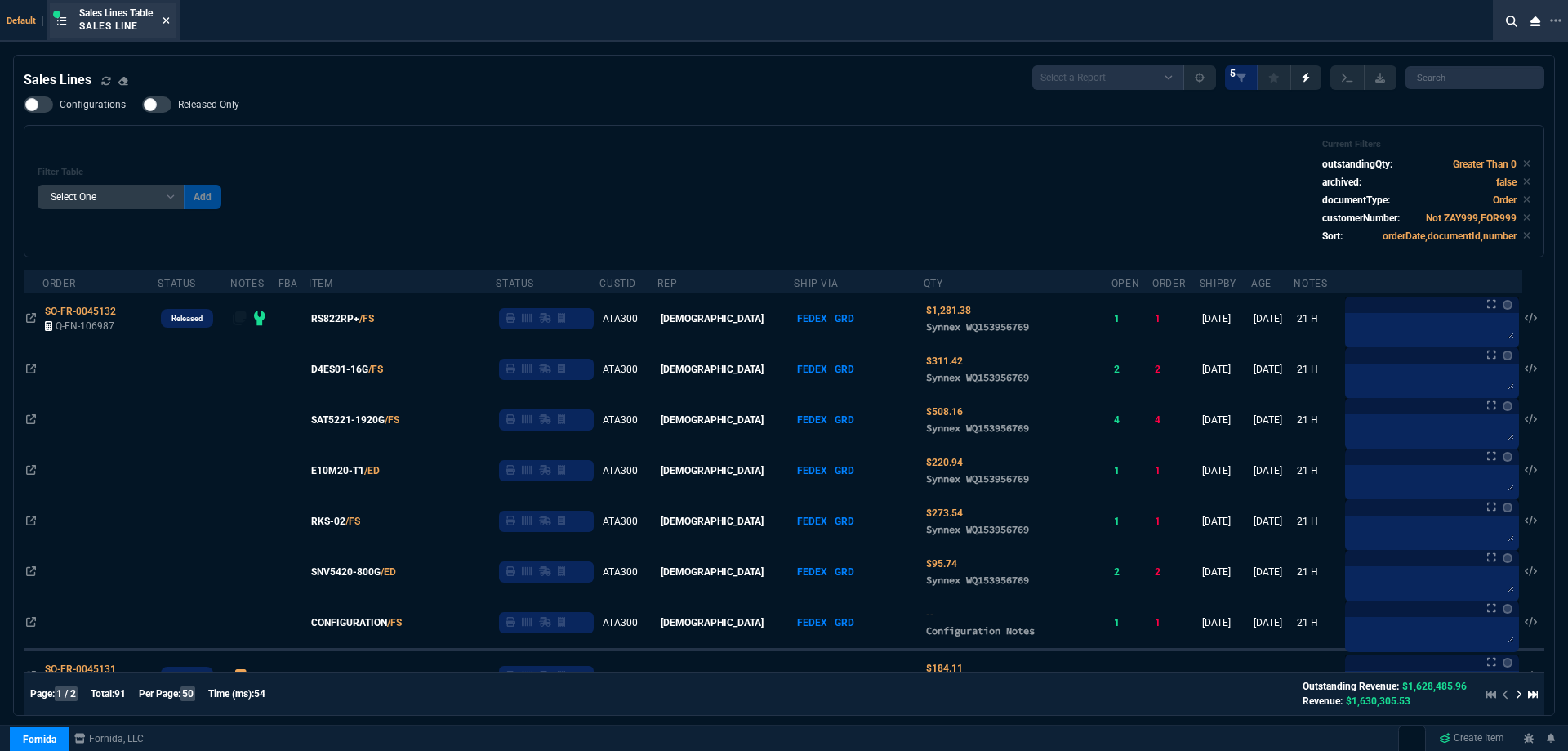
click at [166, 19] on icon at bounding box center [166, 20] width 8 height 10
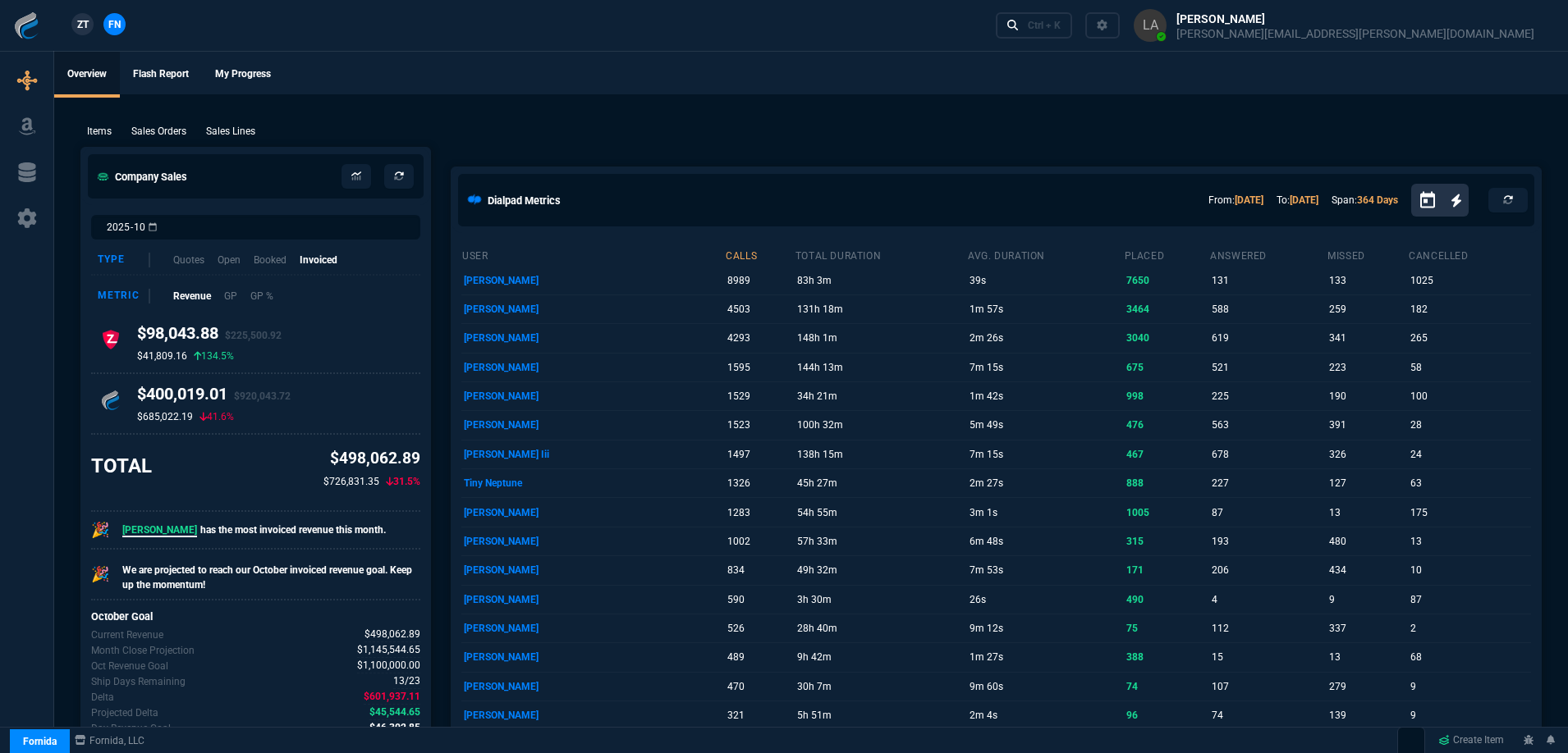
click at [84, 28] on span "ZT" at bounding box center [83, 24] width 12 height 15
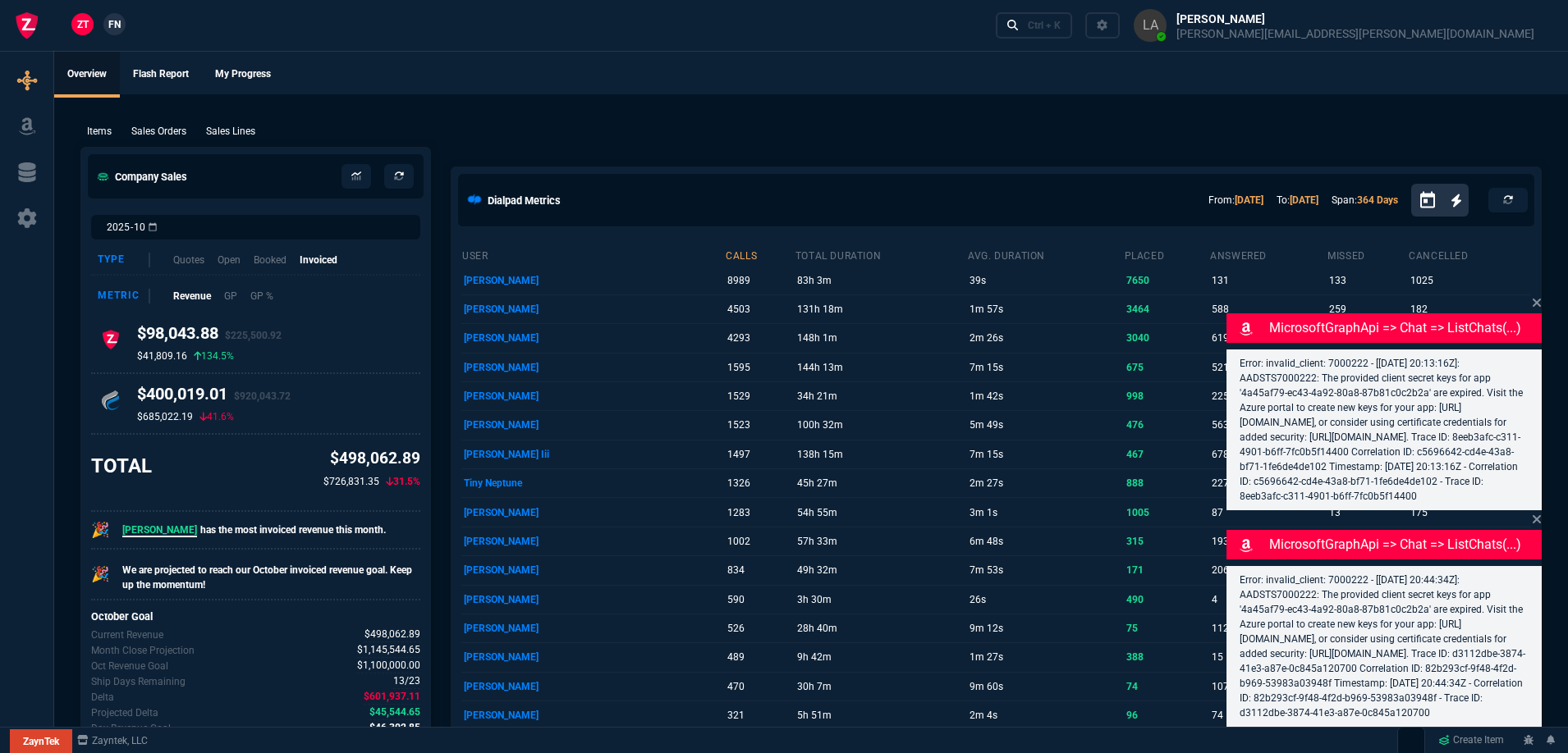
click at [230, 129] on p "Sales Lines" at bounding box center [230, 131] width 49 height 15
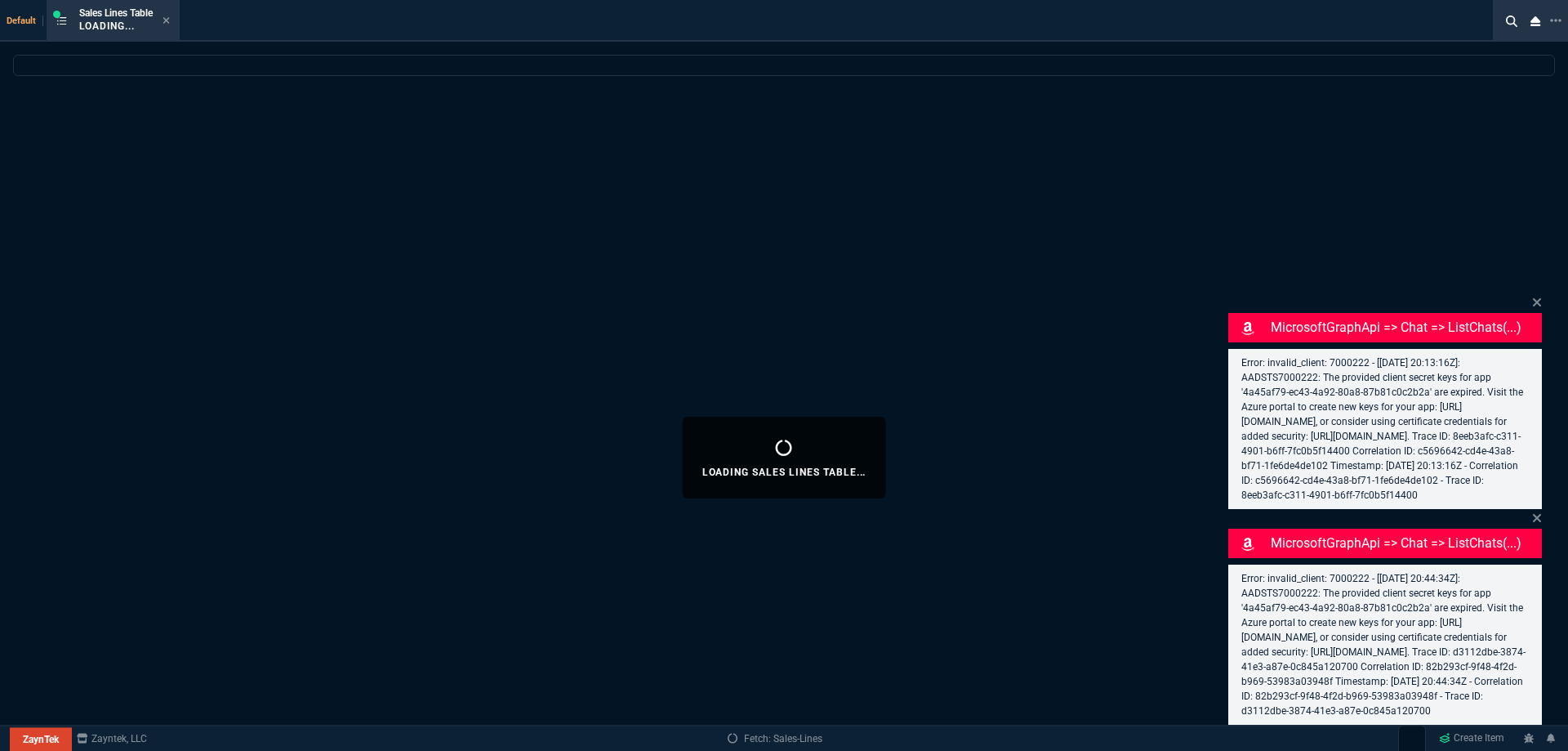
select select
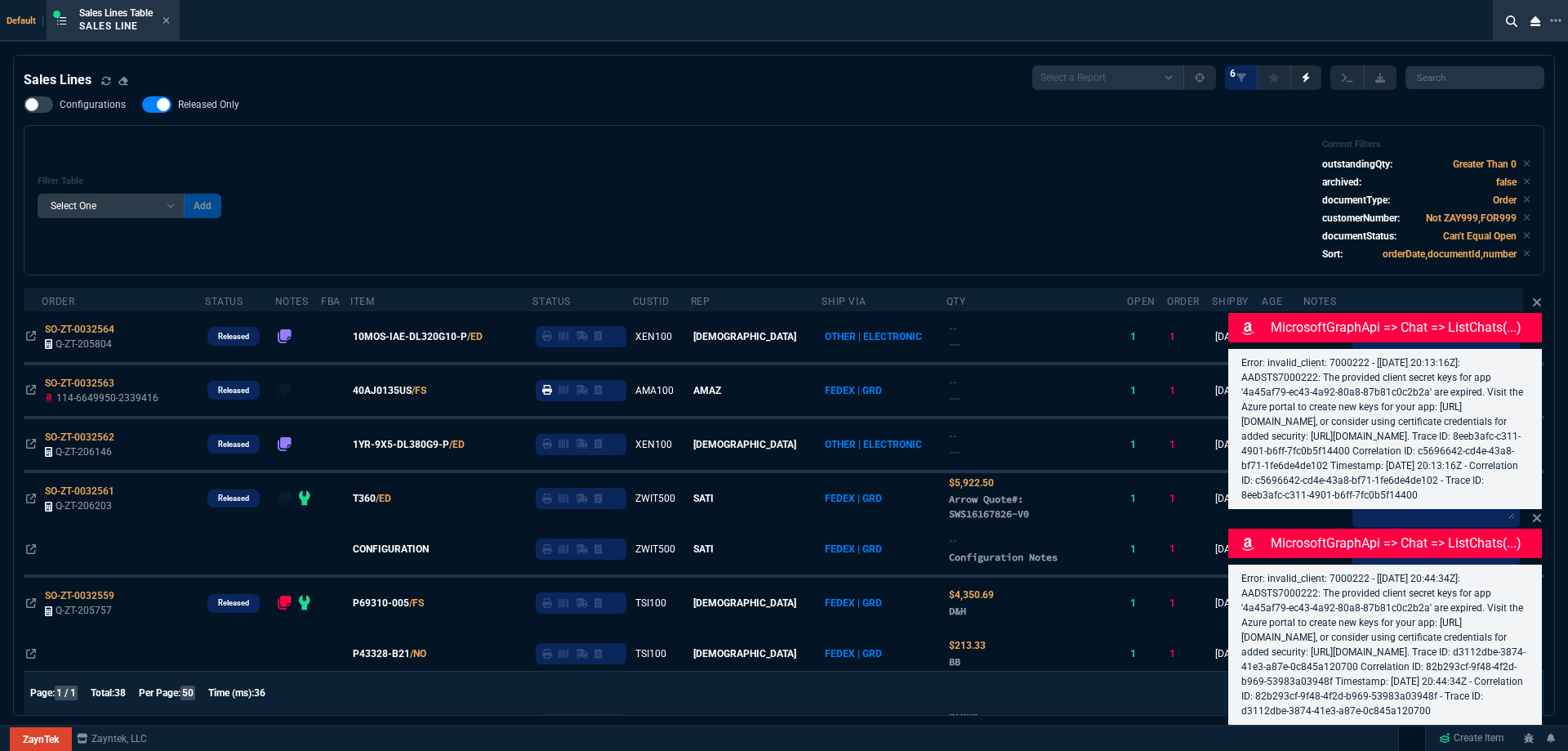
click at [213, 106] on span "Released Only" at bounding box center [208, 104] width 61 height 13
click at [142, 106] on input "Released Only" at bounding box center [142, 105] width 1 height 1
checkbox input "false"
click at [622, 116] on div "Configurations Released Only Filter Table Select One Add Filter () Age () ATS (…" at bounding box center [784, 186] width 1521 height 179
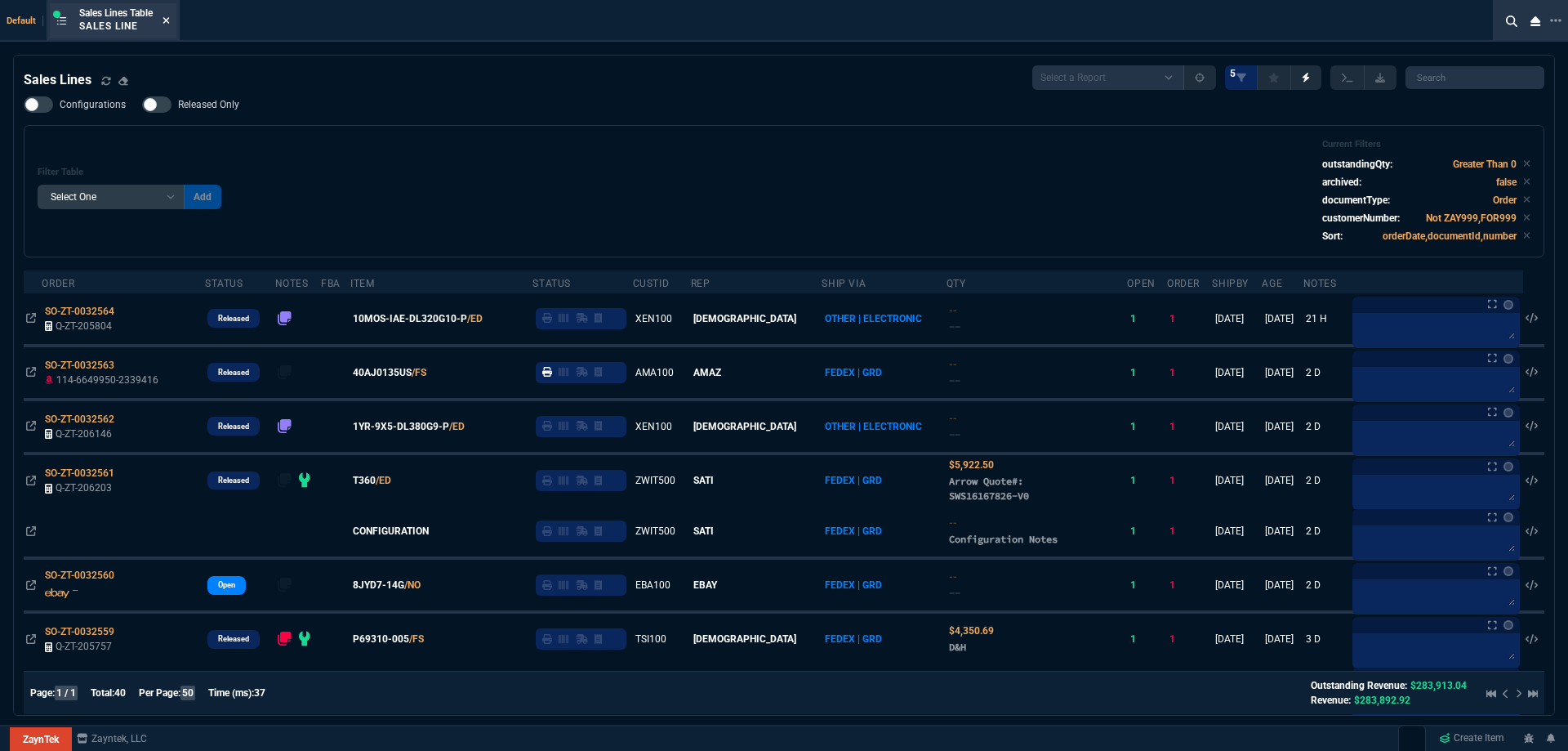
click at [167, 25] on fa-icon at bounding box center [166, 21] width 8 height 12
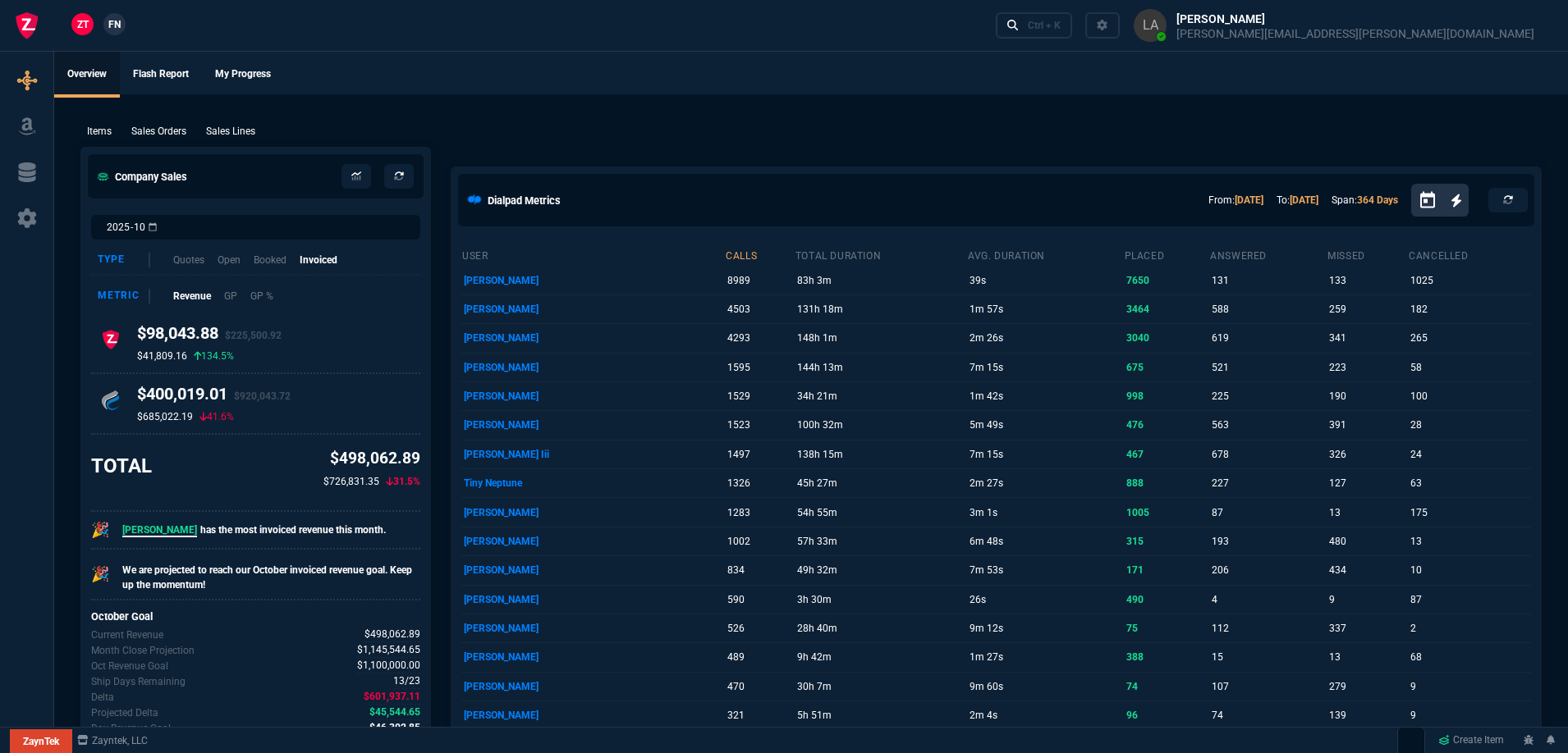
click at [112, 35] on nx-fornida-client-manager "ZT FN" at bounding box center [99, 24] width 64 height 24
click at [120, 32] on link "FN" at bounding box center [114, 23] width 22 height 22
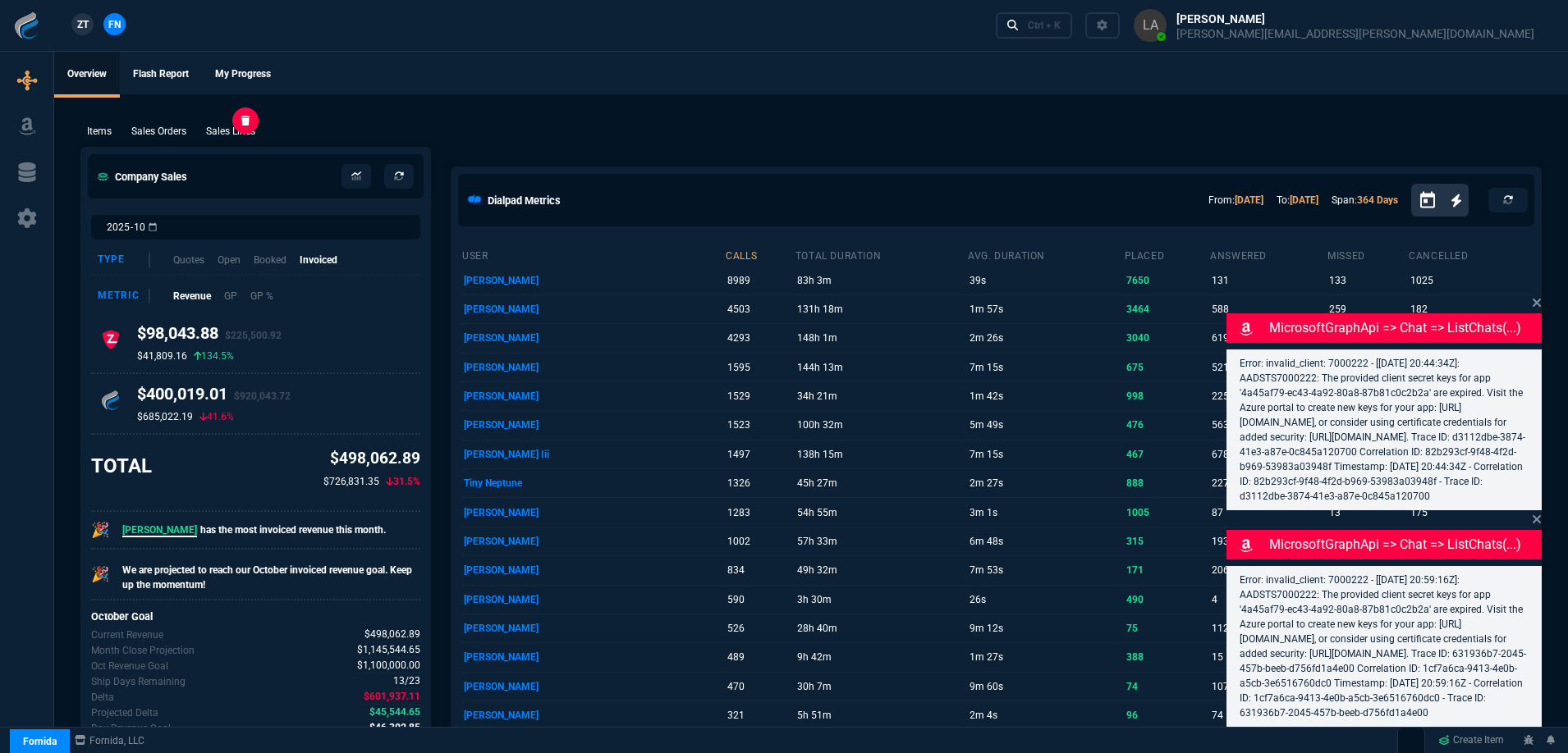
click at [250, 135] on p "Sales Lines" at bounding box center [230, 131] width 49 height 15
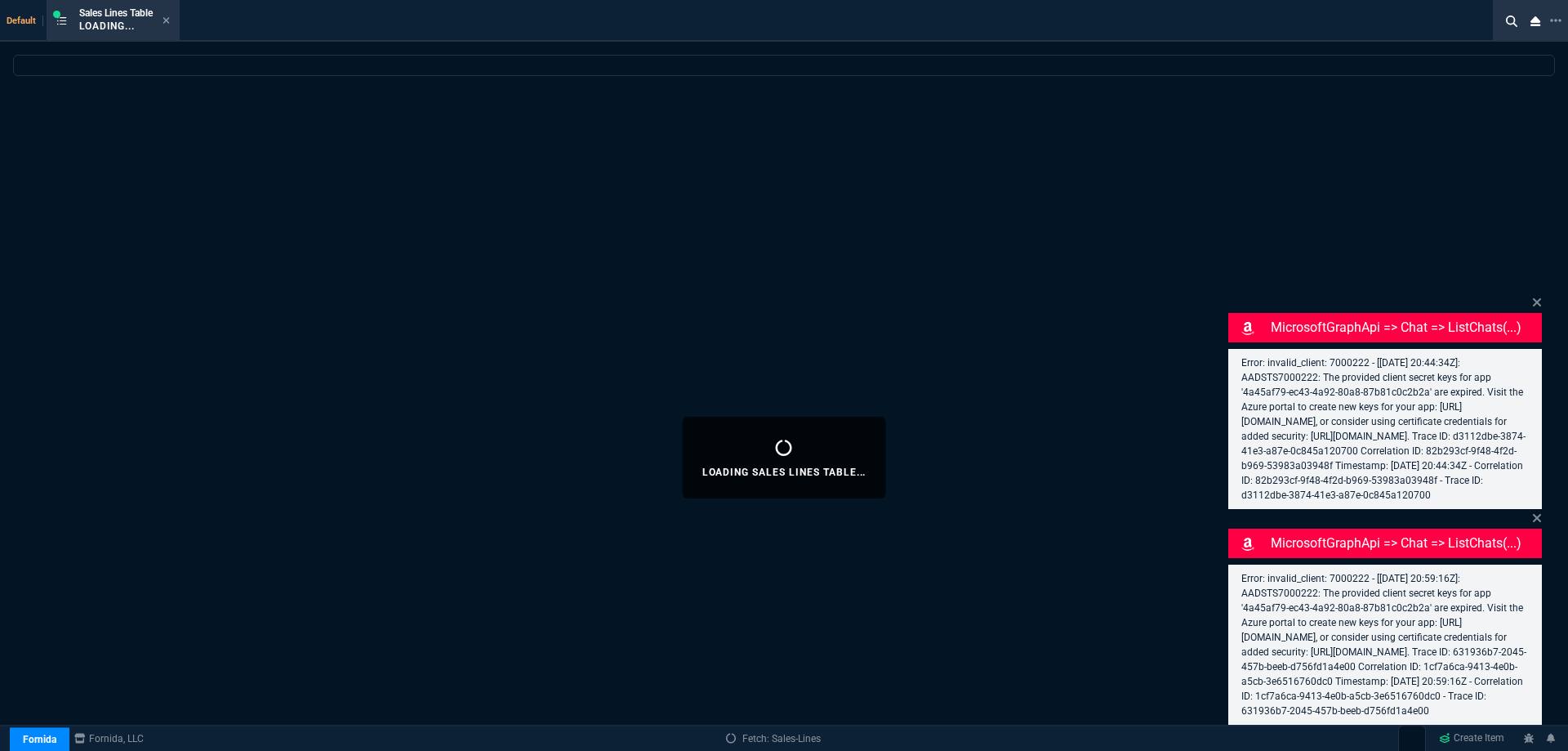
select select
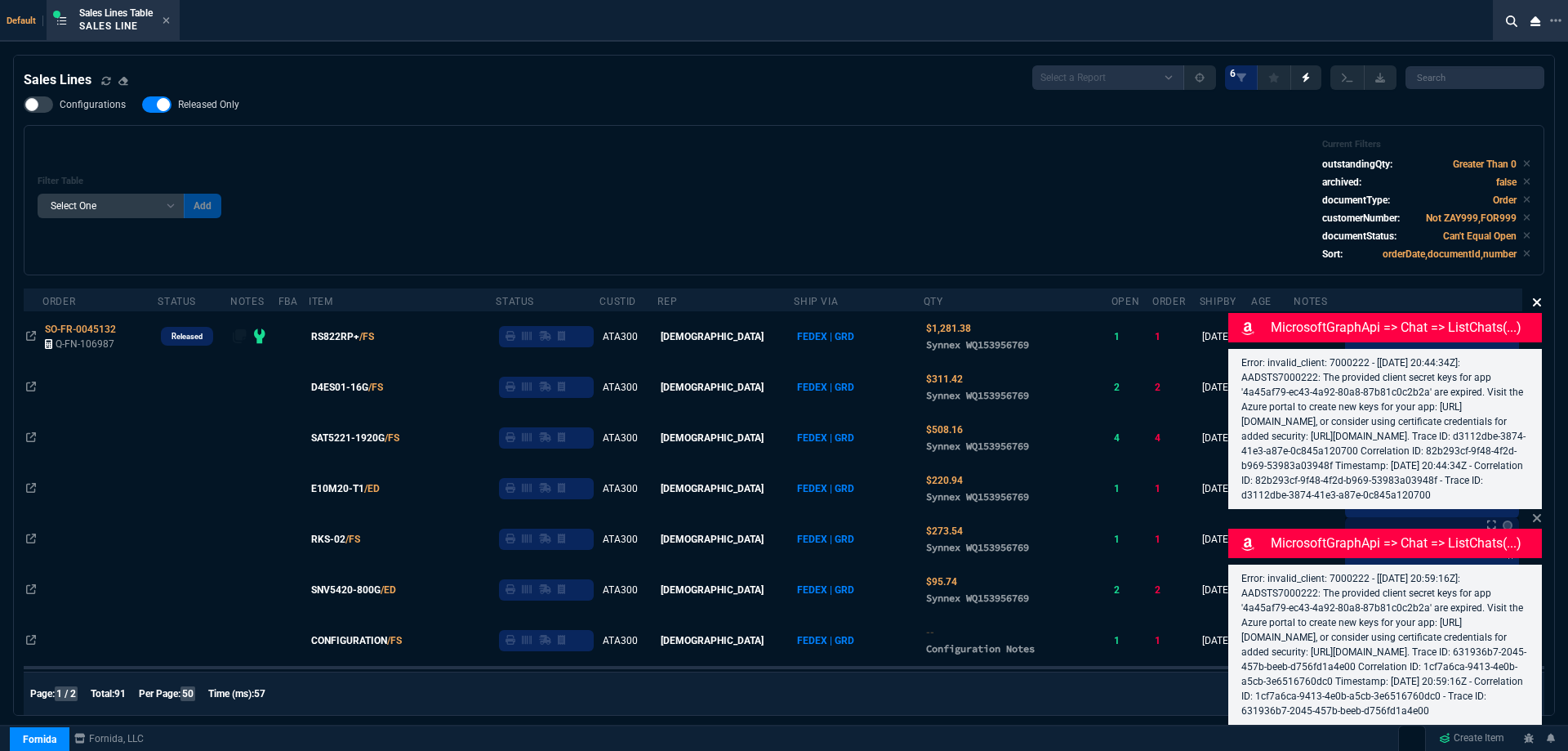
click at [1539, 298] on icon at bounding box center [1537, 302] width 8 height 8
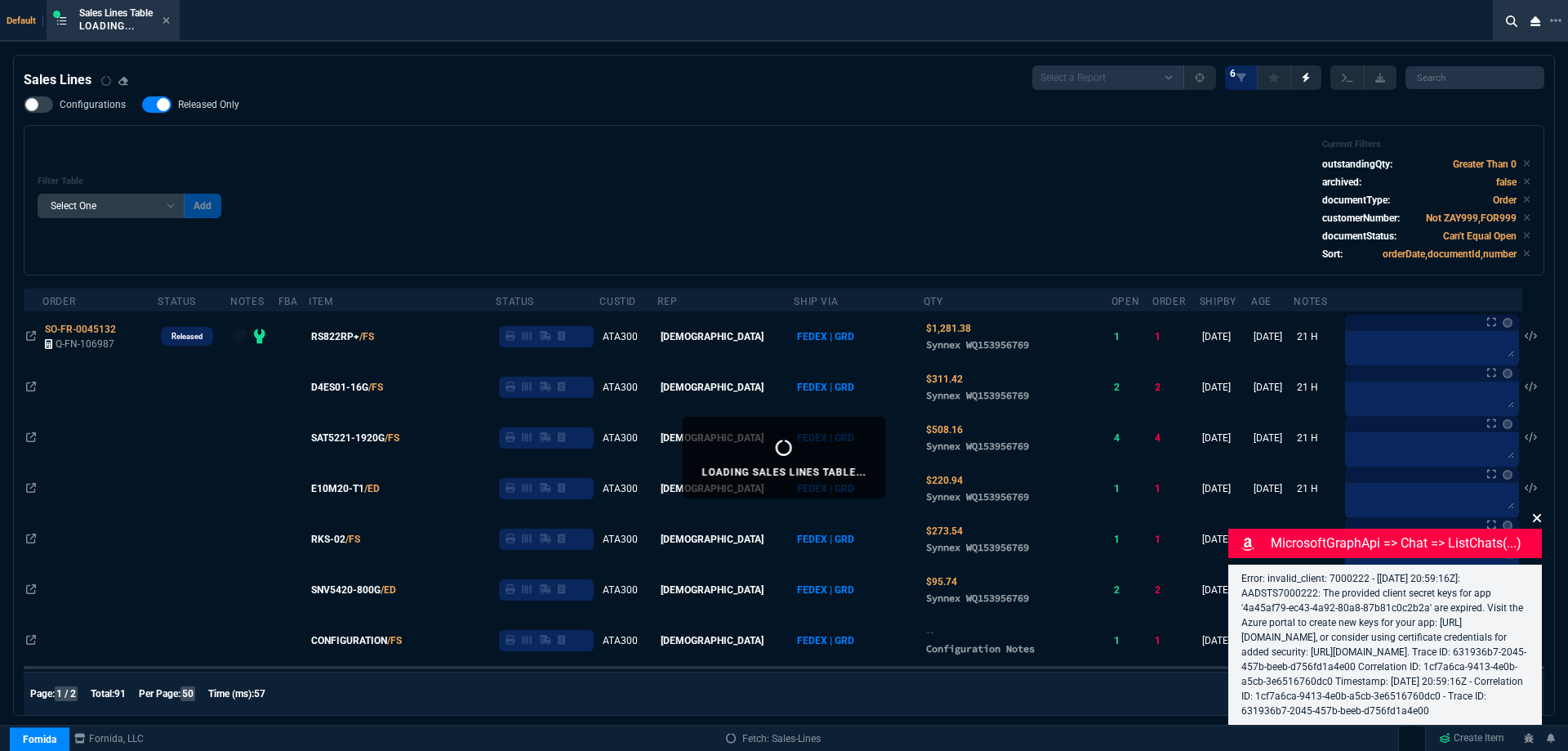
click at [1539, 514] on icon at bounding box center [1537, 518] width 8 height 8
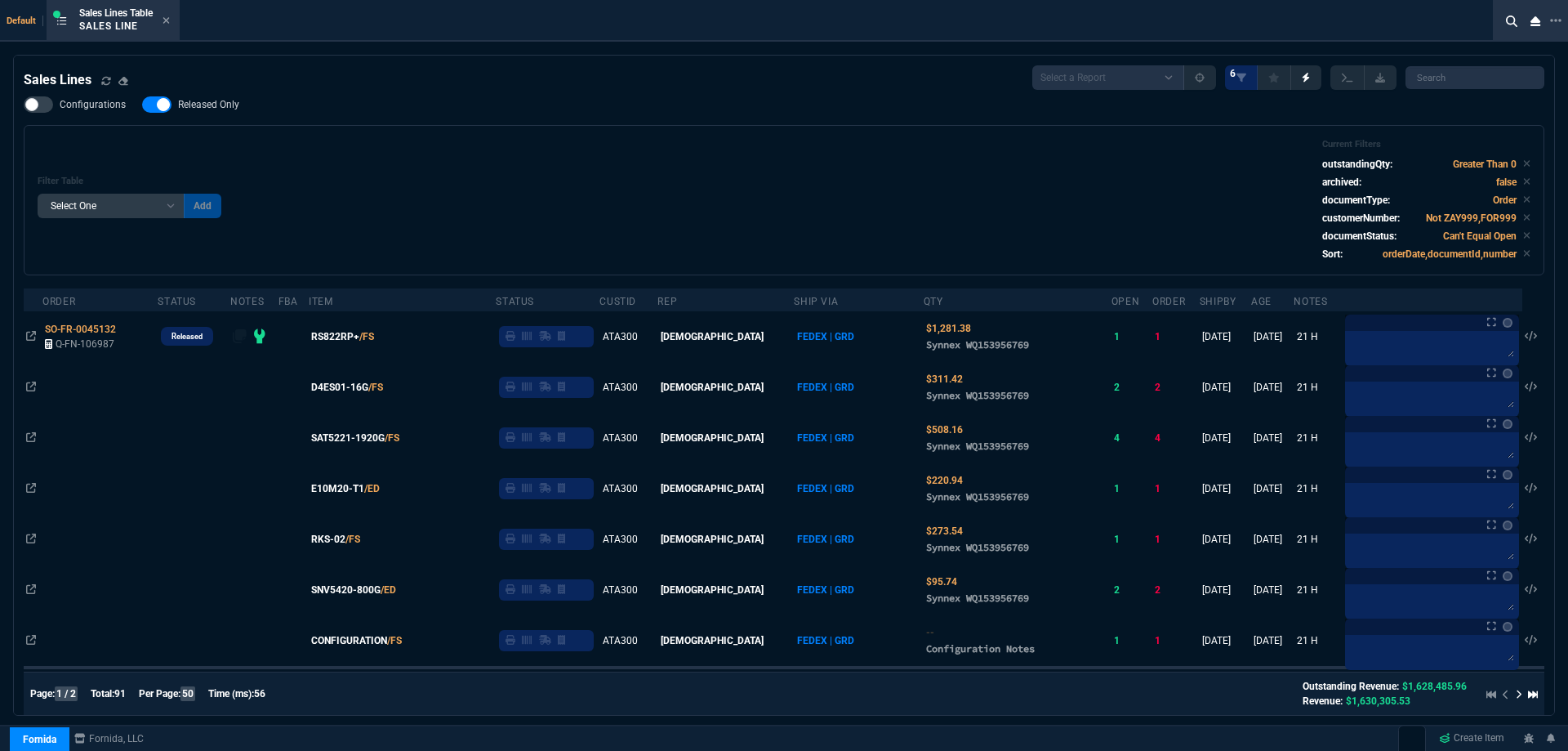
click at [214, 108] on span "Released Only" at bounding box center [208, 104] width 61 height 13
click at [142, 106] on input "Released Only" at bounding box center [142, 105] width 1 height 1
checkbox input "false"
click at [543, 154] on div "Filter Table Select One Add Filter () Age () ATS () Cond (itemVariantCode) Cust…" at bounding box center [784, 200] width 1493 height 122
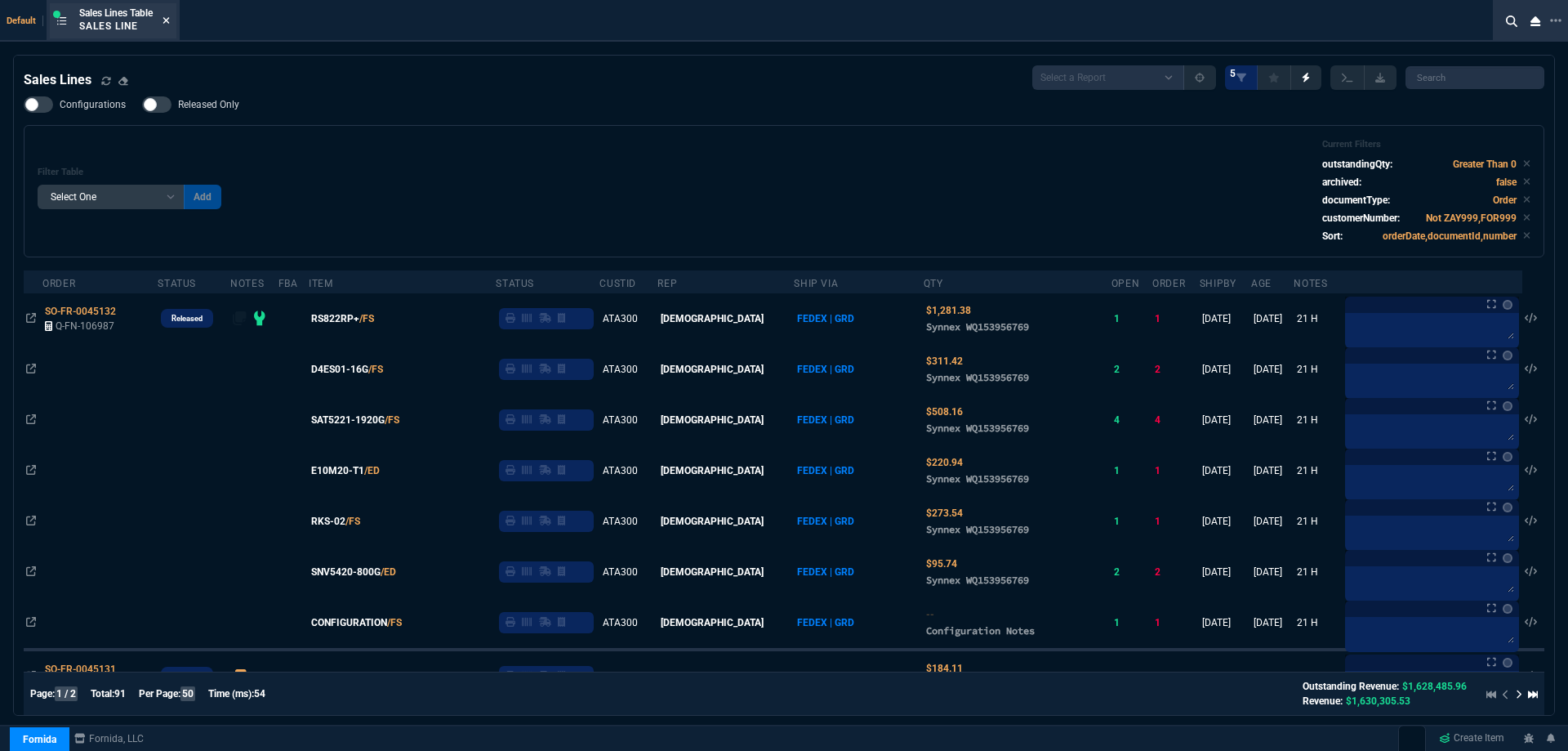
click at [167, 25] on fa-icon at bounding box center [166, 21] width 8 height 12
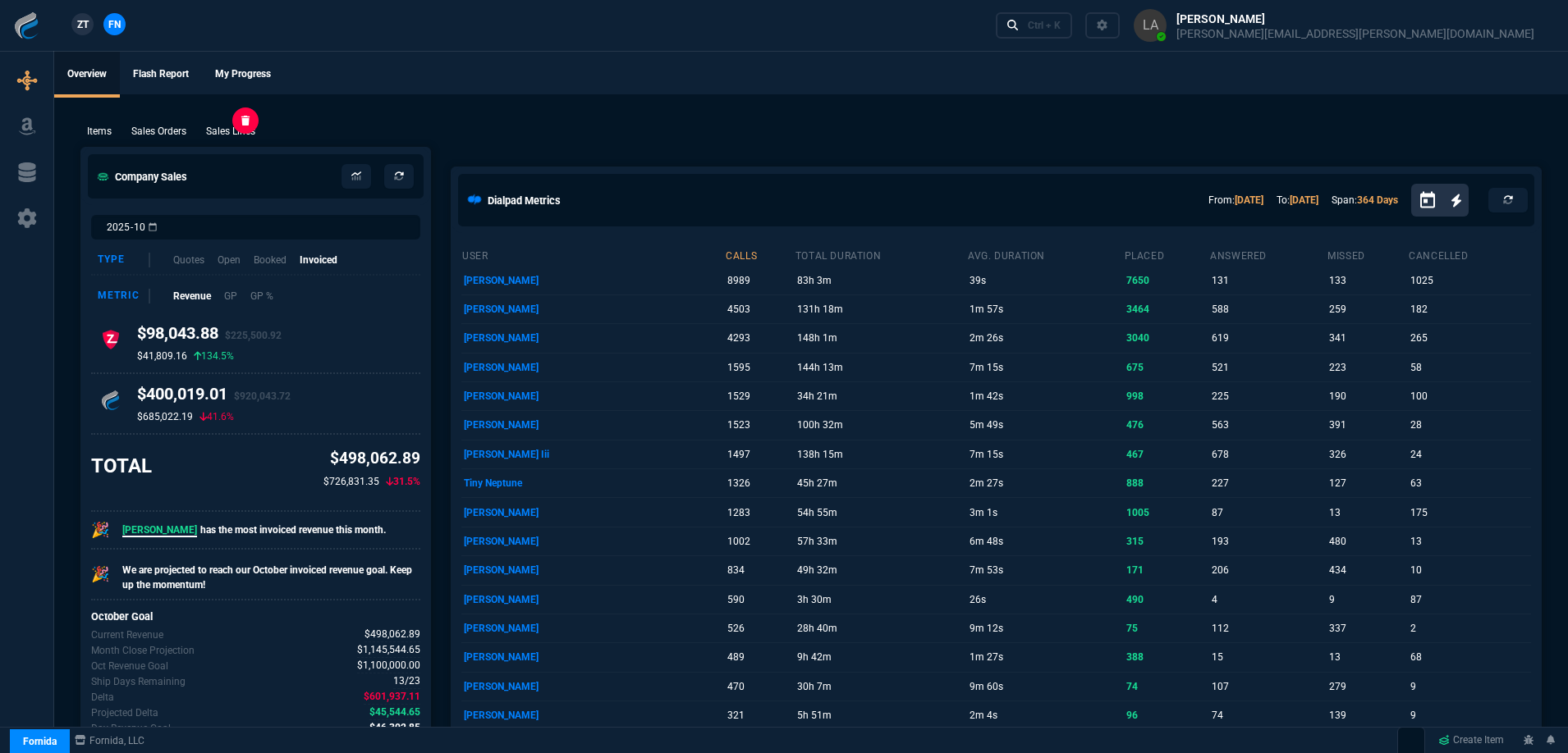
click at [240, 129] on p "Sales Lines" at bounding box center [230, 131] width 49 height 15
click at [246, 132] on p "Sales Lines" at bounding box center [230, 131] width 49 height 15
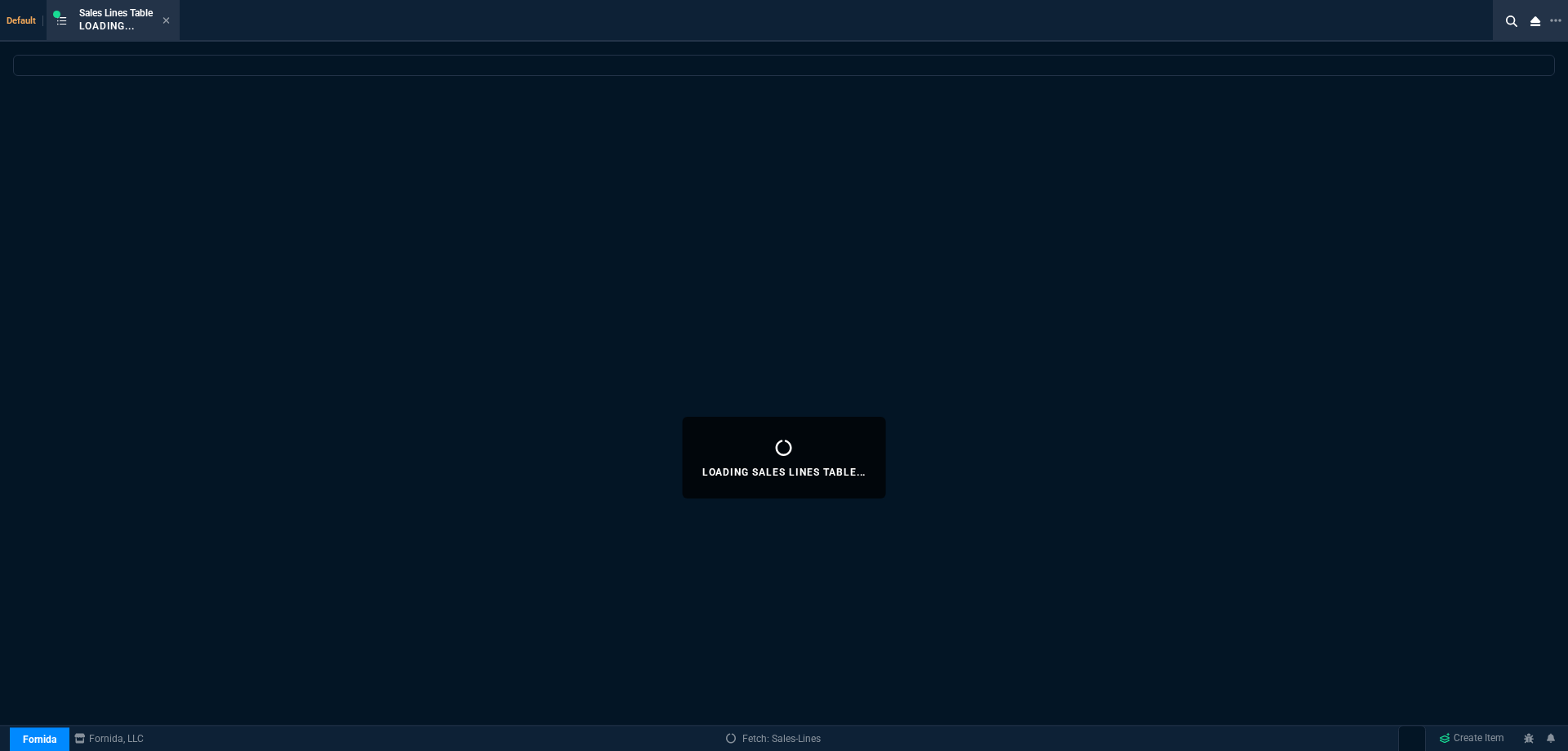
select select
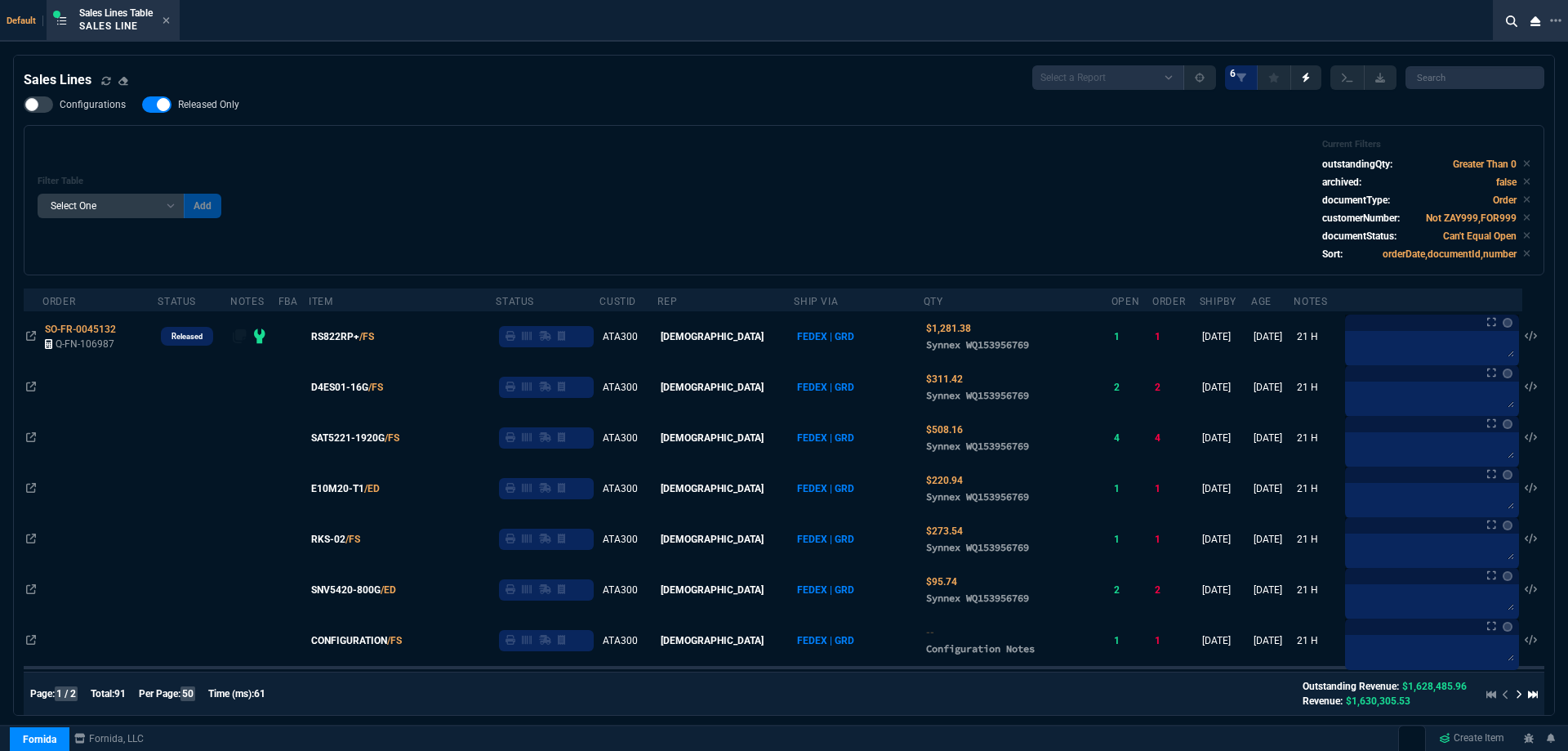
drag, startPoint x: 210, startPoint y: 101, endPoint x: 674, endPoint y: 138, distance: 465.5
click at [214, 101] on span "Released Only" at bounding box center [208, 104] width 61 height 13
click at [684, 138] on div "Filter Table Select One Add Filter () Age () ATS () Cond (itemVariantCode) Cust…" at bounding box center [784, 200] width 1521 height 151
checkbox input "false"
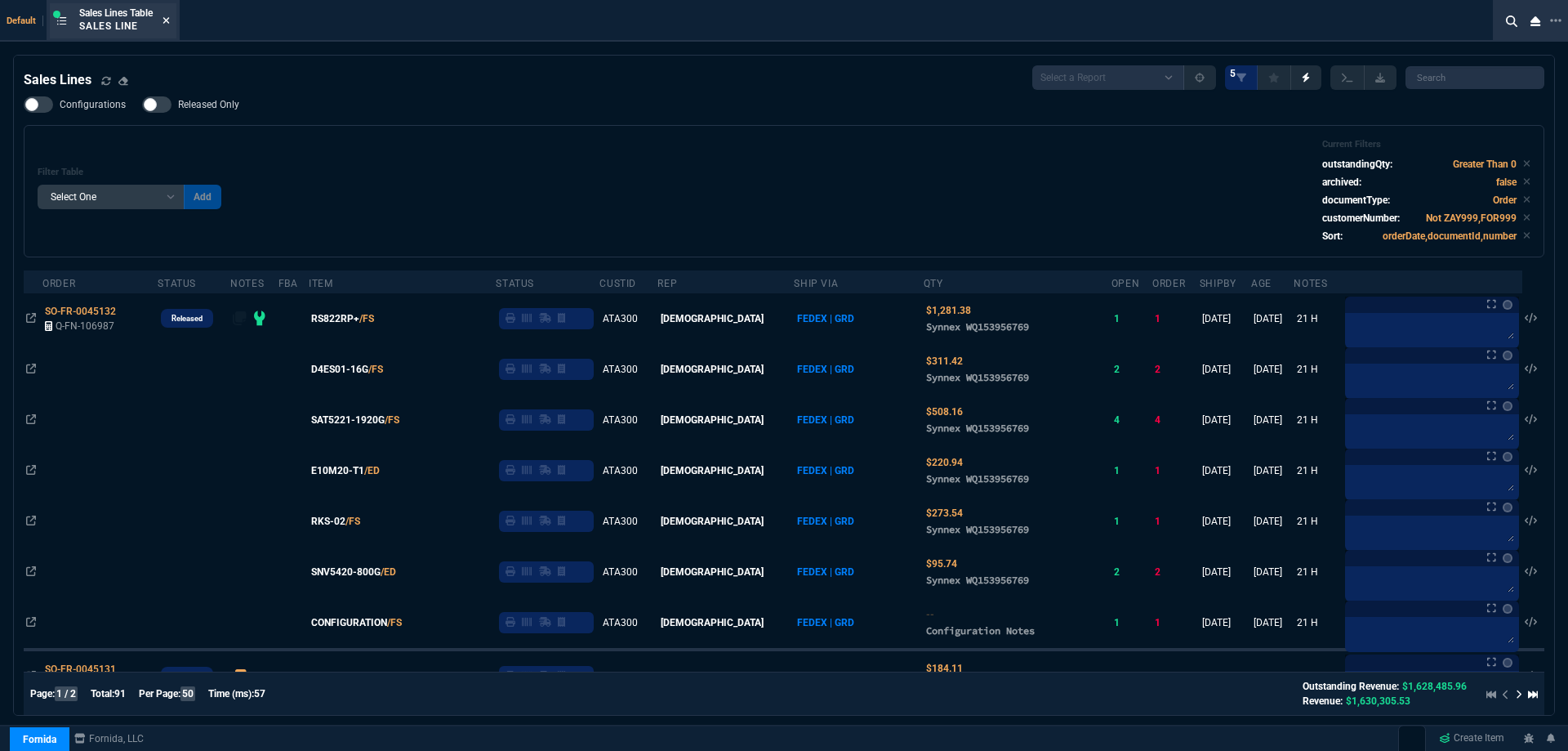
click at [170, 22] on icon at bounding box center [166, 20] width 8 height 10
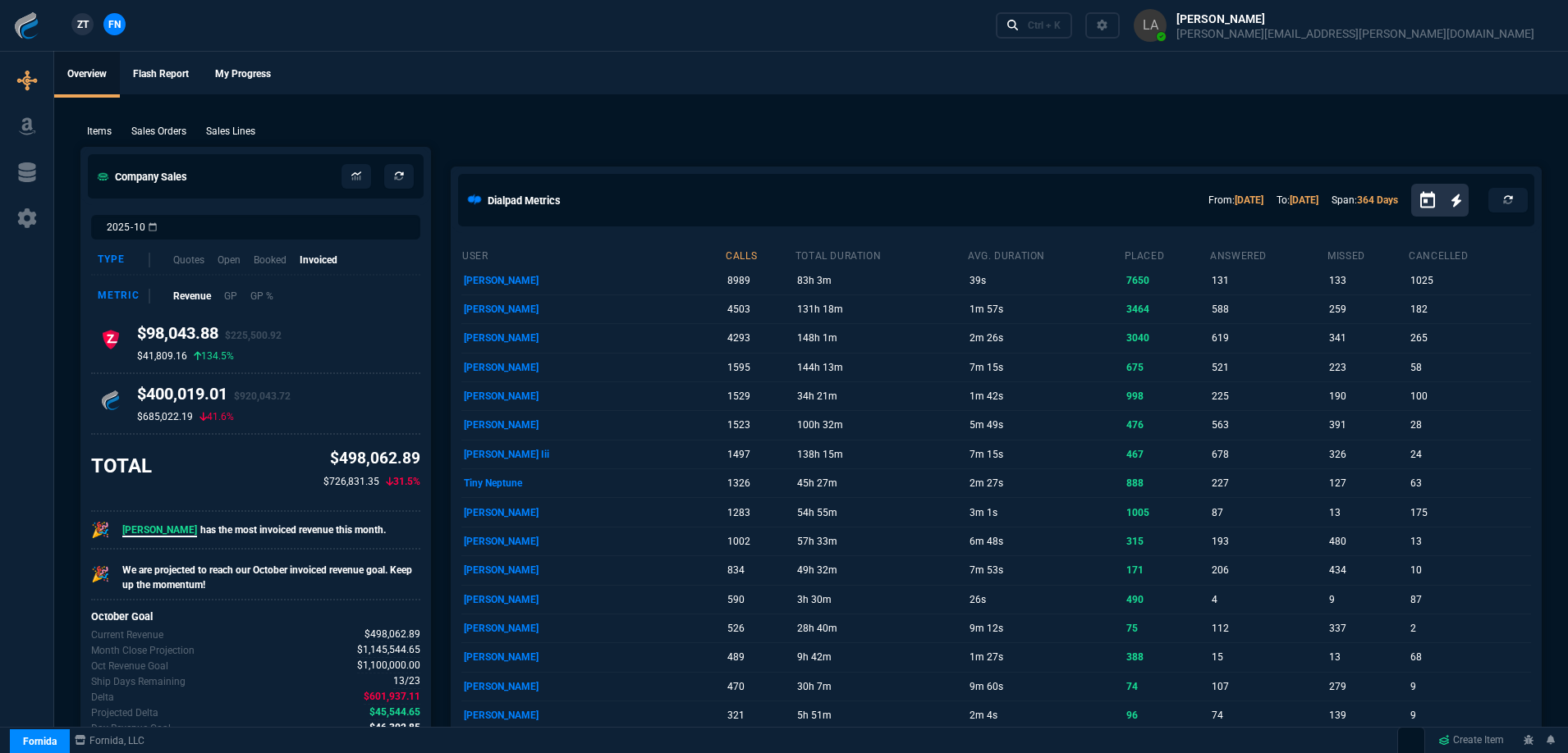
click at [86, 24] on span "ZT" at bounding box center [83, 24] width 12 height 15
click at [256, 132] on p "Sales Lines" at bounding box center [230, 131] width 49 height 15
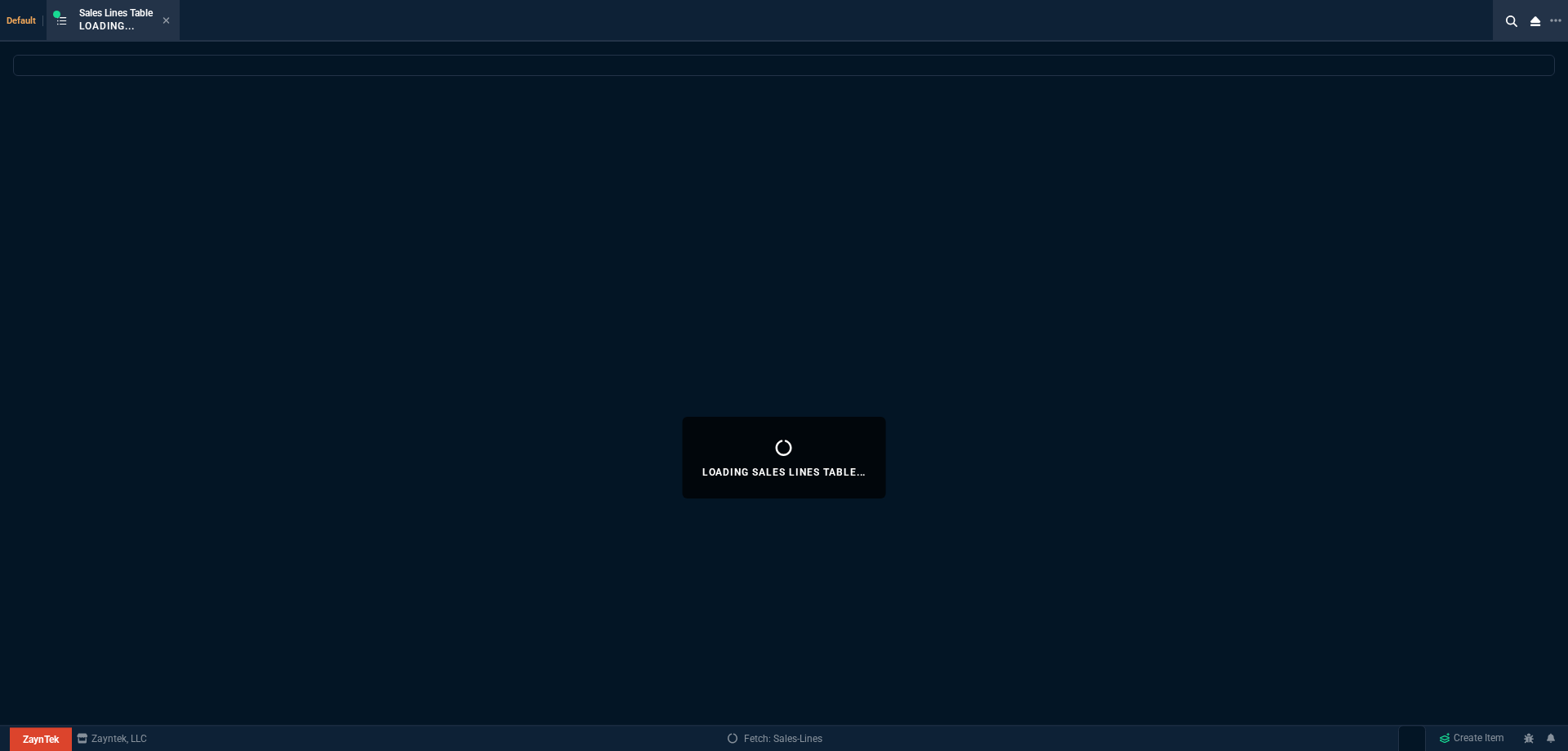
select select
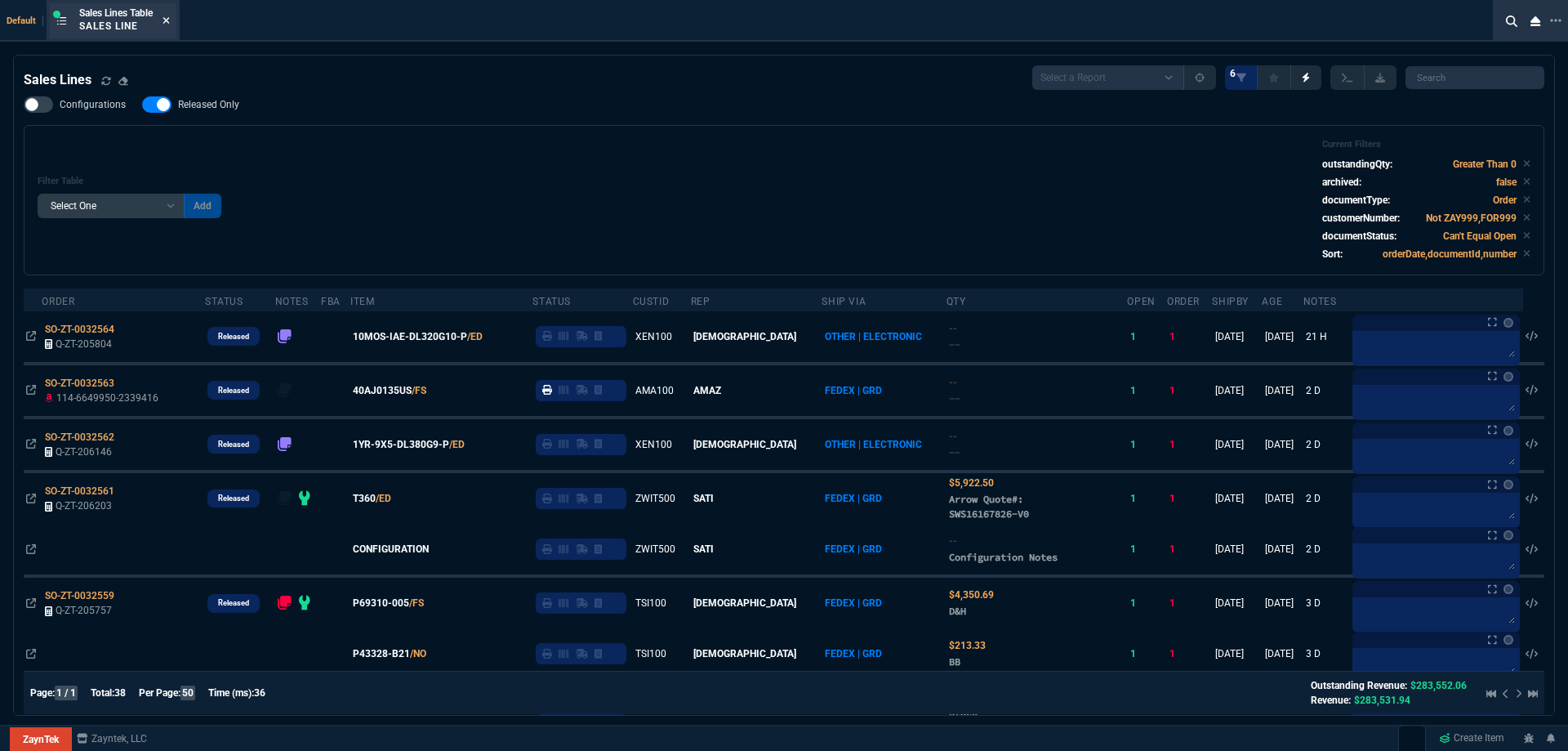
click at [168, 23] on icon at bounding box center [166, 20] width 8 height 10
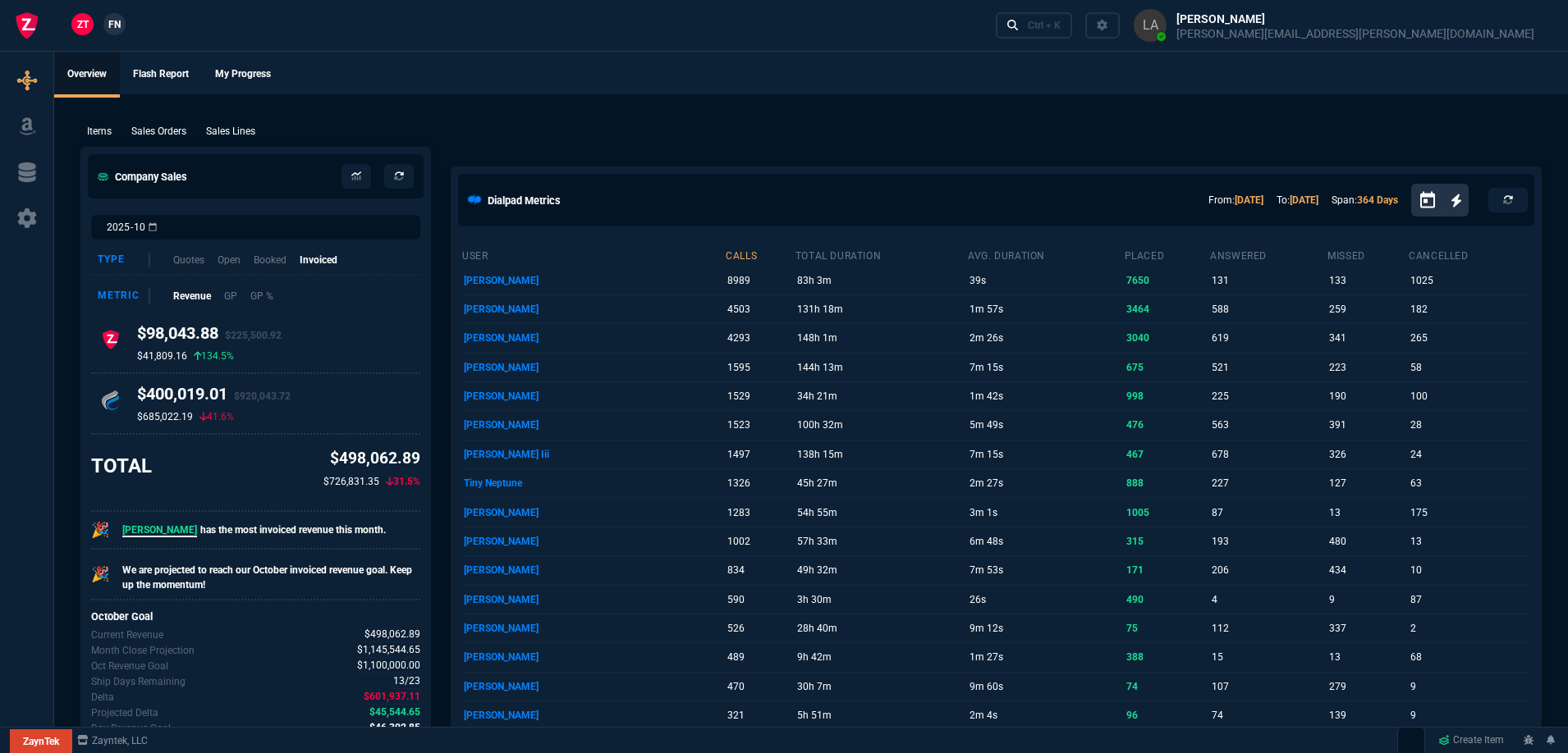
click at [110, 25] on span "FN" at bounding box center [114, 24] width 13 height 15
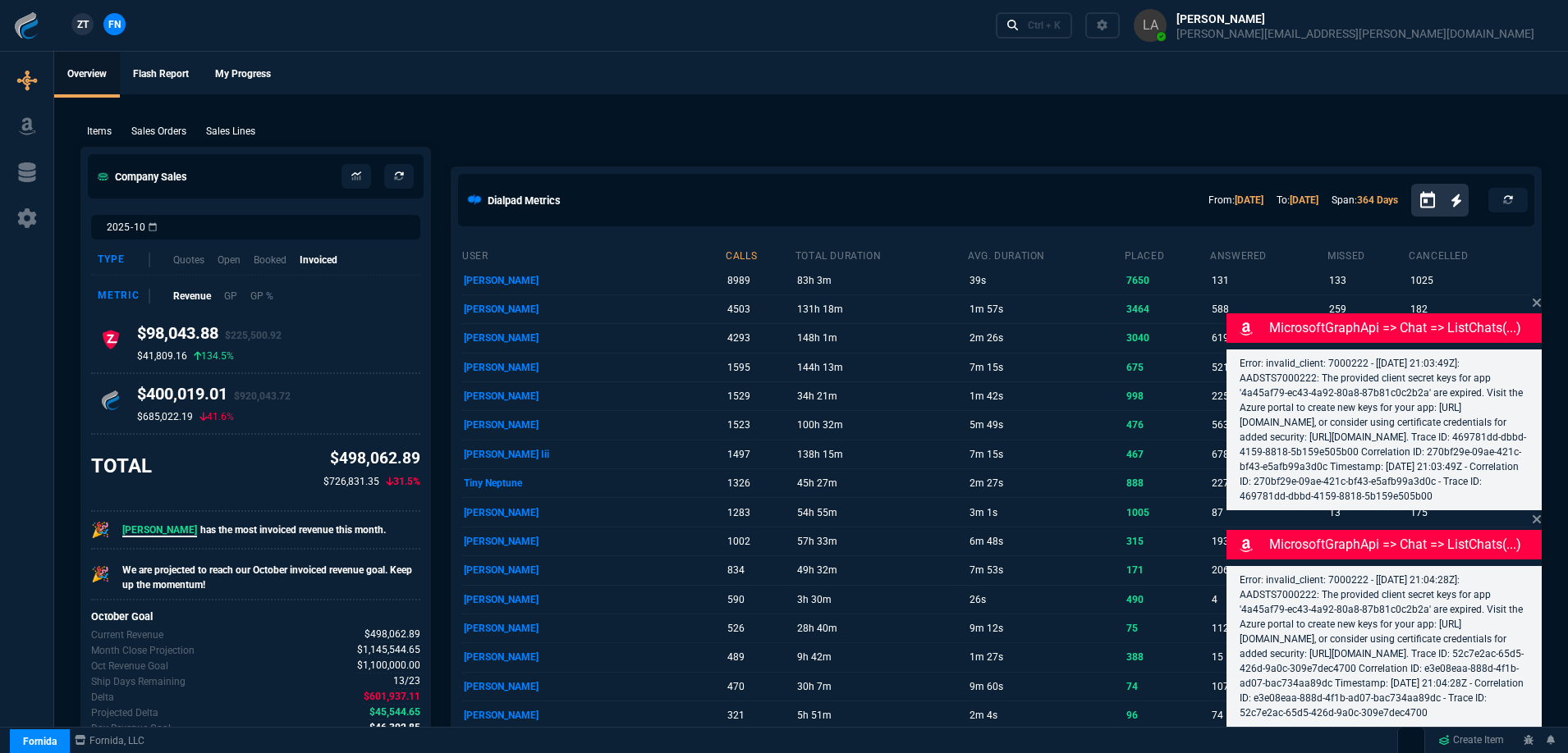
click at [242, 127] on p "Sales Lines" at bounding box center [230, 131] width 49 height 15
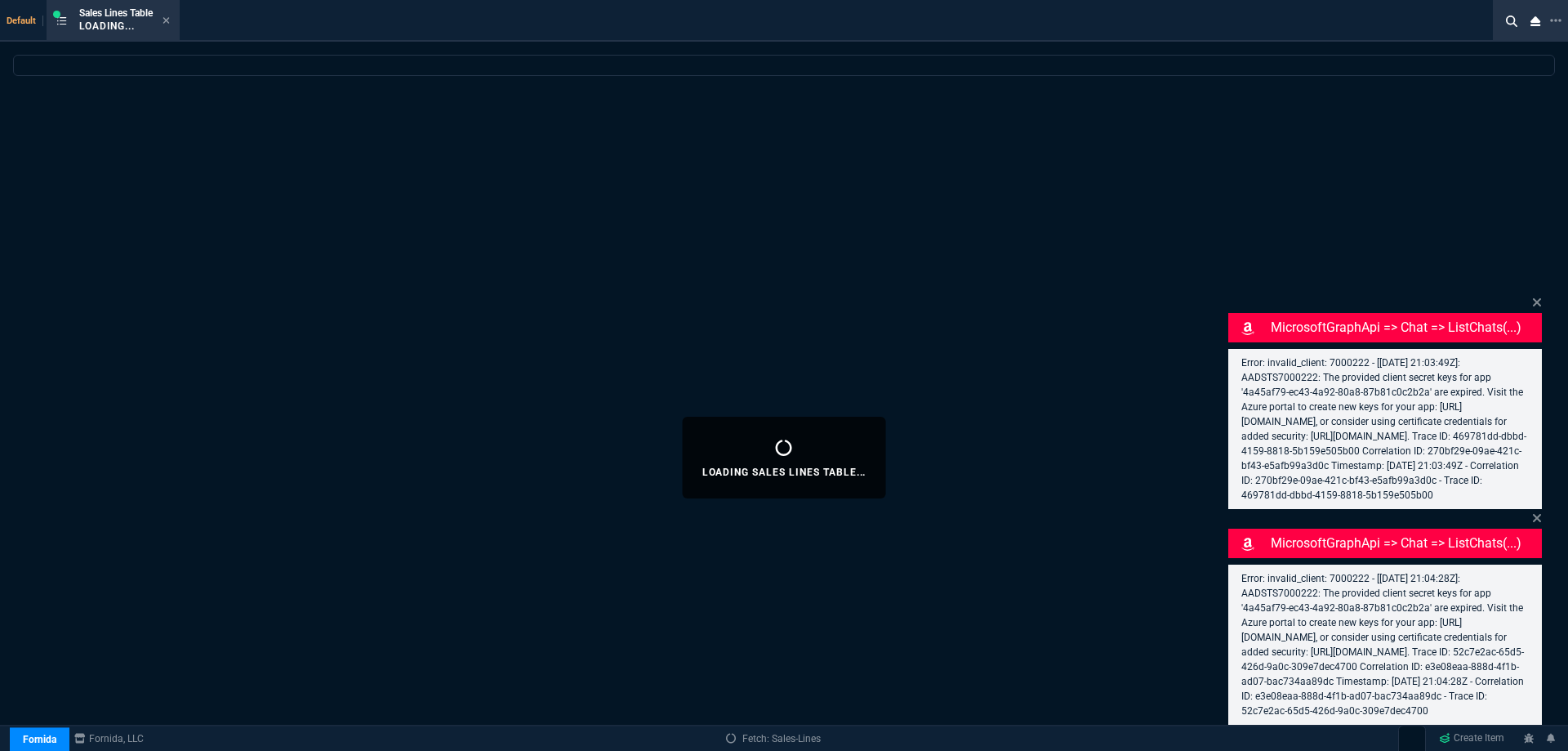
select select
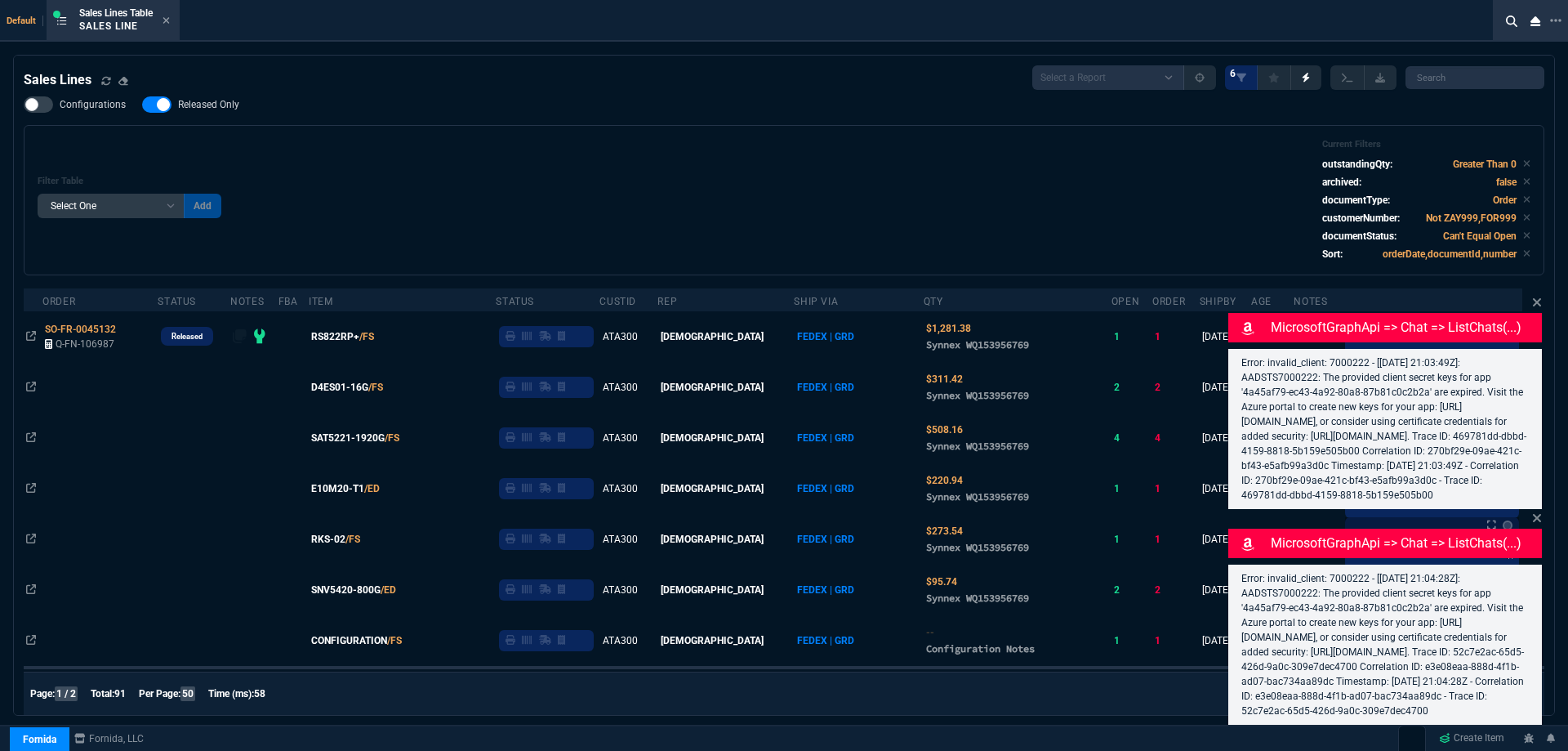
click at [1539, 298] on icon at bounding box center [1537, 302] width 8 height 8
click at [1540, 512] on icon at bounding box center [1537, 518] width 10 height 13
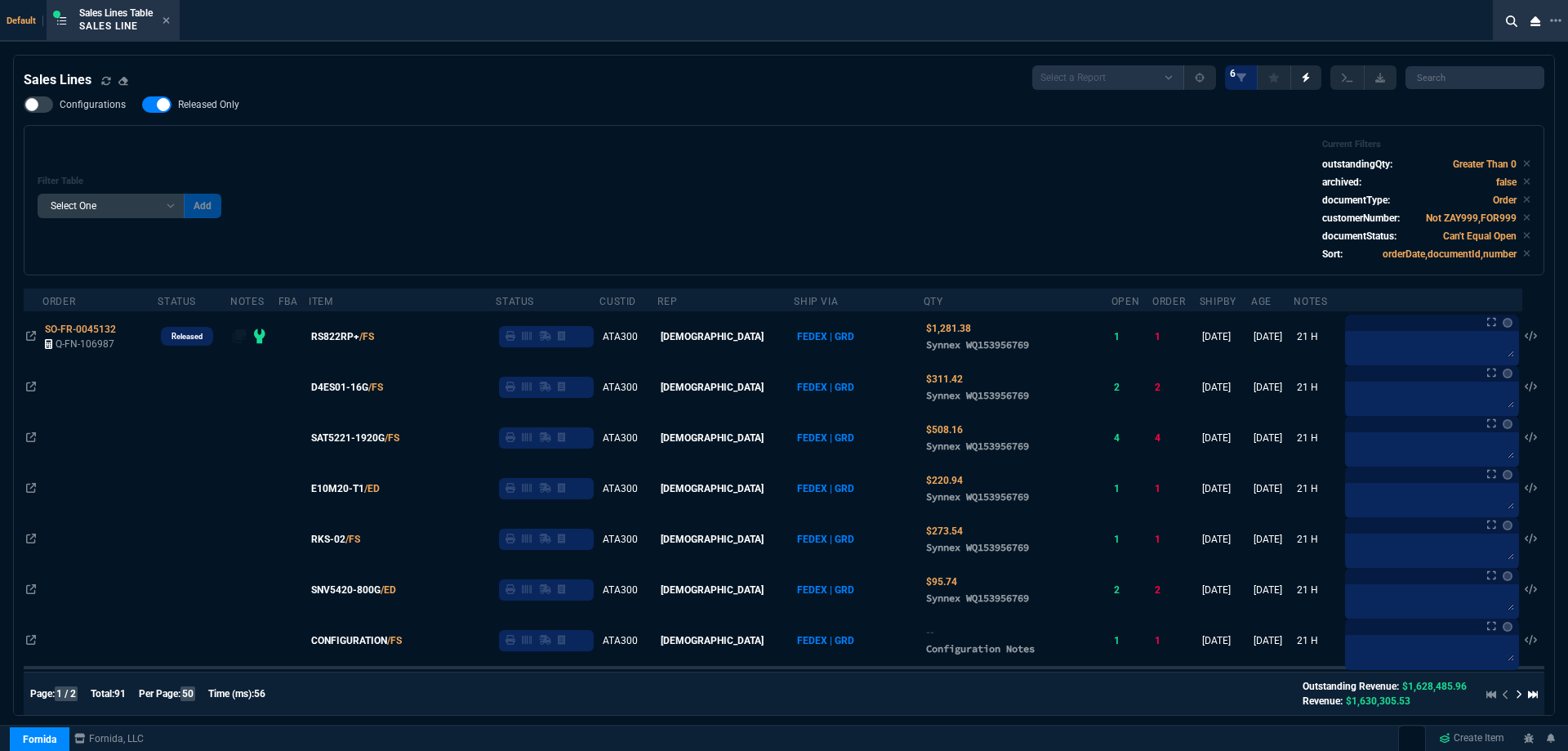
click at [208, 101] on span "Released Only" at bounding box center [208, 104] width 61 height 13
click at [142, 105] on input "Released Only" at bounding box center [142, 105] width 1 height 1
checkbox input "false"
click at [754, 121] on div "Configurations Released Only Filter Table Select One Add Filter () Age () ATS (…" at bounding box center [784, 186] width 1521 height 179
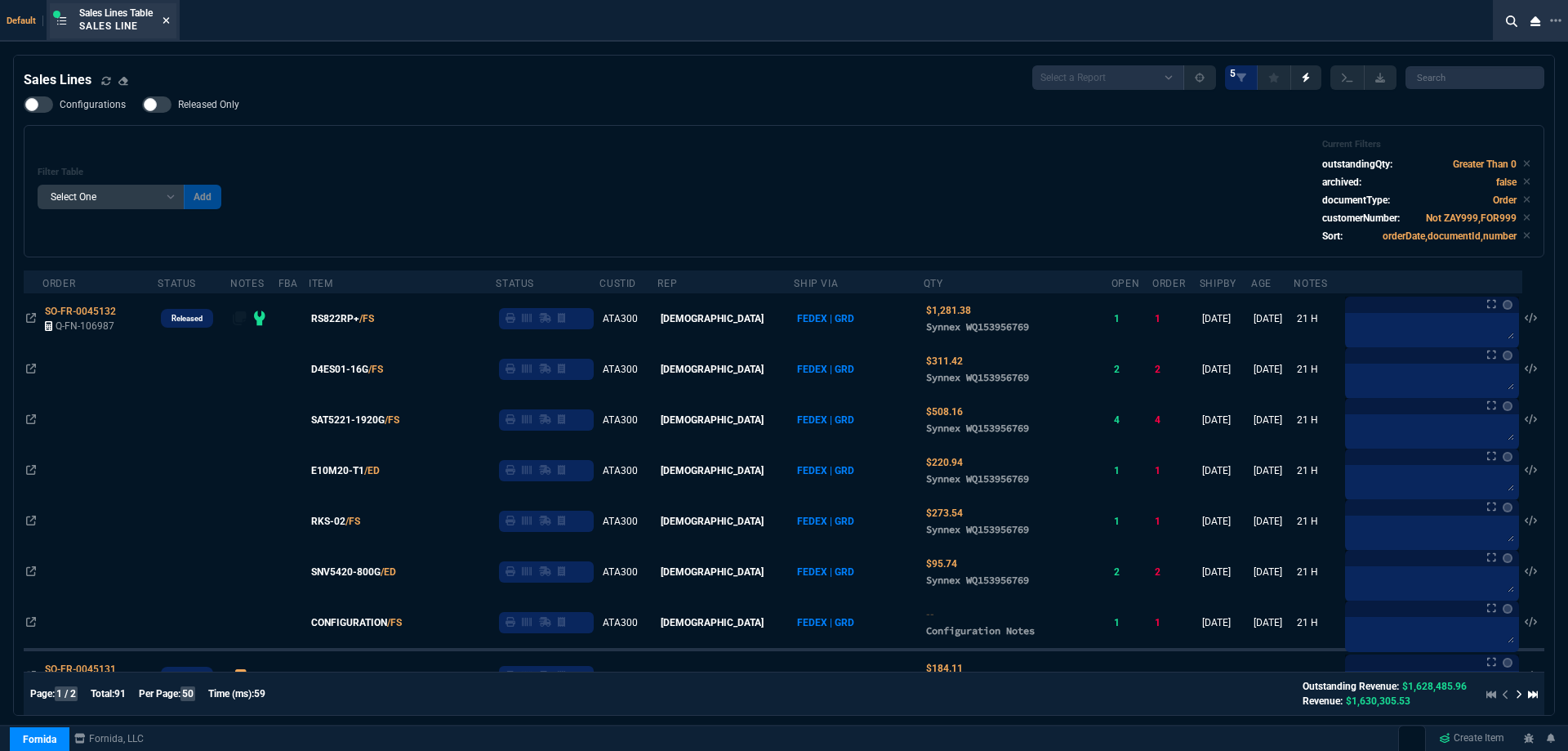
click at [170, 24] on icon at bounding box center [166, 20] width 8 height 10
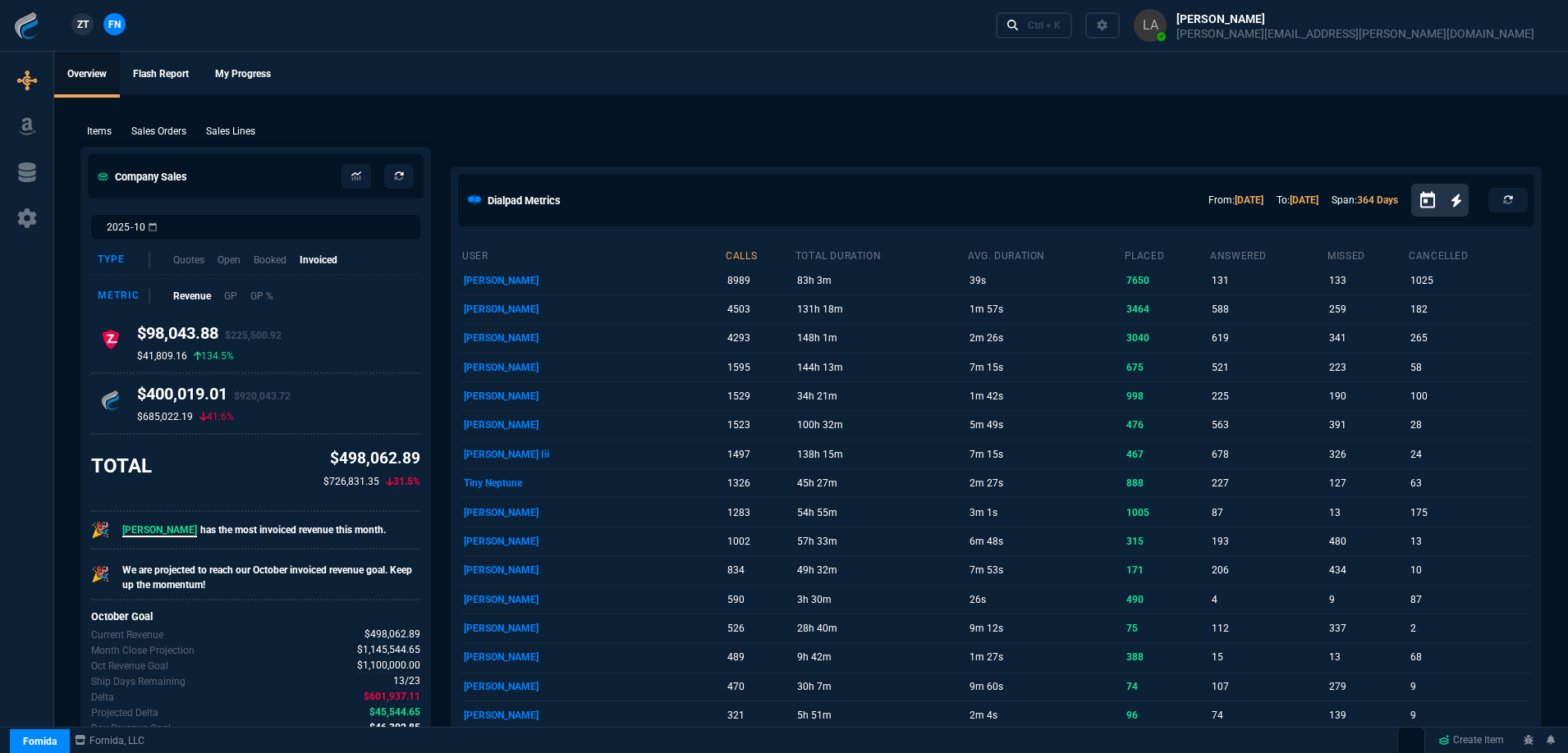
click at [82, 23] on span "ZT" at bounding box center [83, 24] width 12 height 15
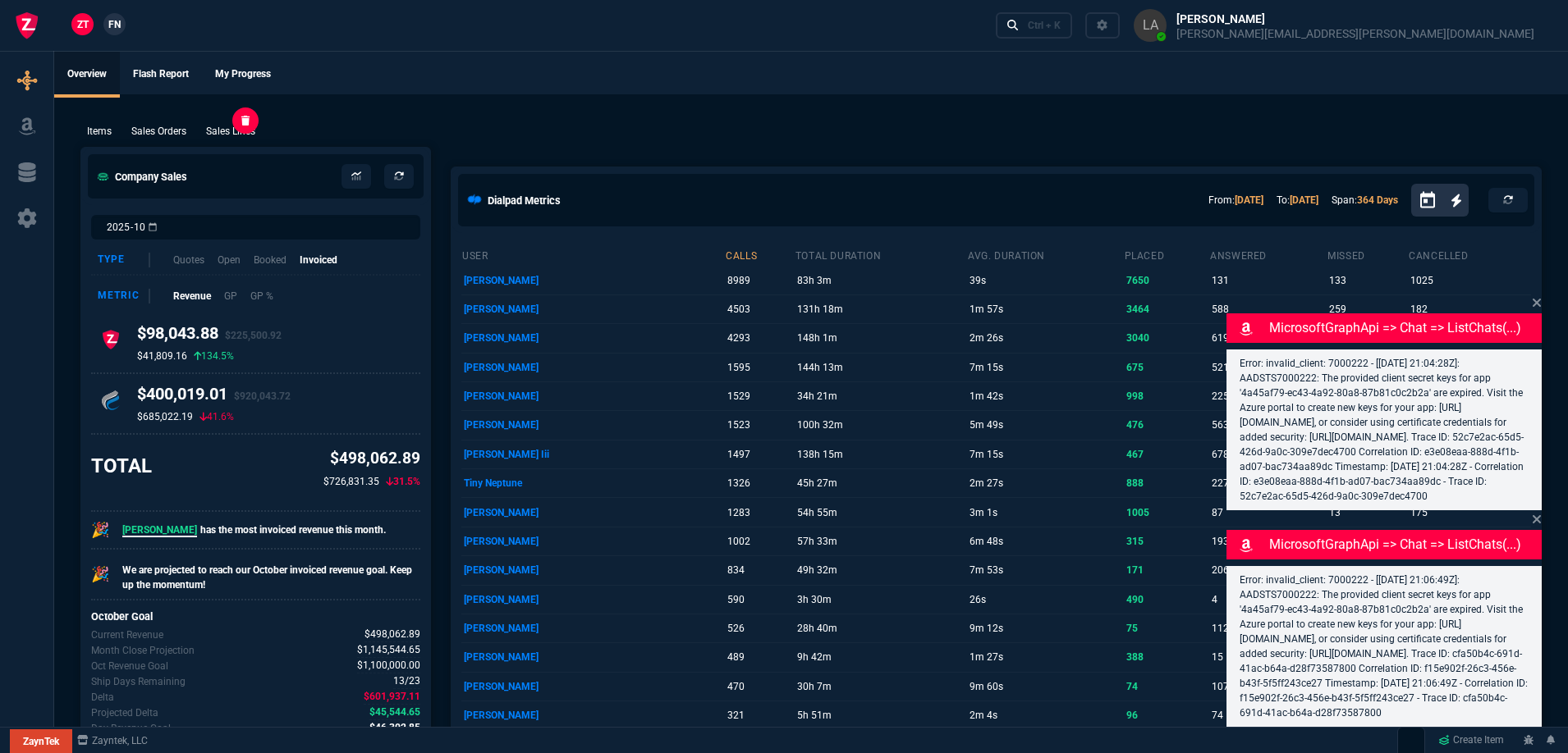
click at [246, 132] on p "Sales Lines" at bounding box center [230, 131] width 49 height 15
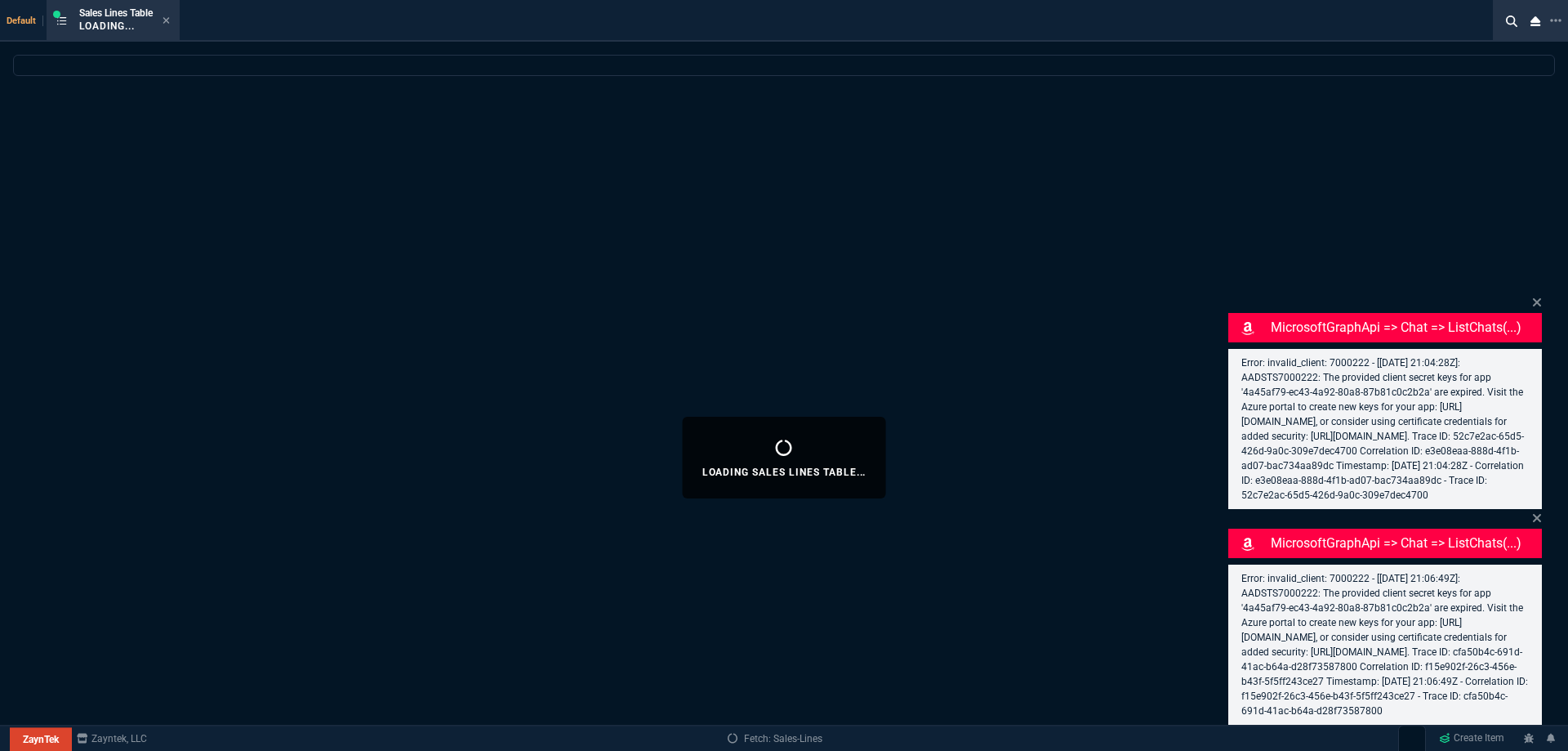
select select
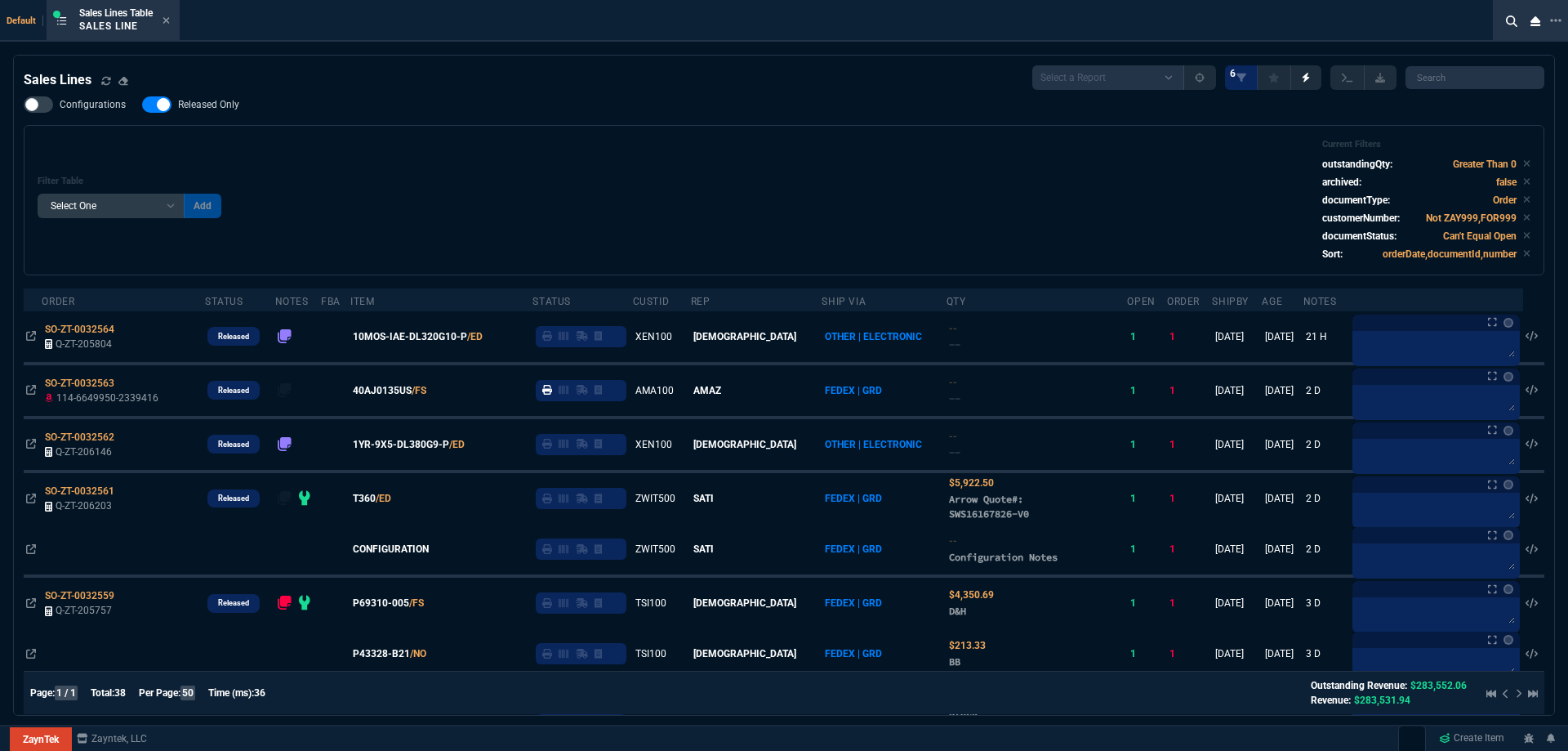
click at [200, 111] on span "Released Only" at bounding box center [208, 104] width 61 height 13
click at [142, 106] on input "Released Only" at bounding box center [142, 105] width 1 height 1
checkbox input "false"
click at [302, 207] on div "Filter Table Select One Add Filter () Age () ATS () Cond (itemVariantCode) Cust…" at bounding box center [784, 200] width 1493 height 122
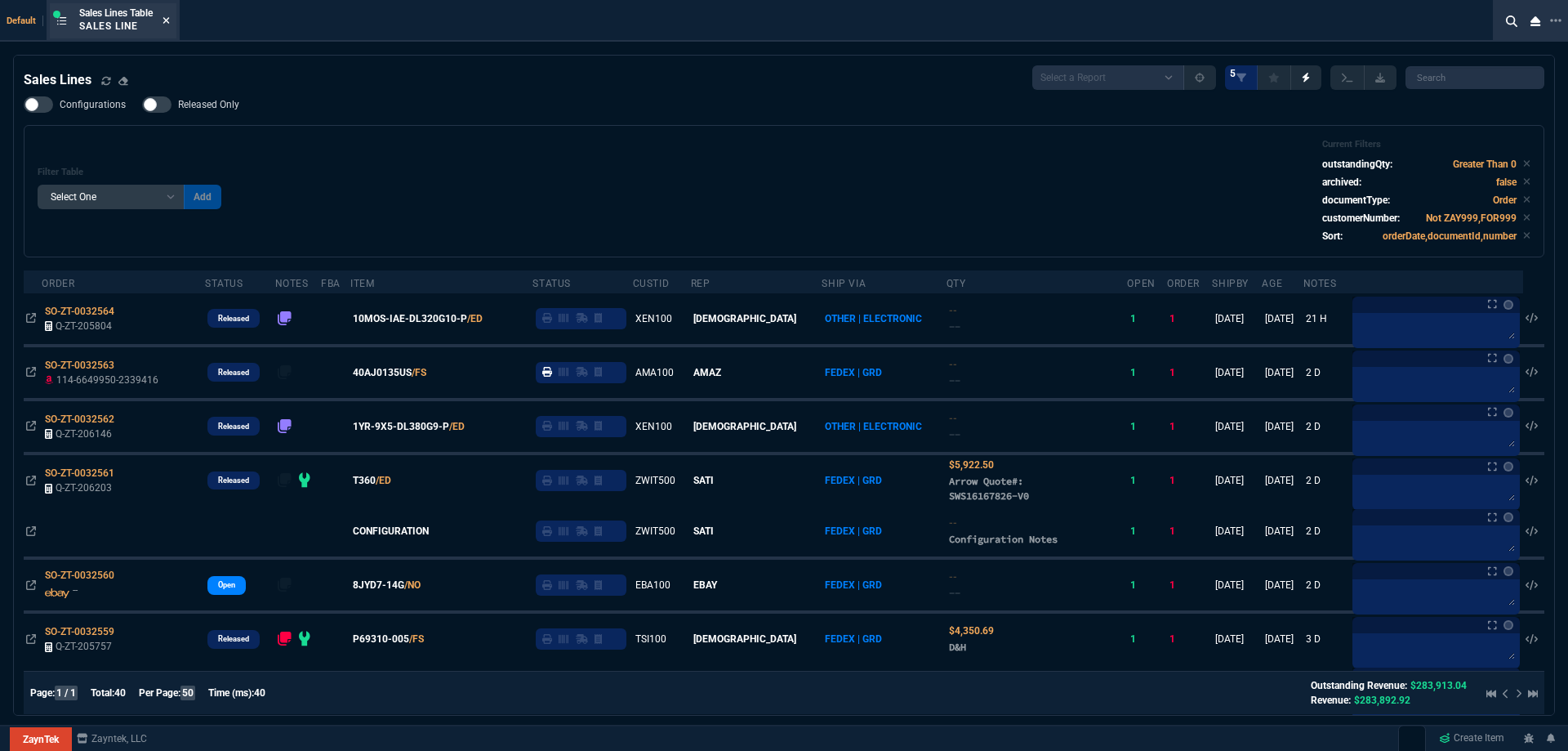
click at [167, 22] on icon at bounding box center [166, 20] width 8 height 10
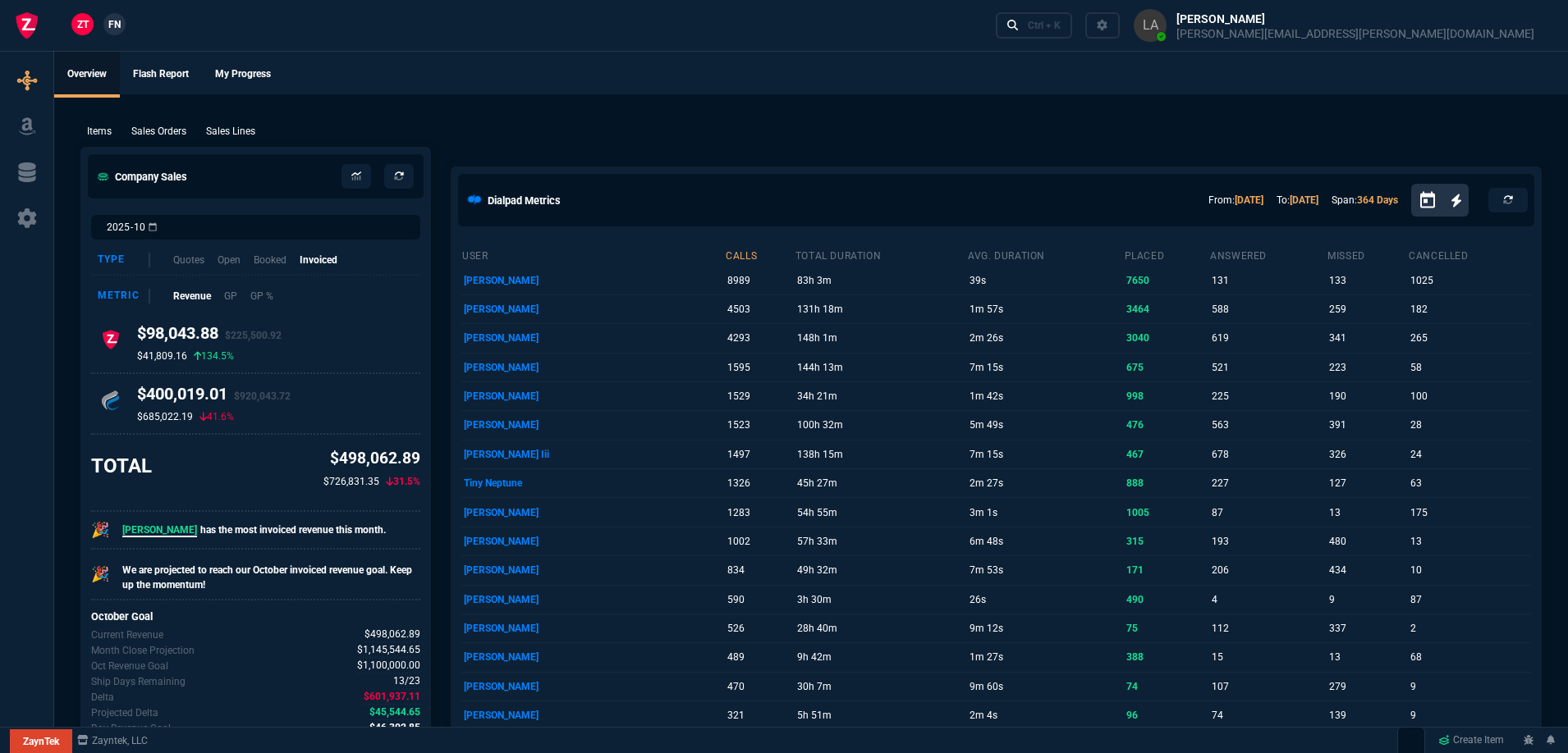
click at [124, 26] on link "FN" at bounding box center [114, 23] width 22 height 22
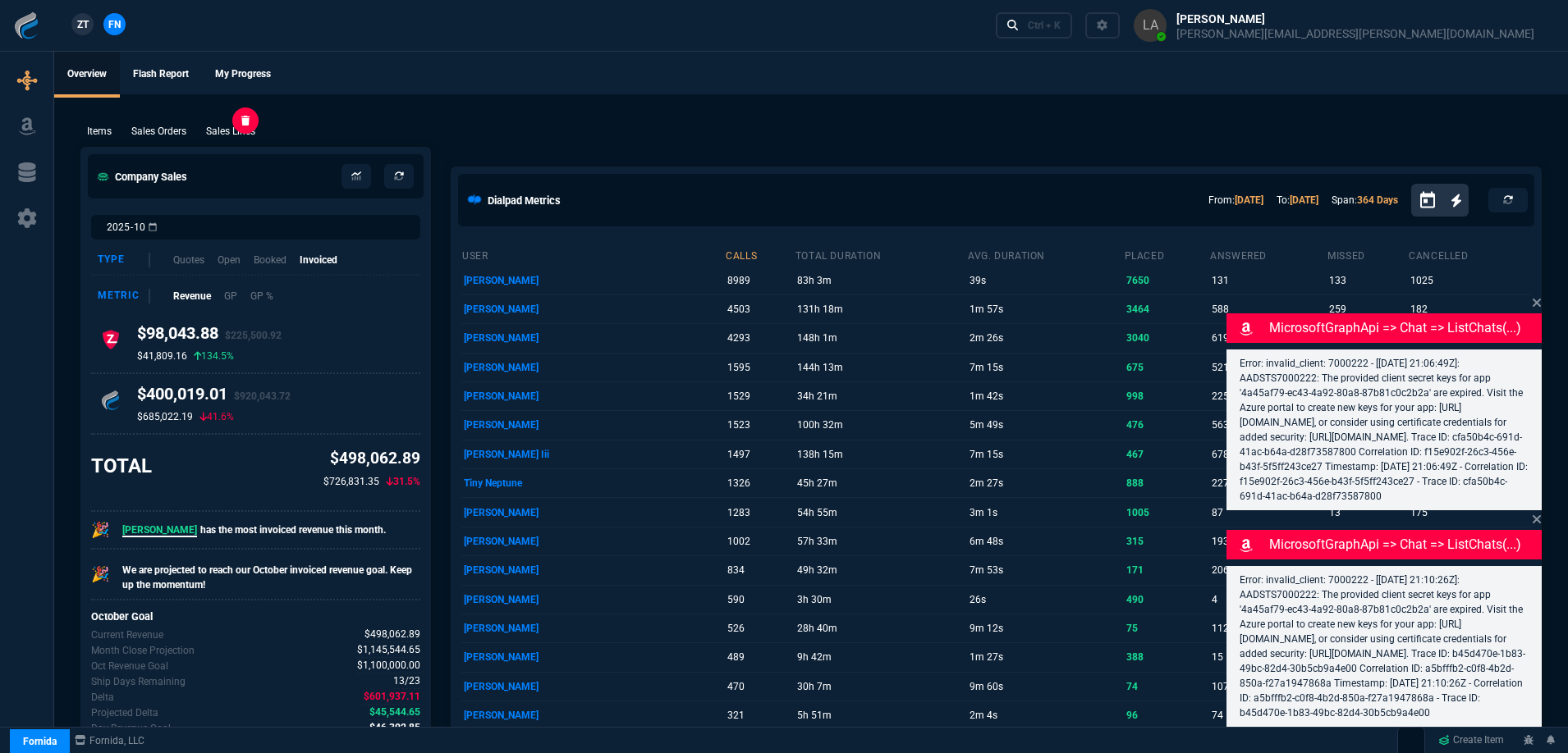
click at [240, 127] on p "Sales Lines" at bounding box center [230, 131] width 49 height 15
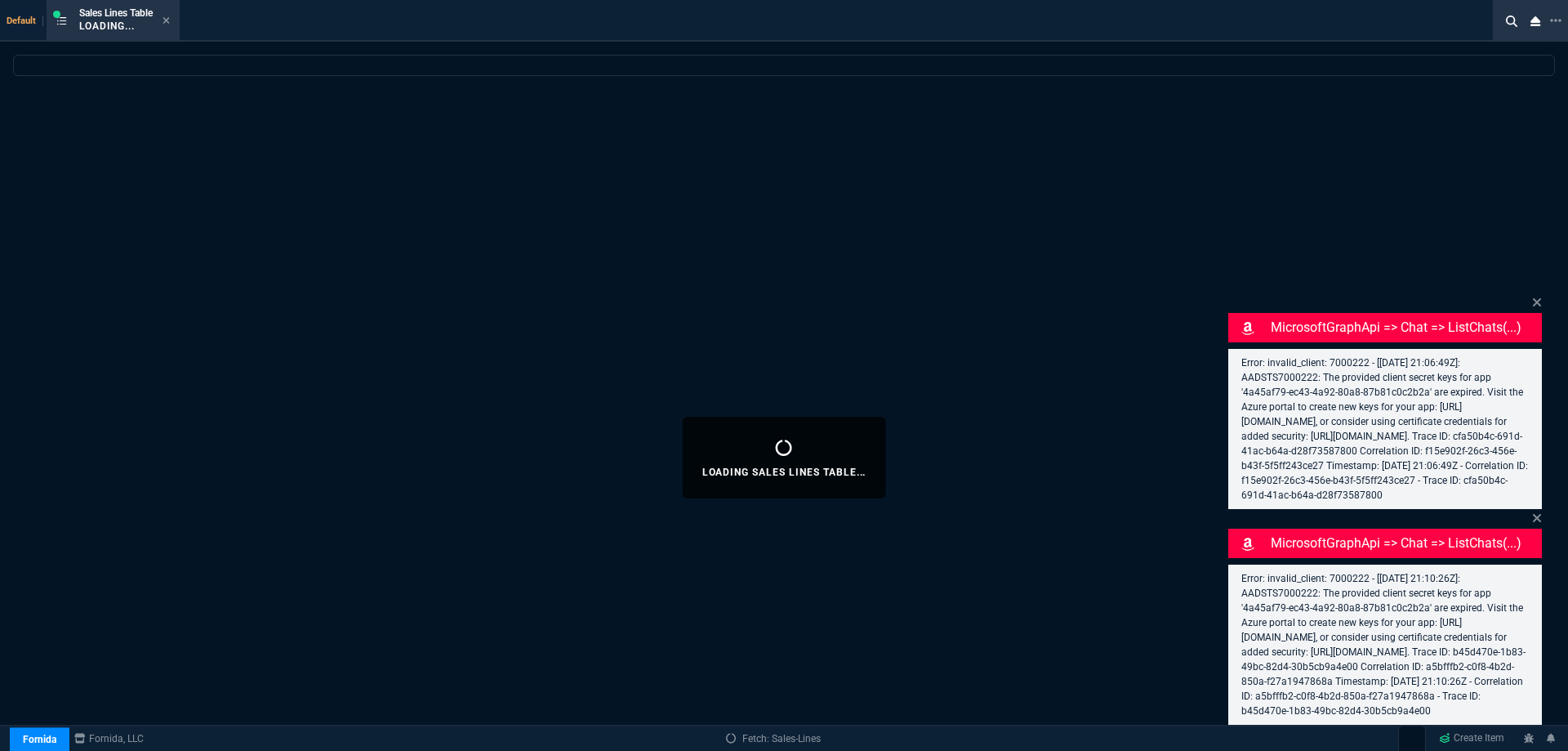
select select
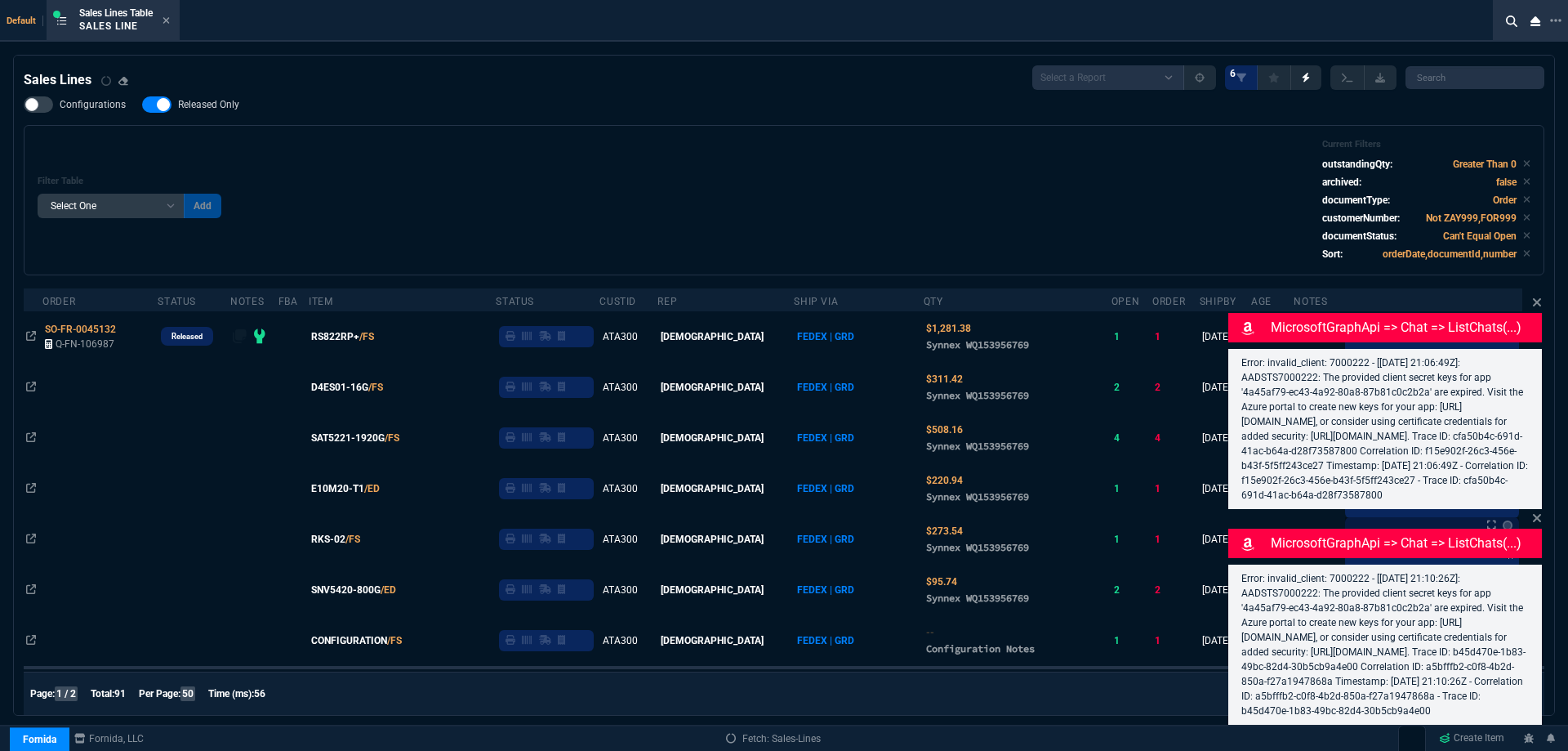
click at [213, 109] on span "Released Only" at bounding box center [208, 104] width 61 height 13
click at [142, 106] on input "Released Only" at bounding box center [142, 105] width 1 height 1
checkbox input "false"
click at [757, 98] on div "Configurations Released Only Filter Table Select One Add Filter () Age () ATS (…" at bounding box center [784, 186] width 1521 height 179
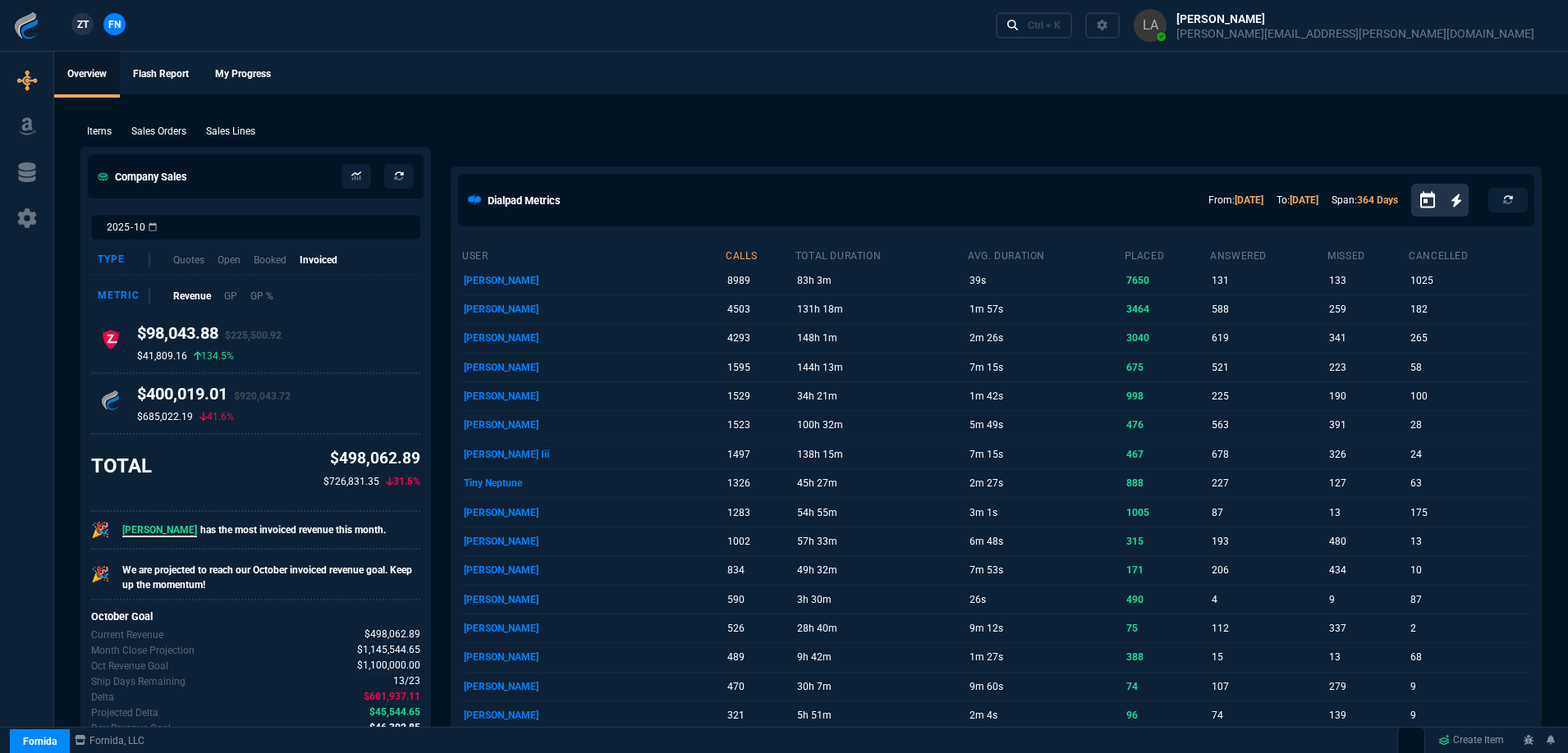
drag, startPoint x: 563, startPoint y: 98, endPoint x: 573, endPoint y: 107, distance: 13.5
click at [221, 126] on p "Sales Lines" at bounding box center [230, 131] width 49 height 15
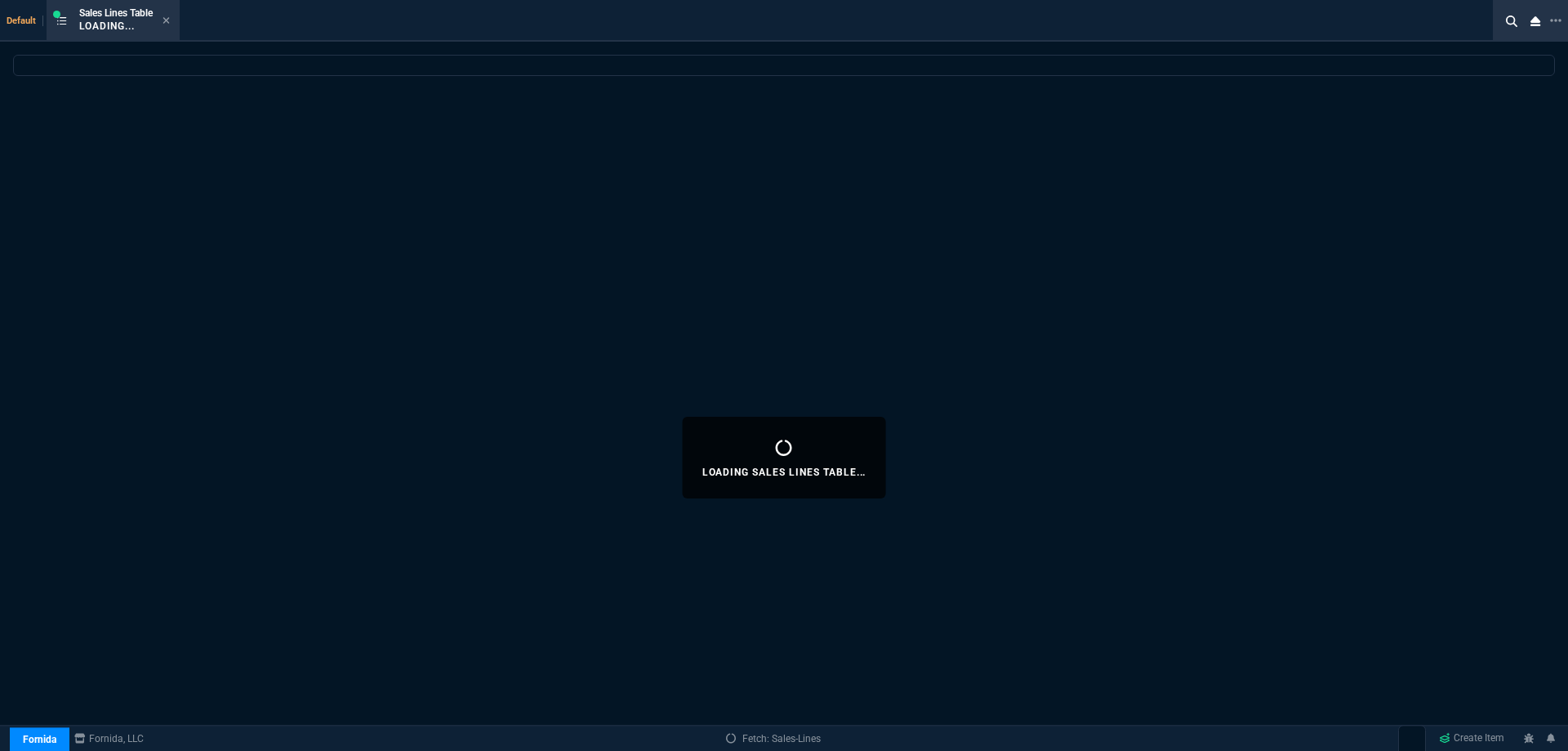
select select
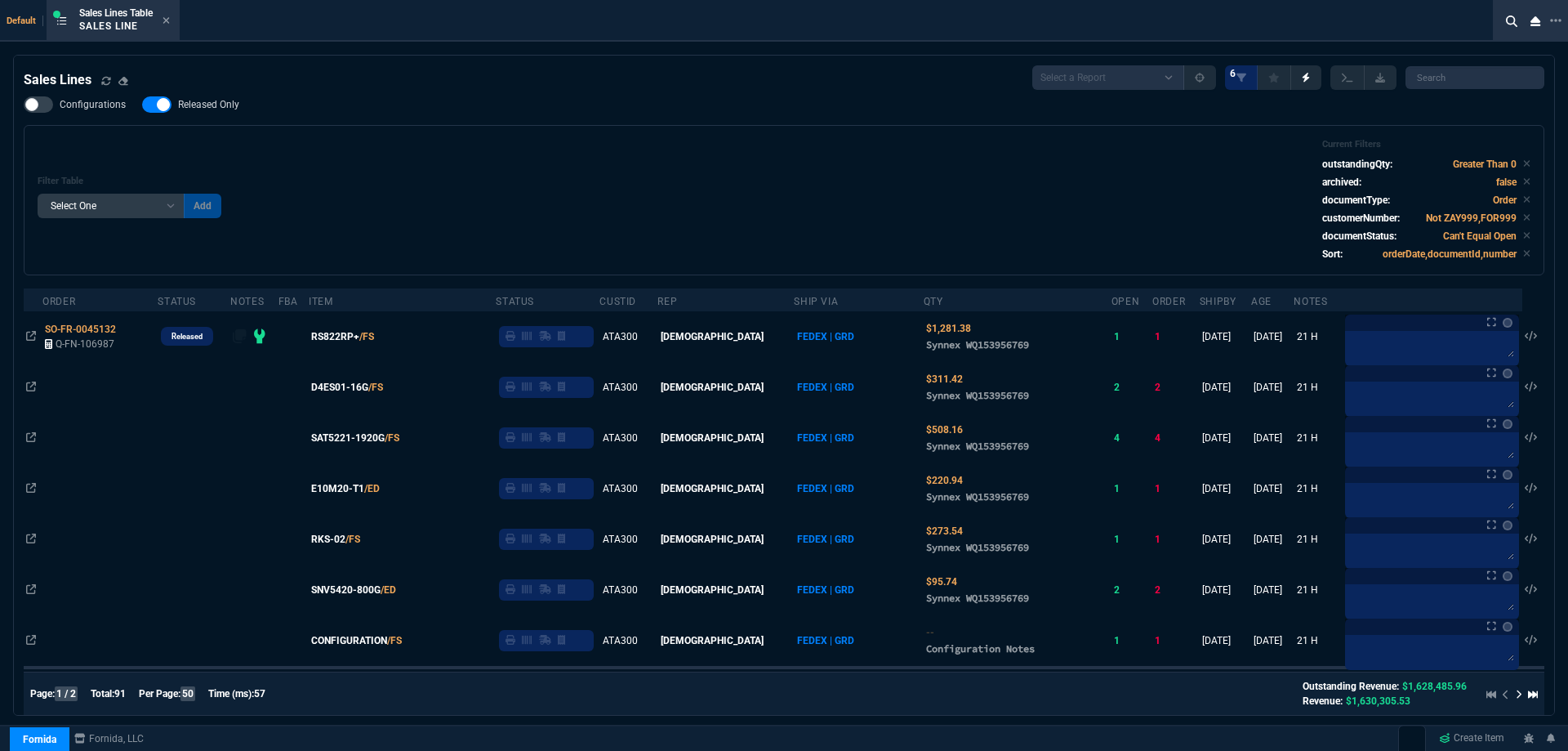
click at [209, 109] on span "Released Only" at bounding box center [208, 104] width 61 height 13
click at [142, 106] on input "Released Only" at bounding box center [142, 105] width 1 height 1
checkbox input "false"
click at [795, 186] on div "Filter Table Select One Add Filter () Age () ATS () Cond (itemVariantCode) Cust…" at bounding box center [784, 200] width 1493 height 122
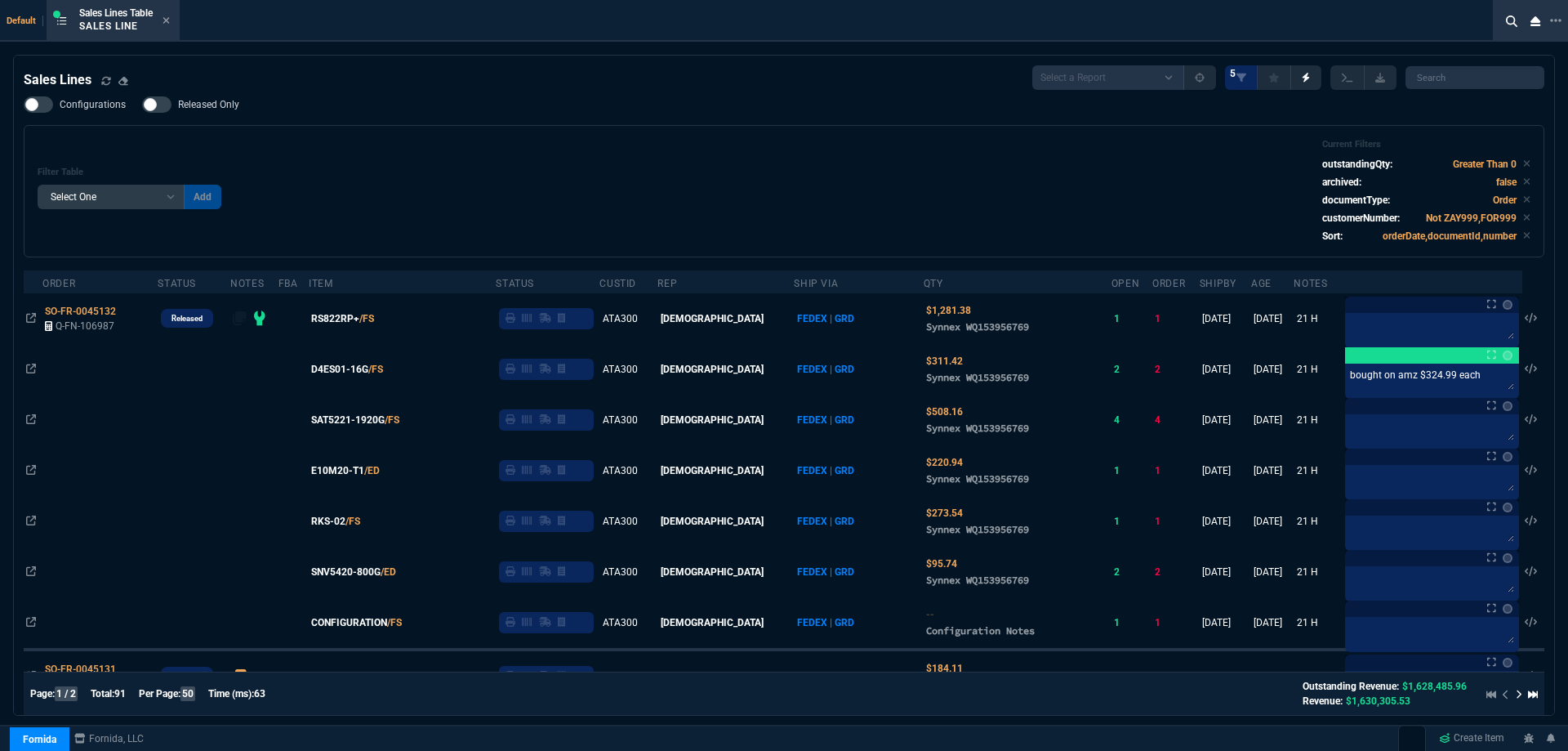
click at [170, 23] on icon at bounding box center [166, 20] width 8 height 10
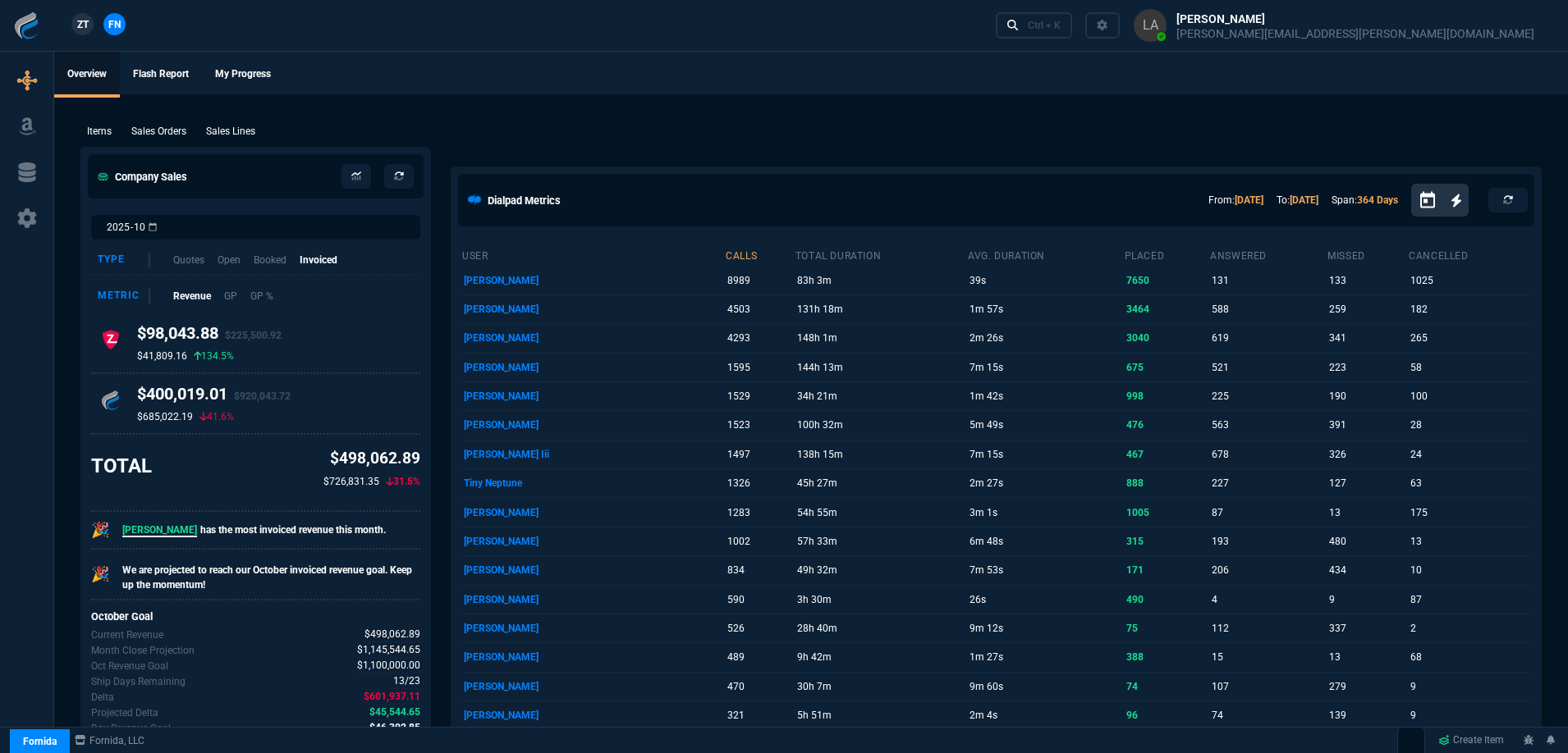
drag, startPoint x: 97, startPoint y: 30, endPoint x: 87, endPoint y: 29, distance: 10.0
click at [96, 30] on nx-fornida-client-manager "ZT FN" at bounding box center [99, 24] width 64 height 24
click at [87, 29] on span "ZT" at bounding box center [83, 24] width 12 height 15
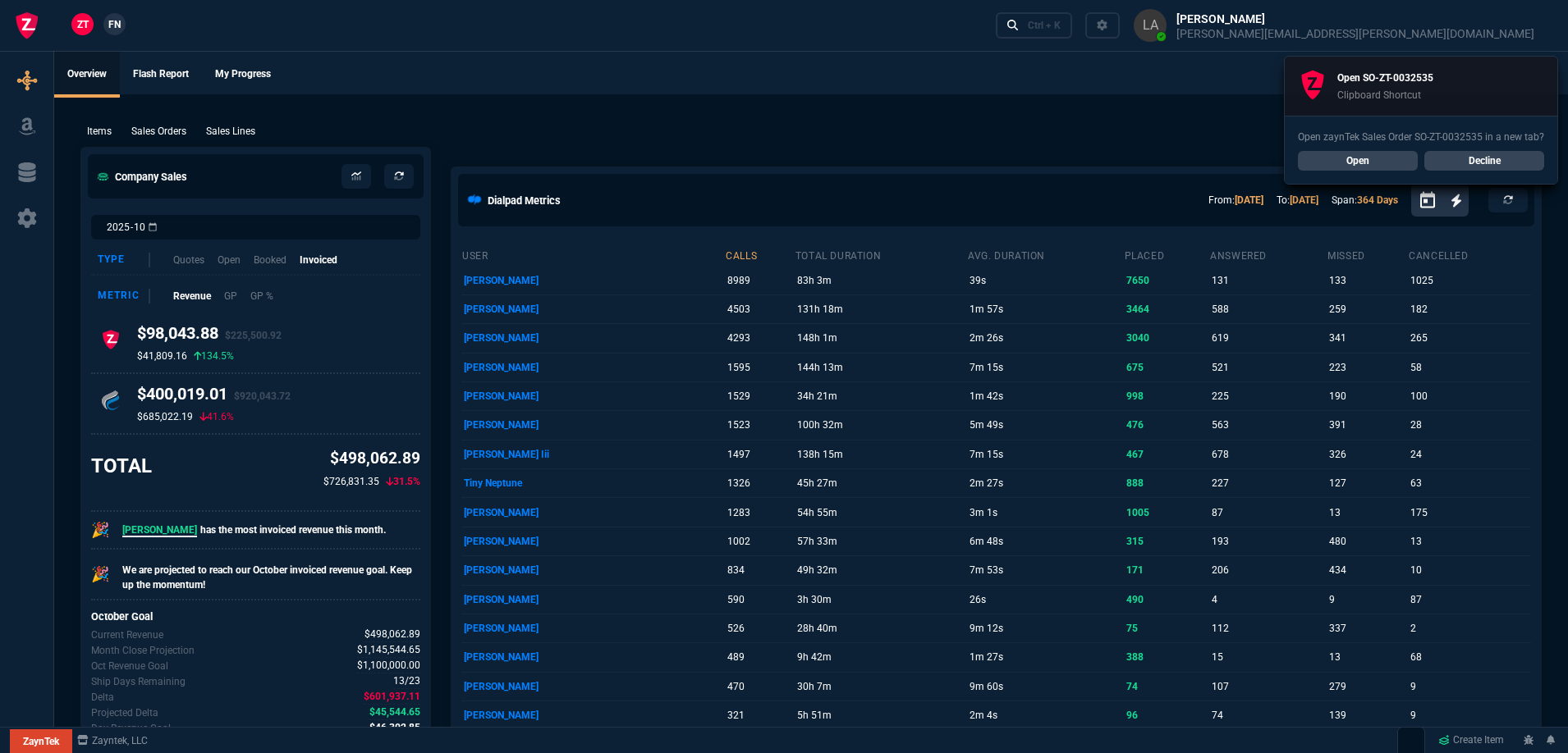
click at [1313, 153] on link "Open" at bounding box center [1357, 161] width 120 height 20
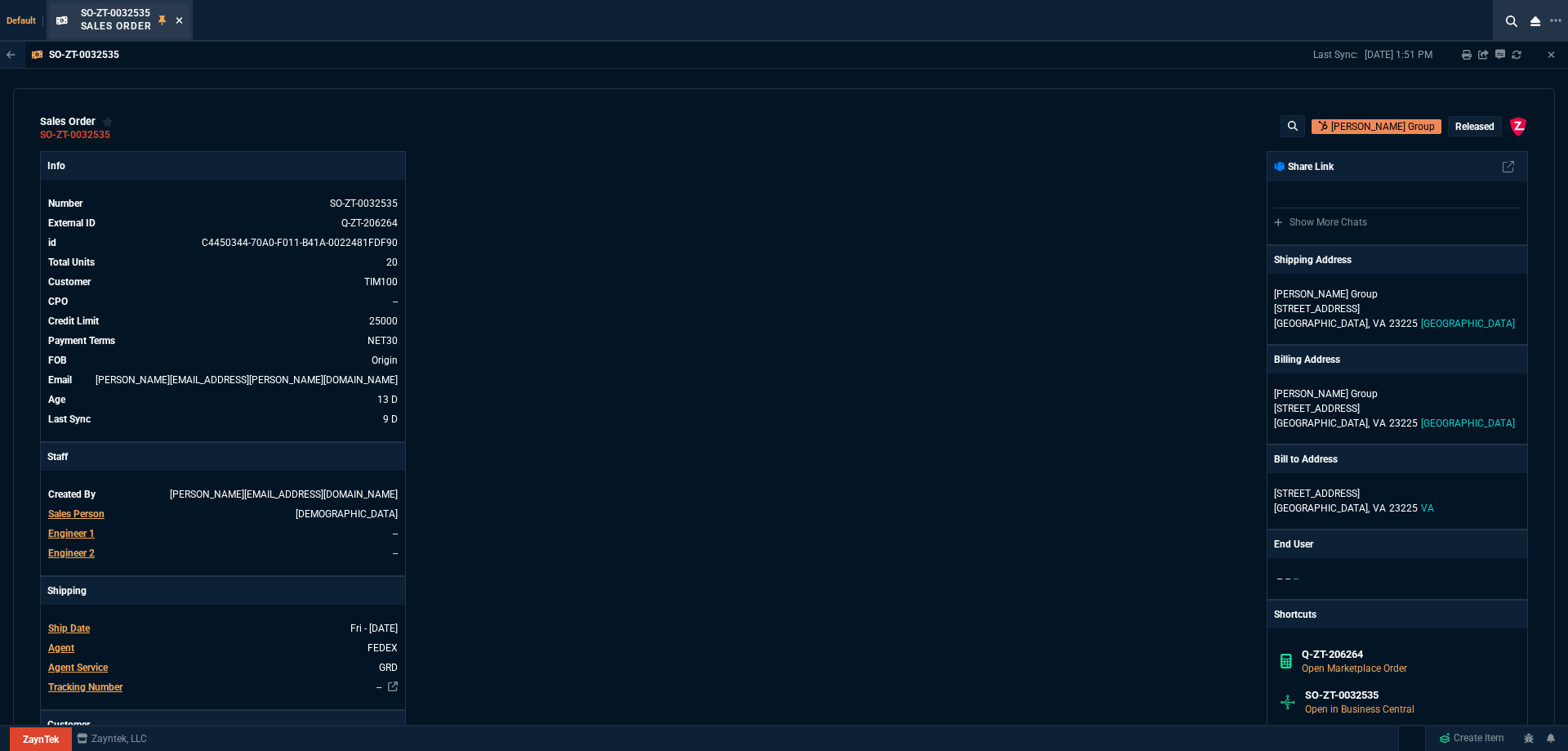
click at [182, 25] on fa-icon at bounding box center [180, 21] width 8 height 12
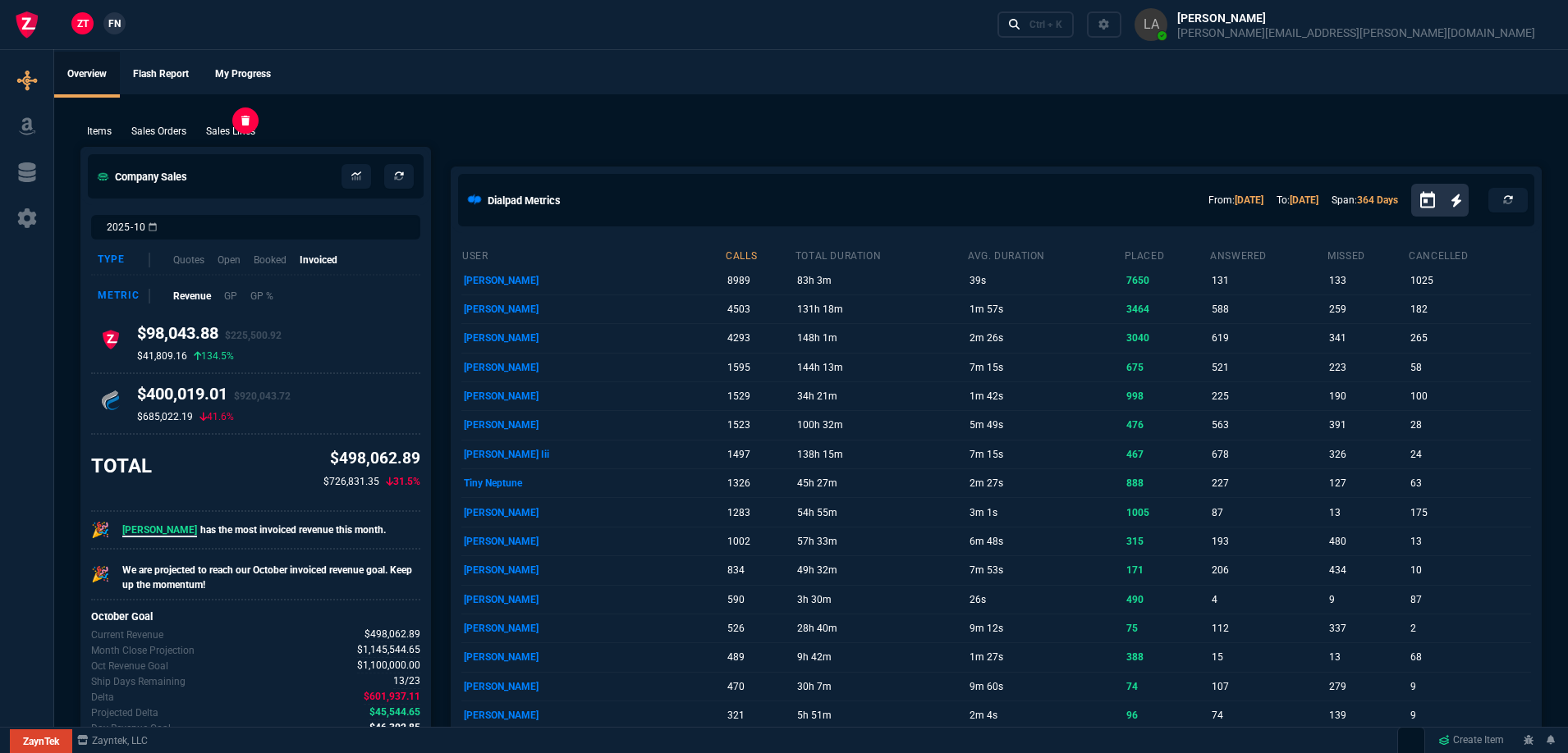
click at [219, 127] on p "Sales Lines" at bounding box center [230, 131] width 49 height 15
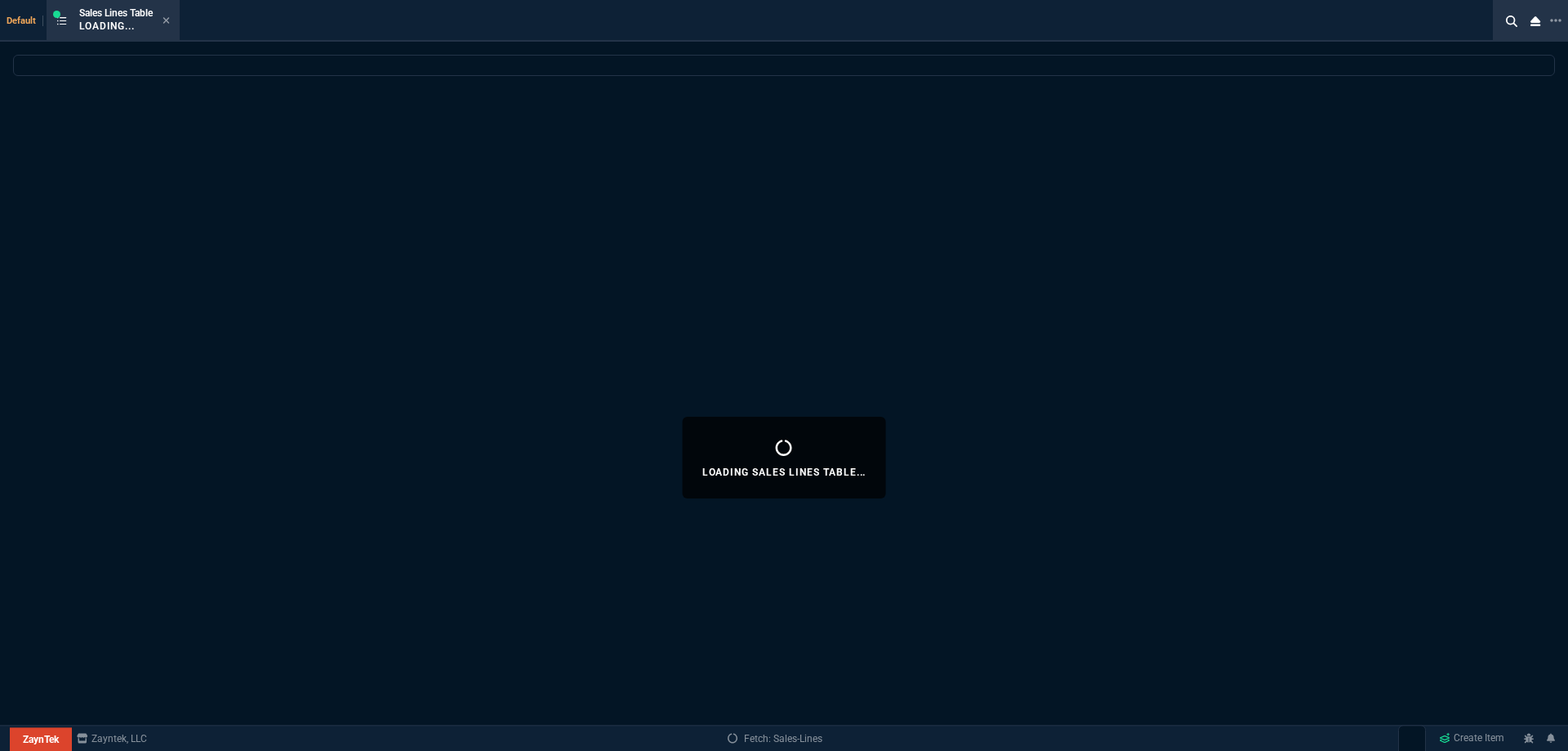
select select
